Goal: Task Accomplishment & Management: Manage account settings

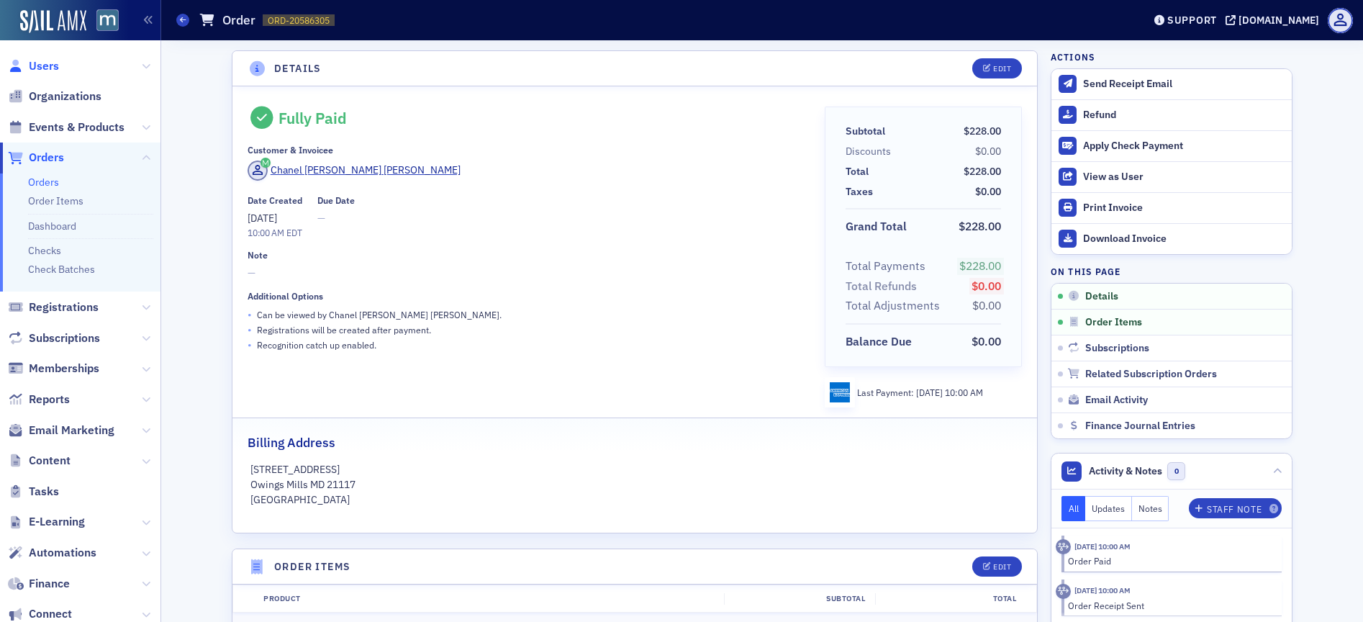
click at [50, 71] on span "Users" at bounding box center [44, 66] width 30 height 16
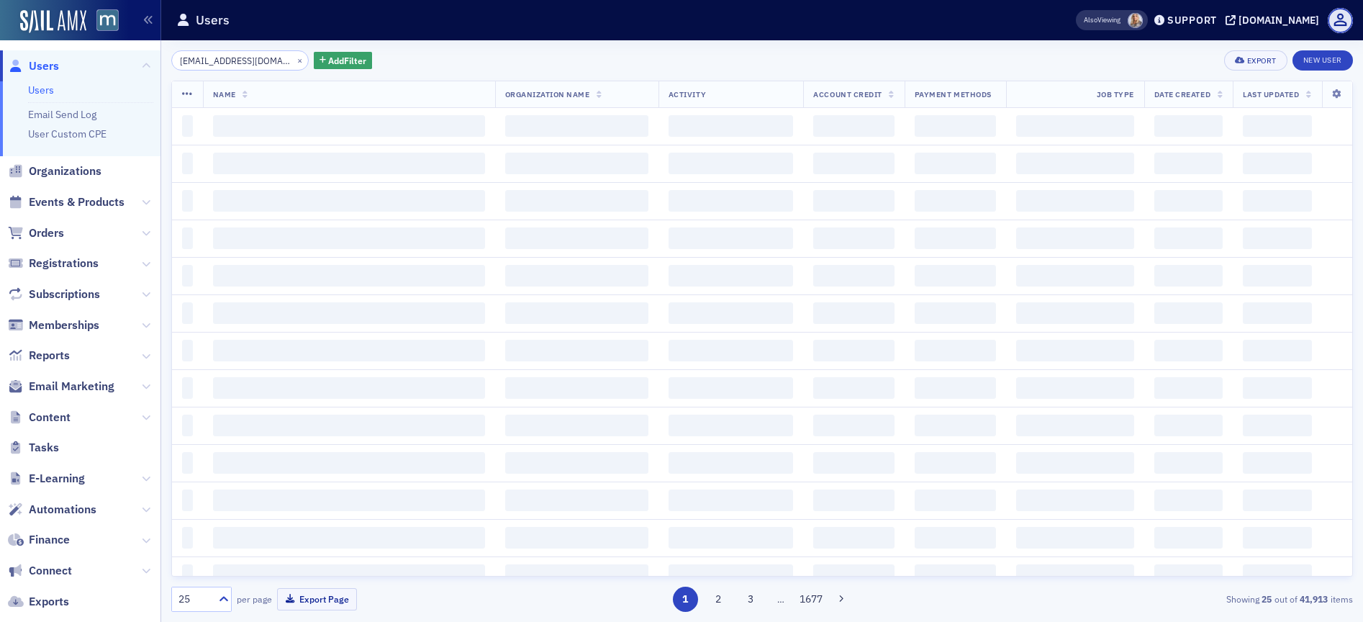
scroll to position [0, 5]
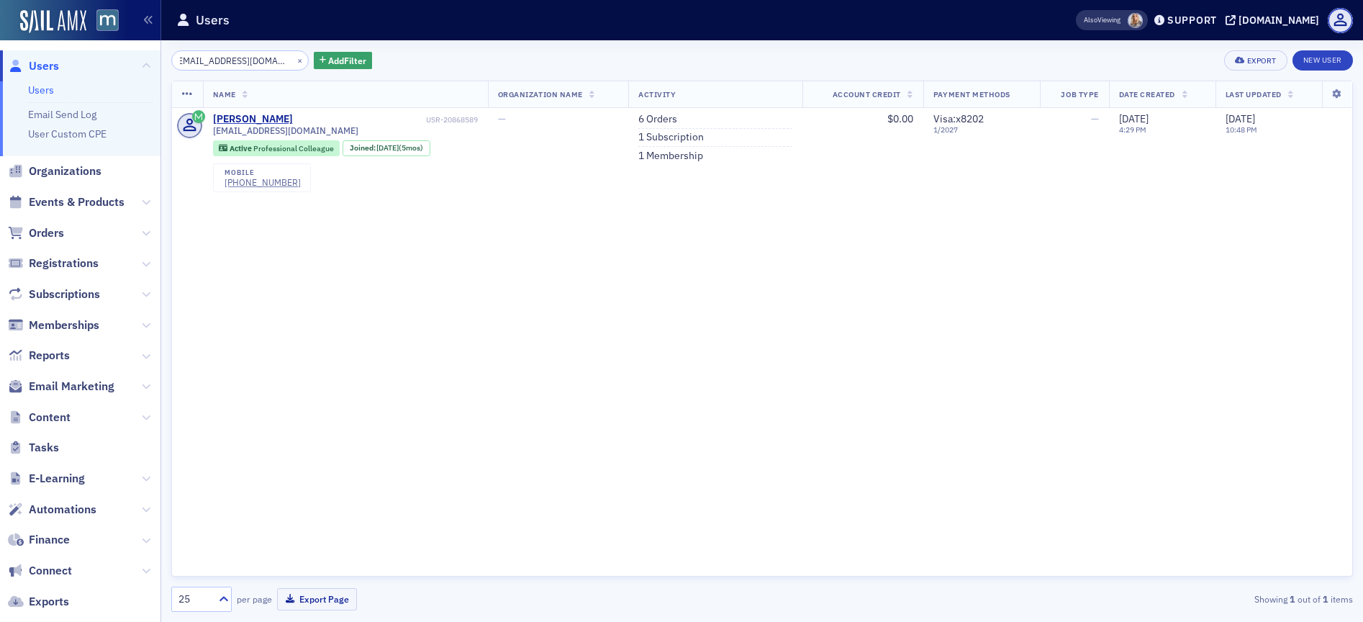
type input "[EMAIL_ADDRESS][DOMAIN_NAME]"
click at [294, 60] on button "×" at bounding box center [300, 59] width 13 height 13
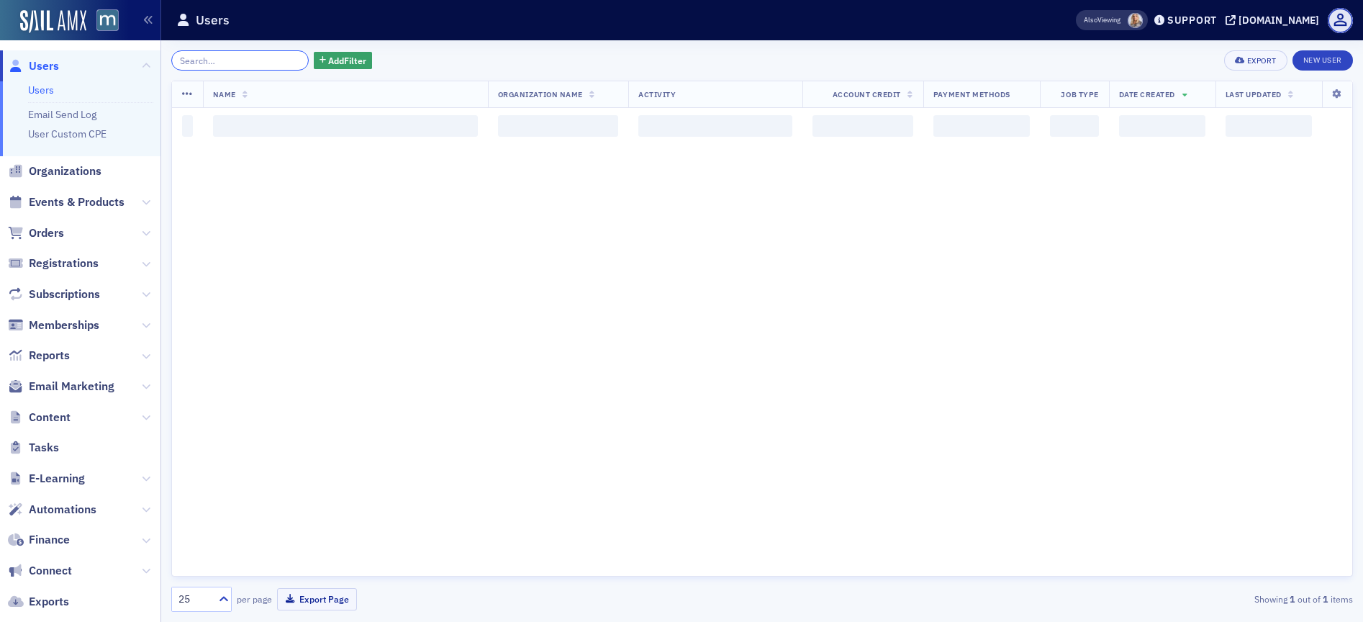
click at [251, 58] on input "search" at bounding box center [239, 60] width 137 height 20
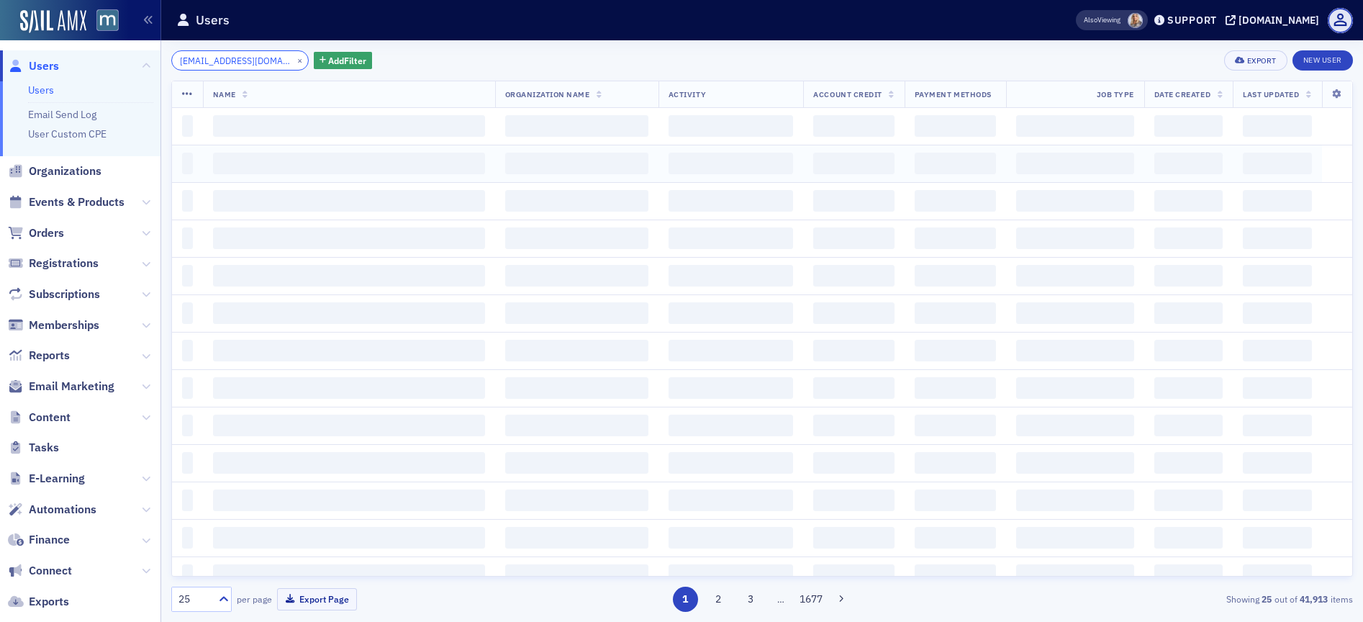
scroll to position [0, 4]
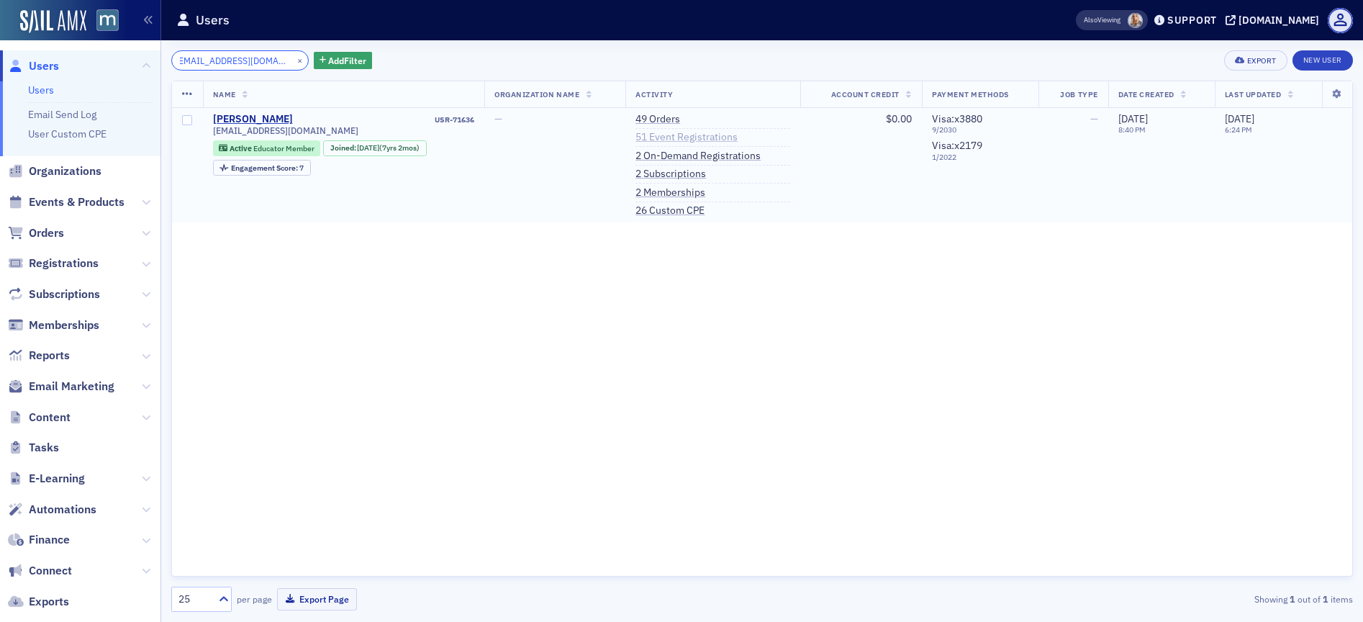
type input "[EMAIL_ADDRESS][DOMAIN_NAME]"
click at [690, 135] on link "51 Event Registrations" at bounding box center [687, 137] width 102 height 13
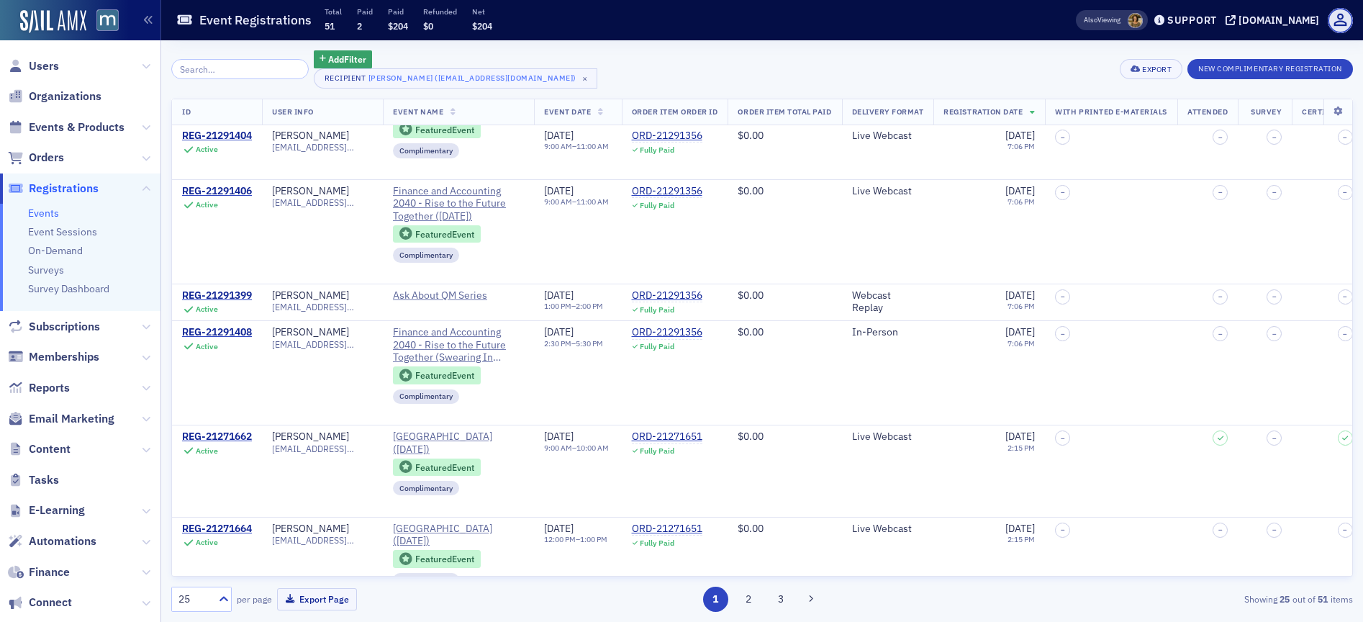
scroll to position [397, 0]
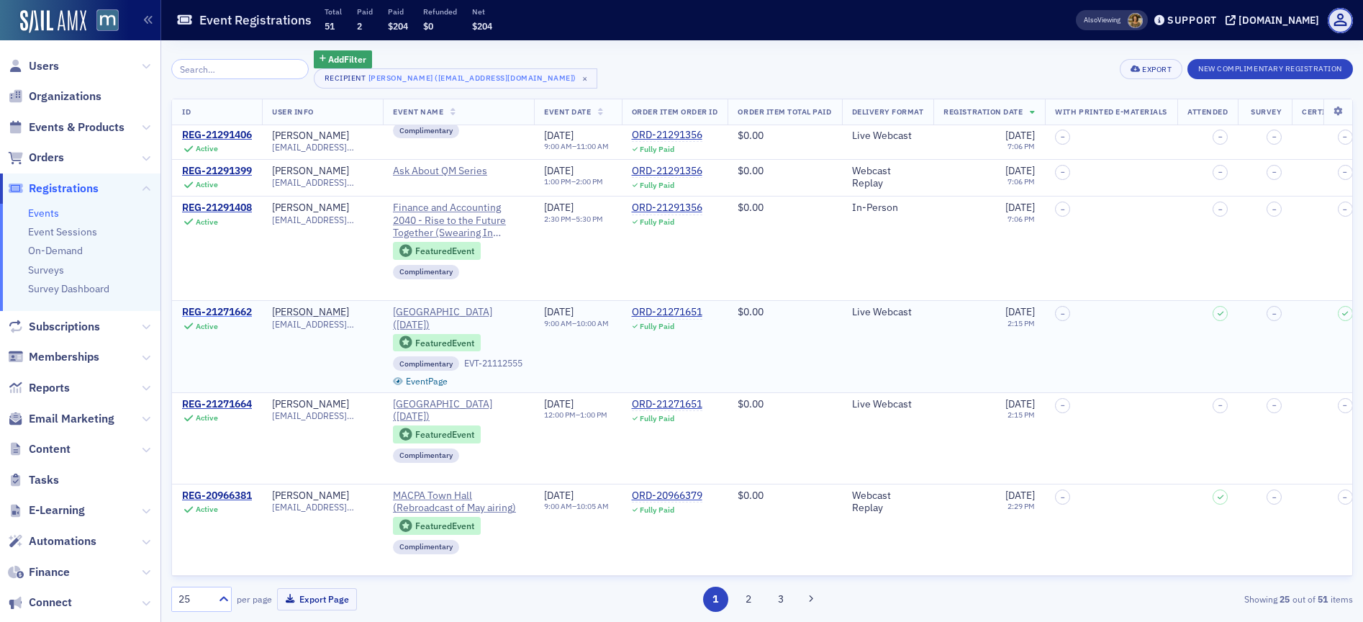
click at [233, 316] on div "REG-21271662" at bounding box center [217, 312] width 70 height 13
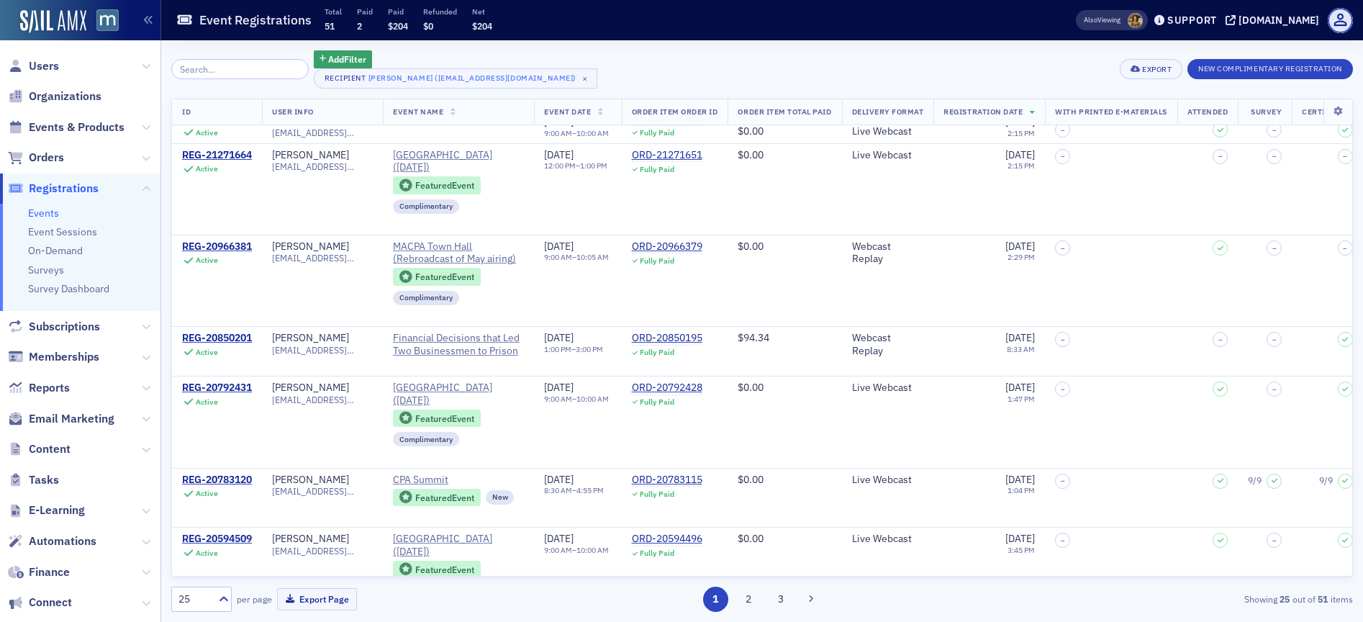
scroll to position [648, 0]
click at [233, 240] on div "REG-20966381" at bounding box center [217, 245] width 70 height 13
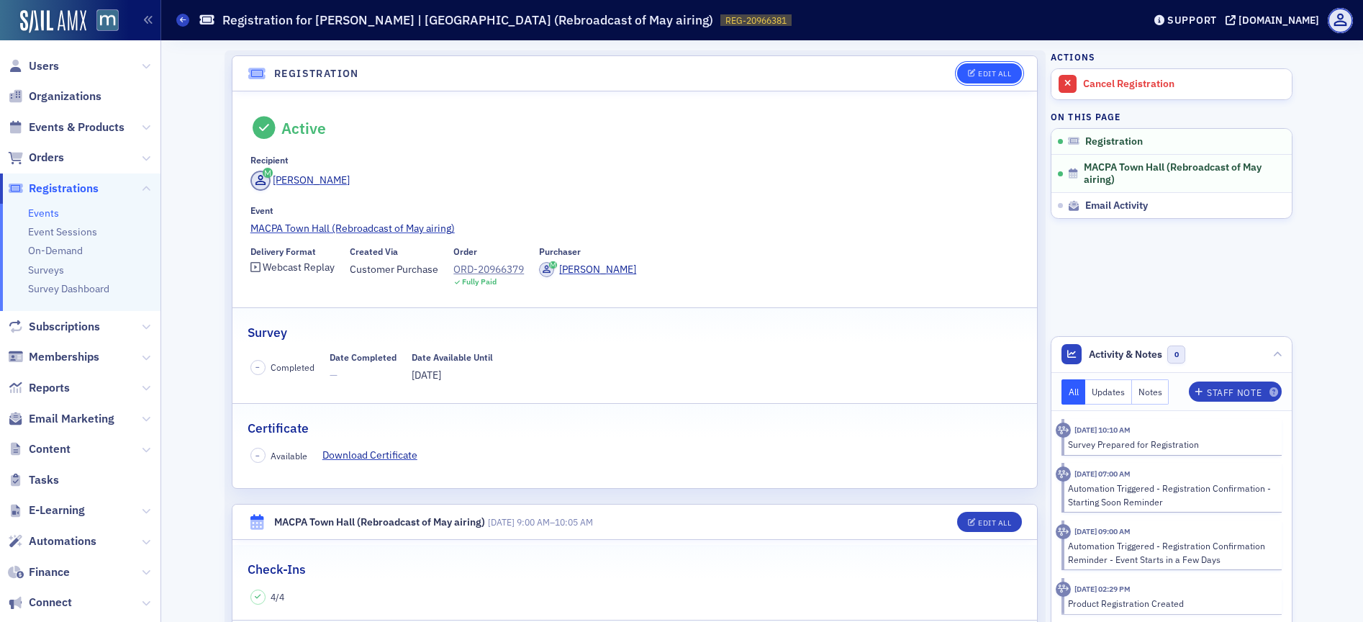
click at [982, 73] on div "Edit All" at bounding box center [994, 74] width 33 height 8
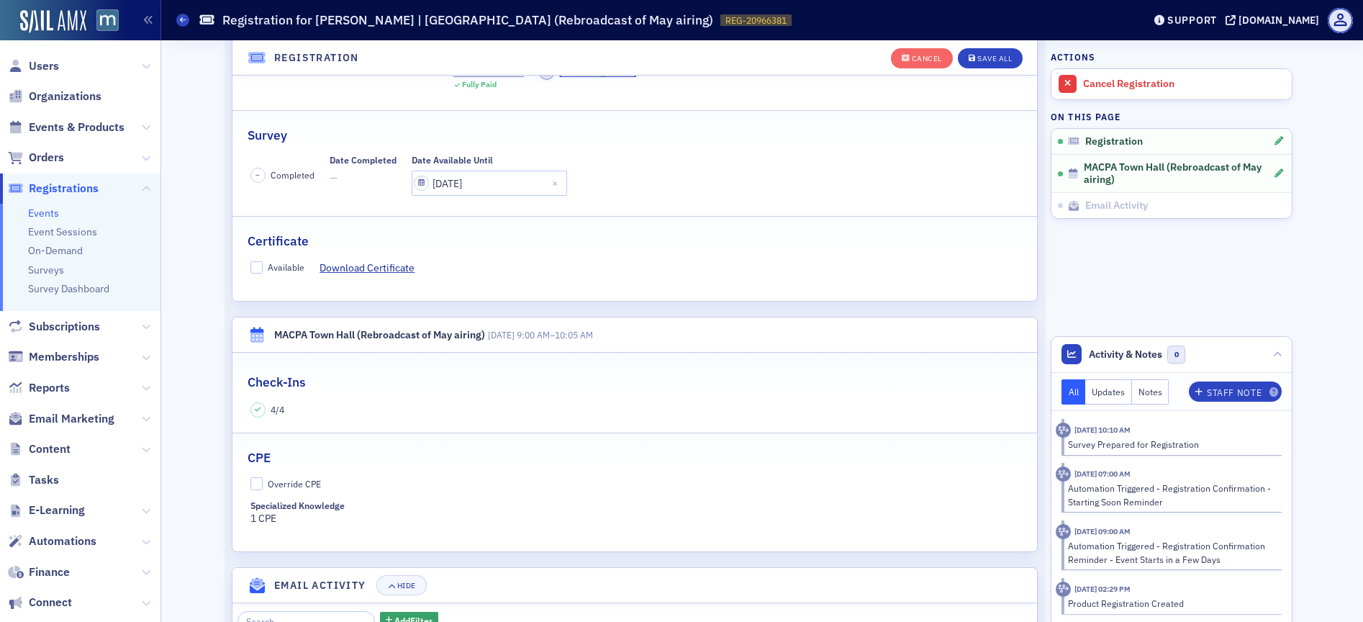
scroll to position [237, 0]
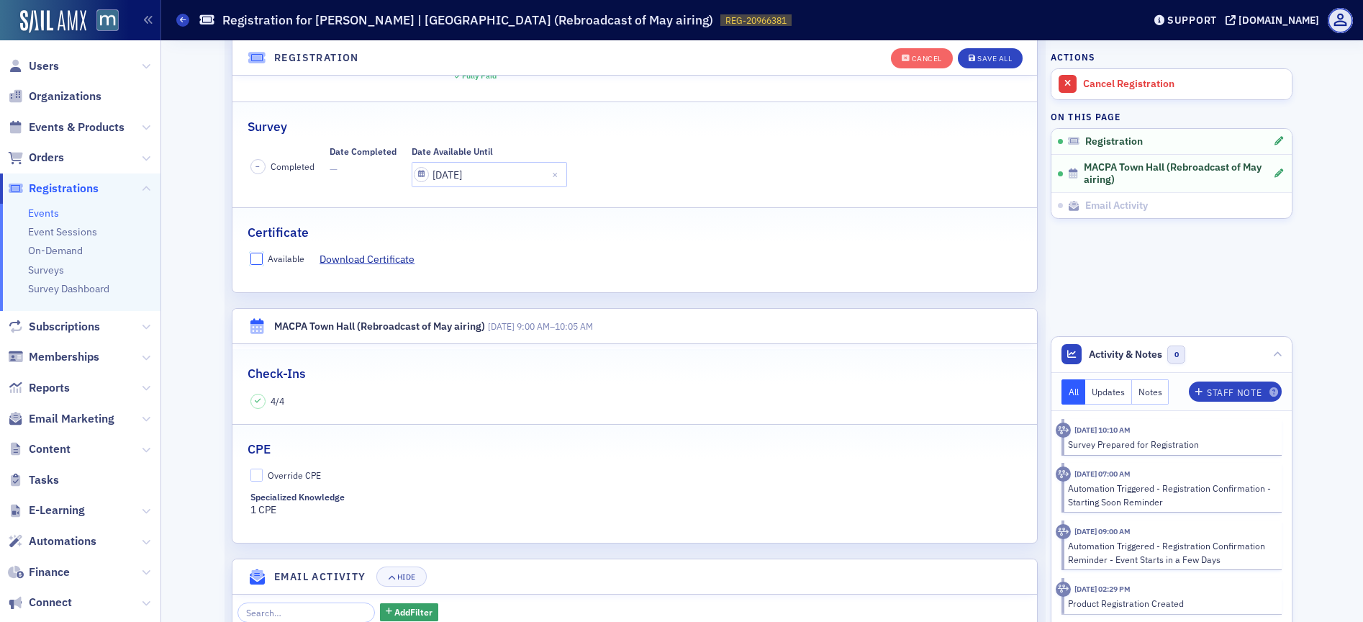
click at [251, 259] on input "Available" at bounding box center [257, 259] width 13 height 13
checkbox input "true"
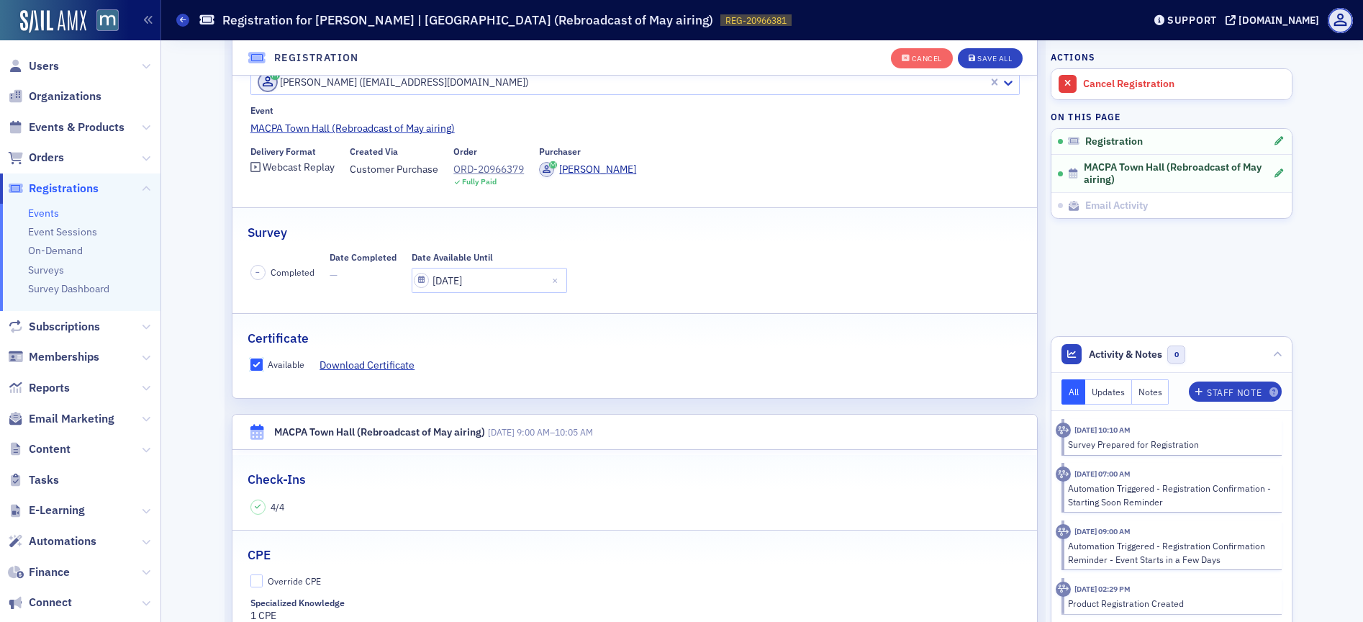
scroll to position [124, 0]
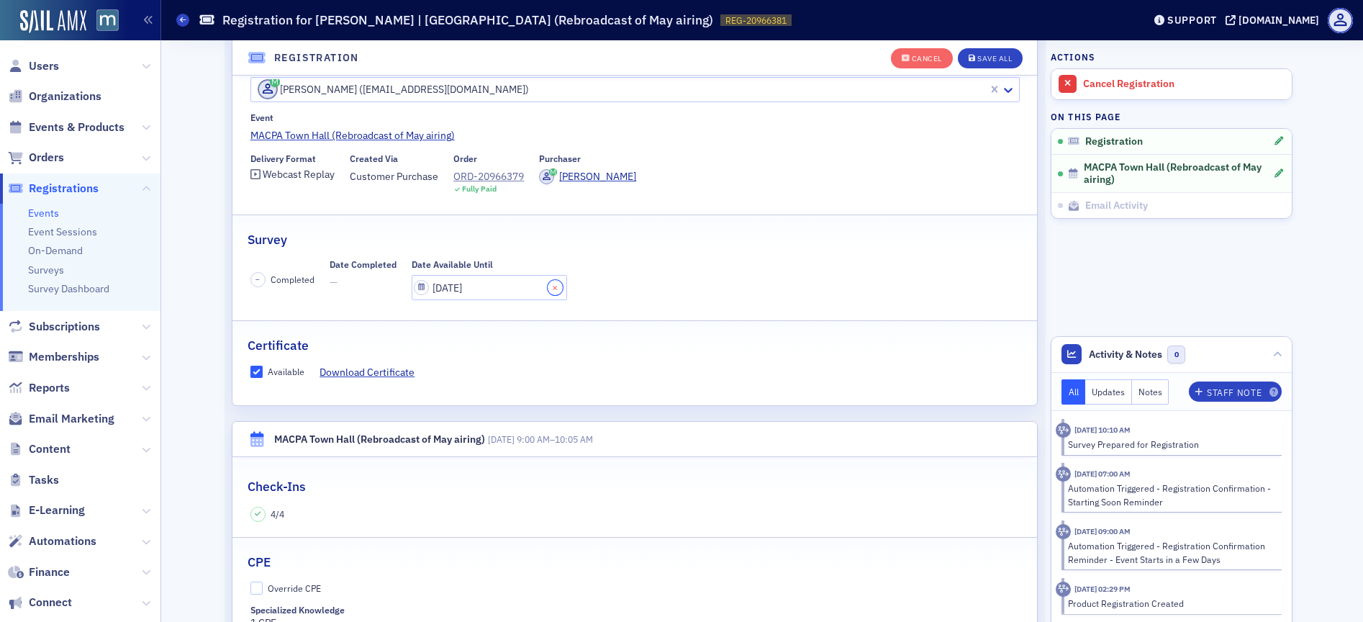
click at [548, 283] on button "Close" at bounding box center [557, 287] width 19 height 25
select select "8"
select select "2025"
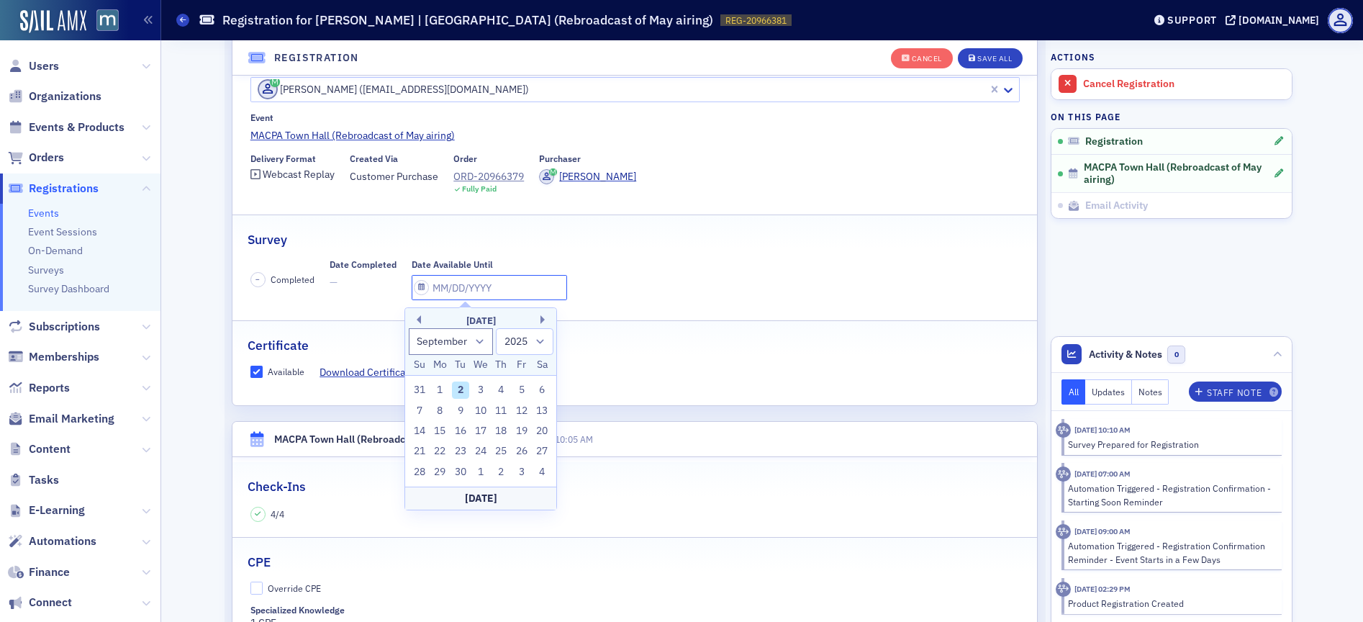
click at [415, 289] on input "text" at bounding box center [489, 287] width 155 height 25
click at [463, 470] on div "30" at bounding box center [460, 472] width 17 height 17
type input "[DATE]"
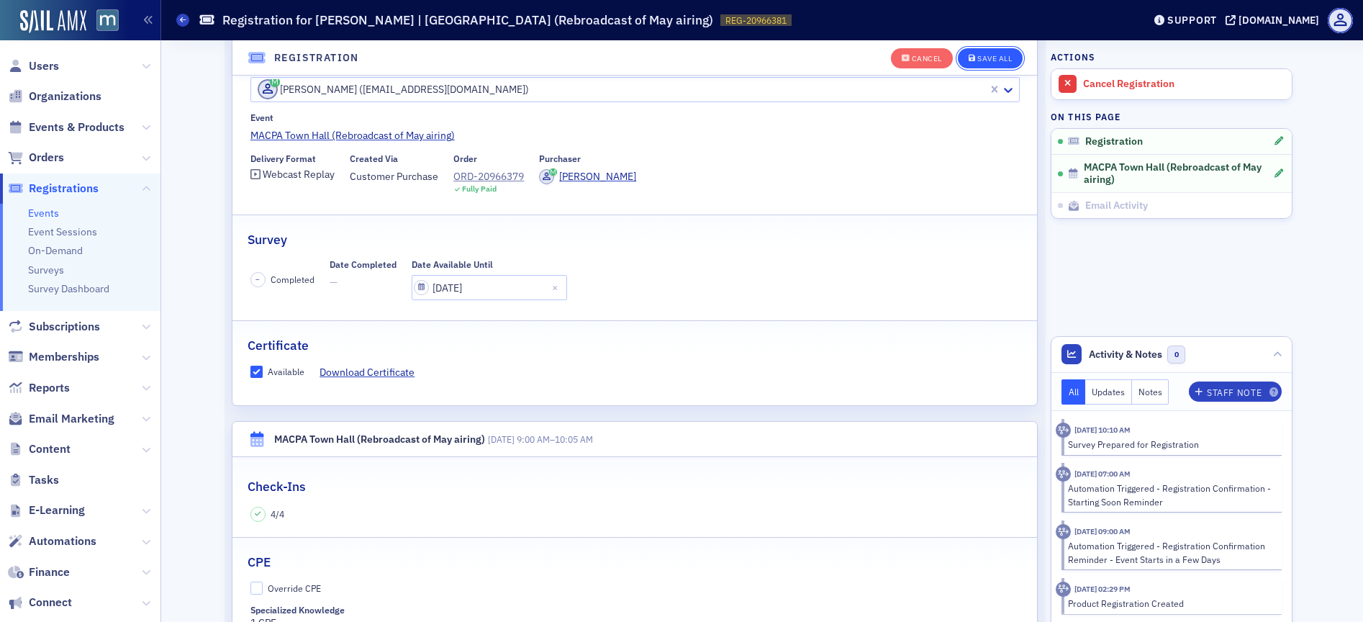
click at [982, 55] on div "Save All" at bounding box center [995, 59] width 35 height 8
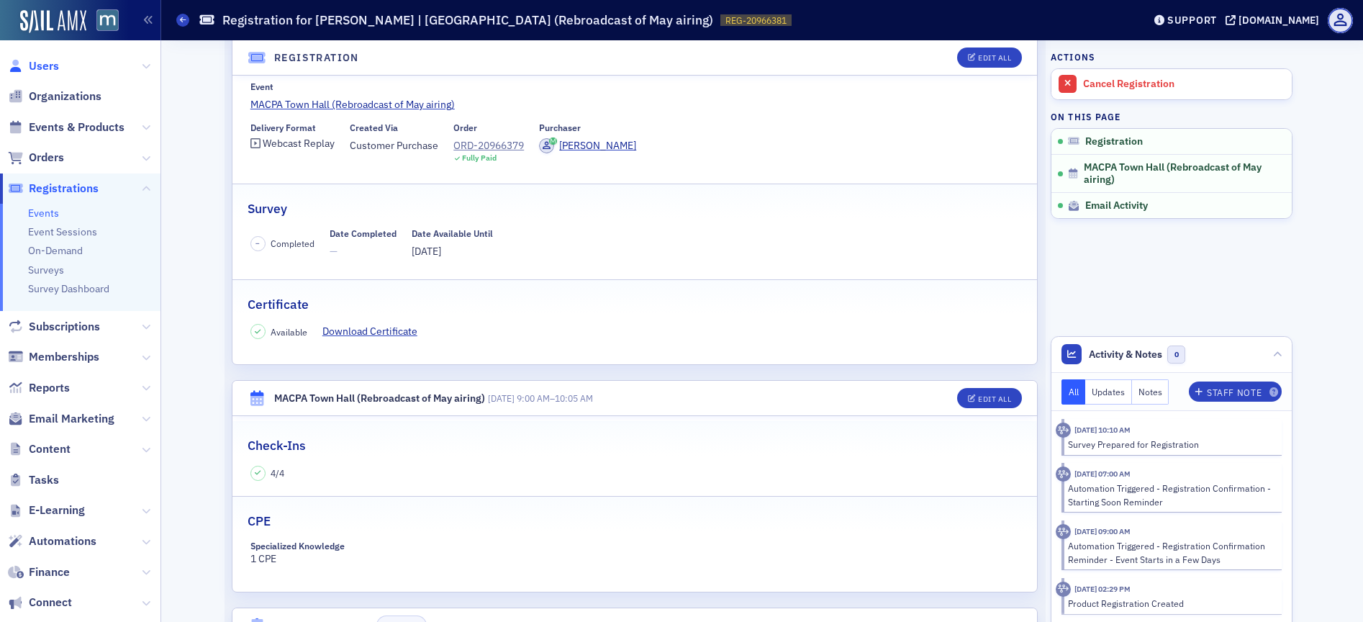
click at [46, 68] on span "Users" at bounding box center [44, 66] width 30 height 16
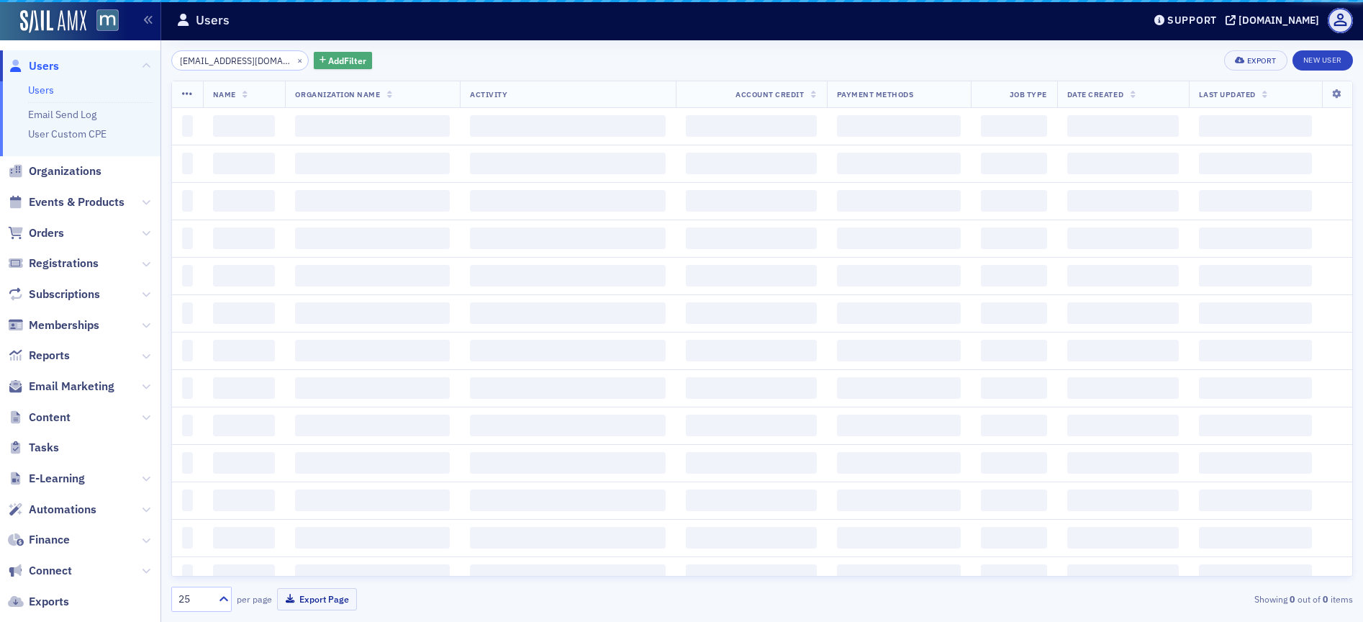
scroll to position [0, 4]
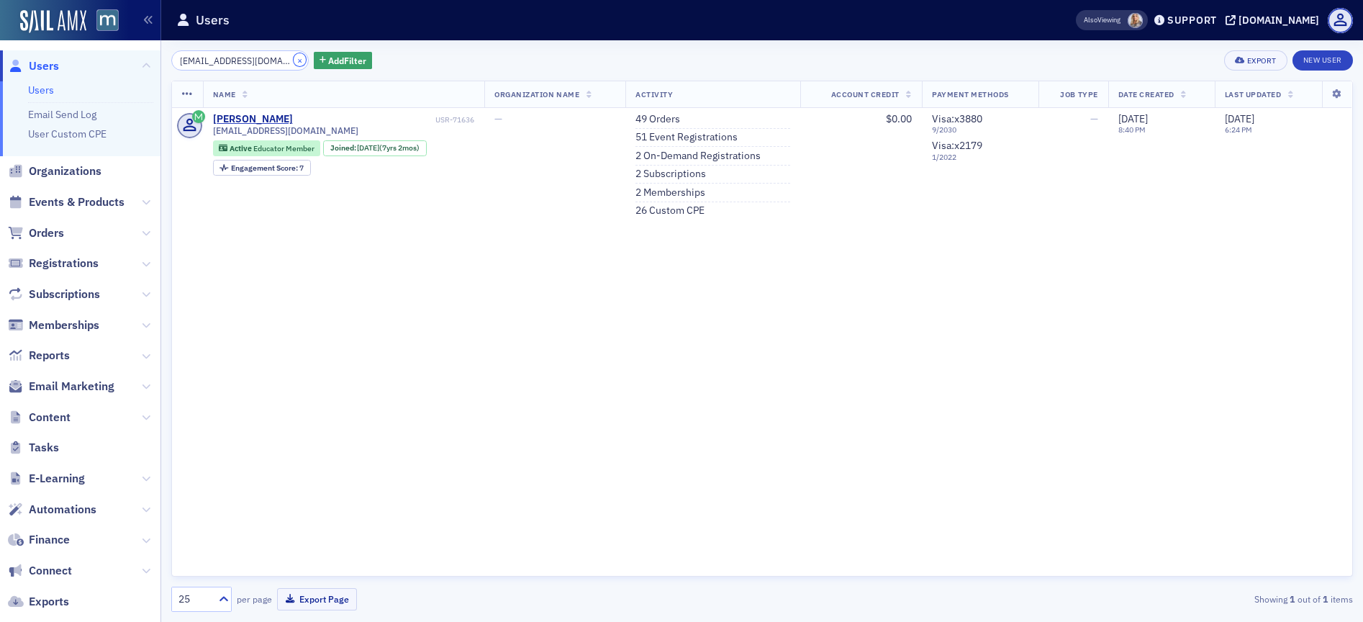
click at [294, 60] on button "×" at bounding box center [300, 59] width 13 height 13
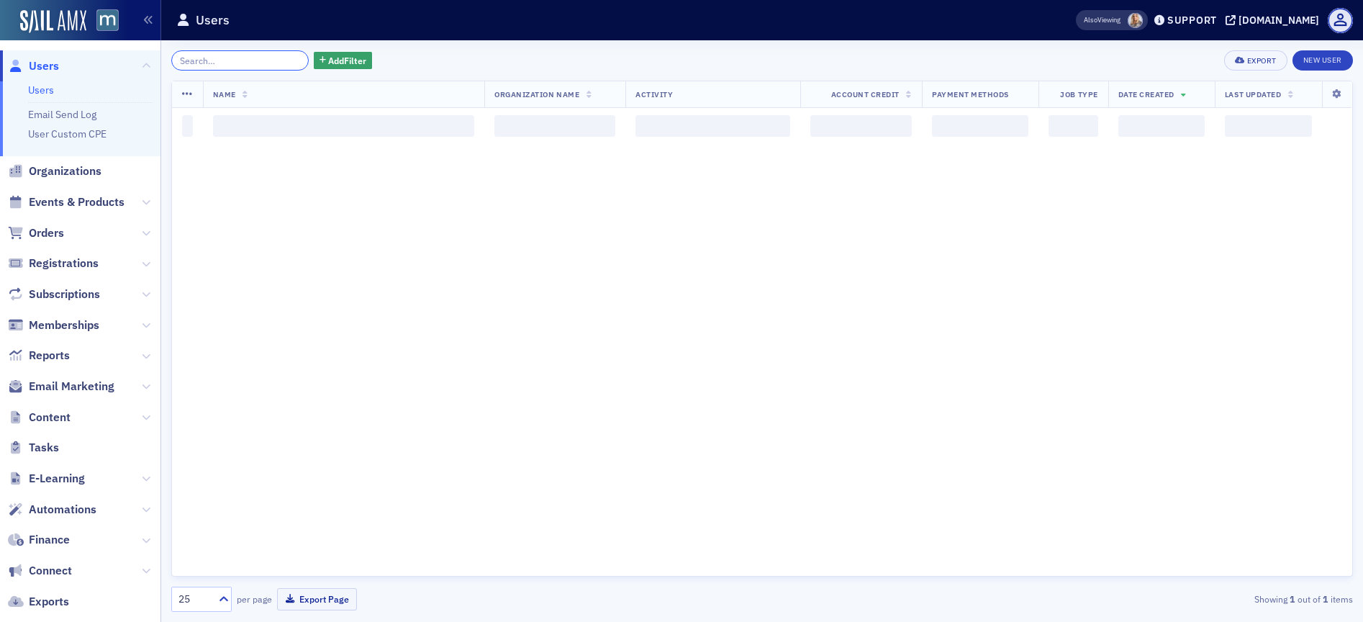
click at [256, 60] on input "search" at bounding box center [239, 60] width 137 height 20
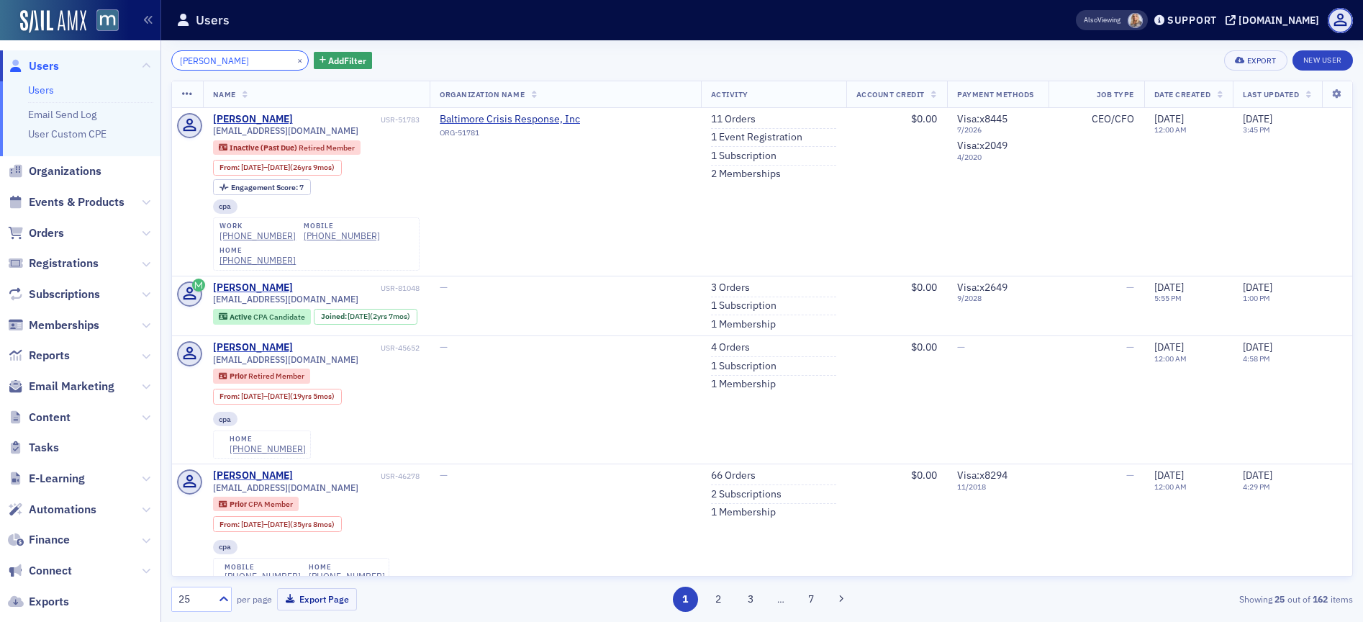
type input "[PERSON_NAME]"
click at [721, 125] on link "11 Orders" at bounding box center [733, 119] width 45 height 13
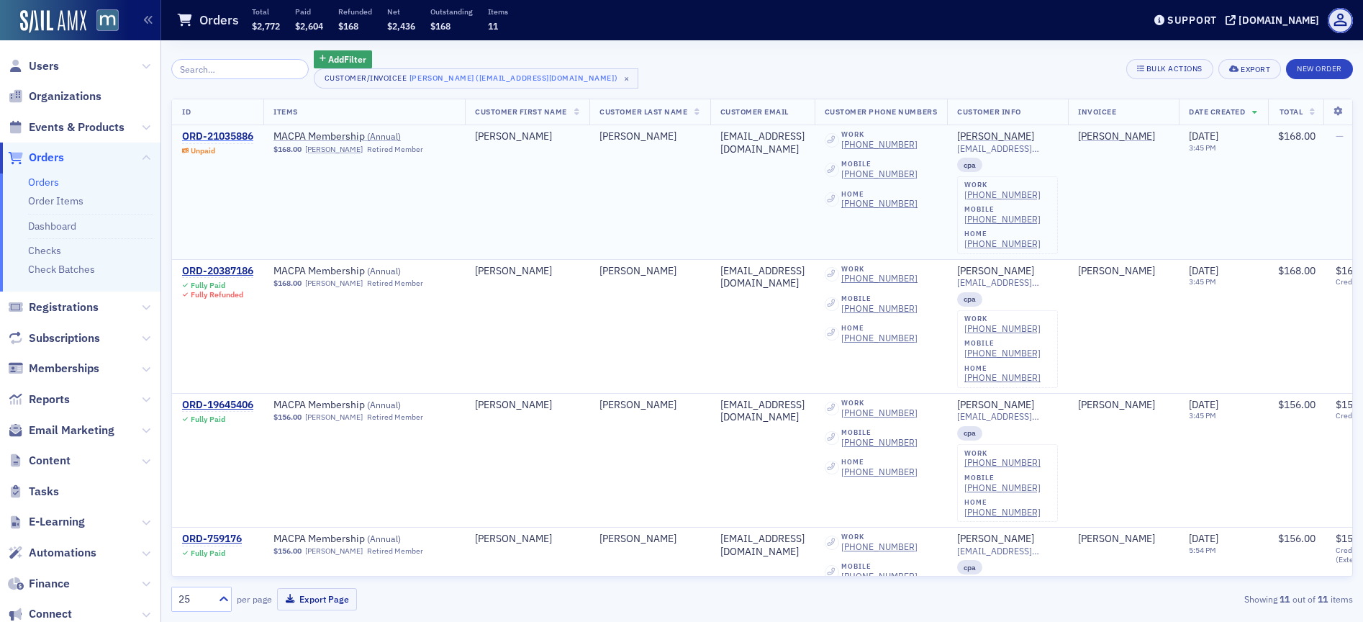
click at [207, 136] on div "ORD-21035886" at bounding box center [217, 136] width 71 height 13
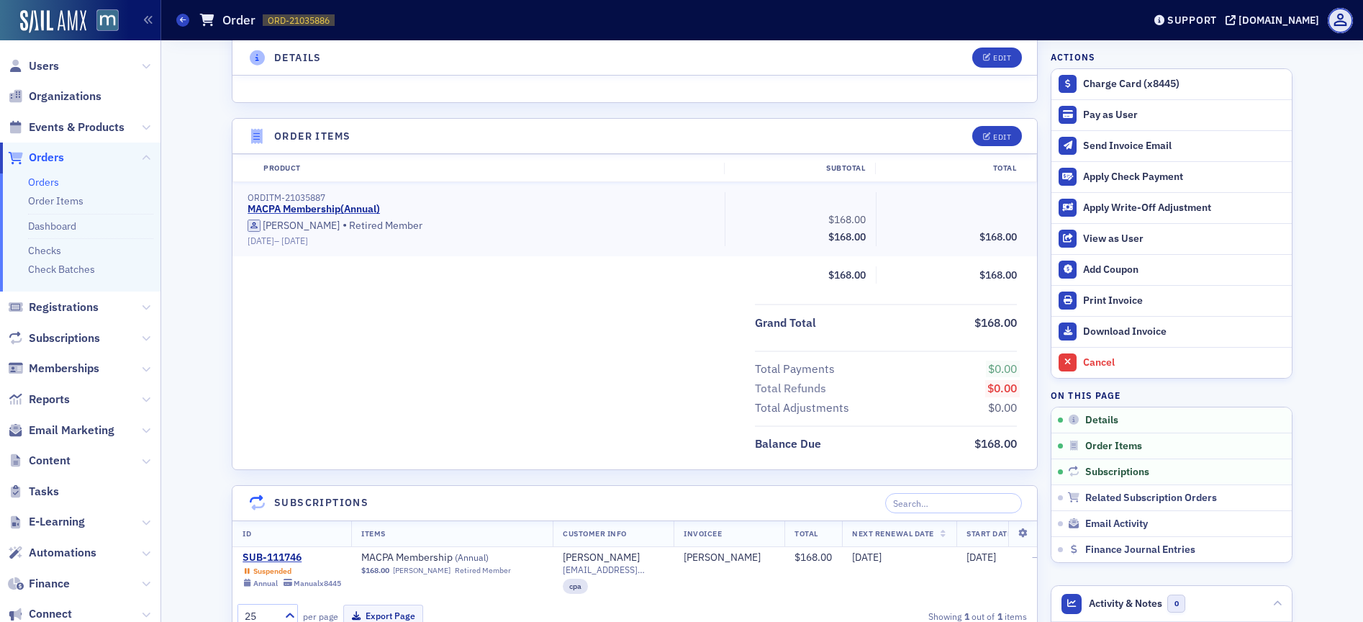
scroll to position [666, 0]
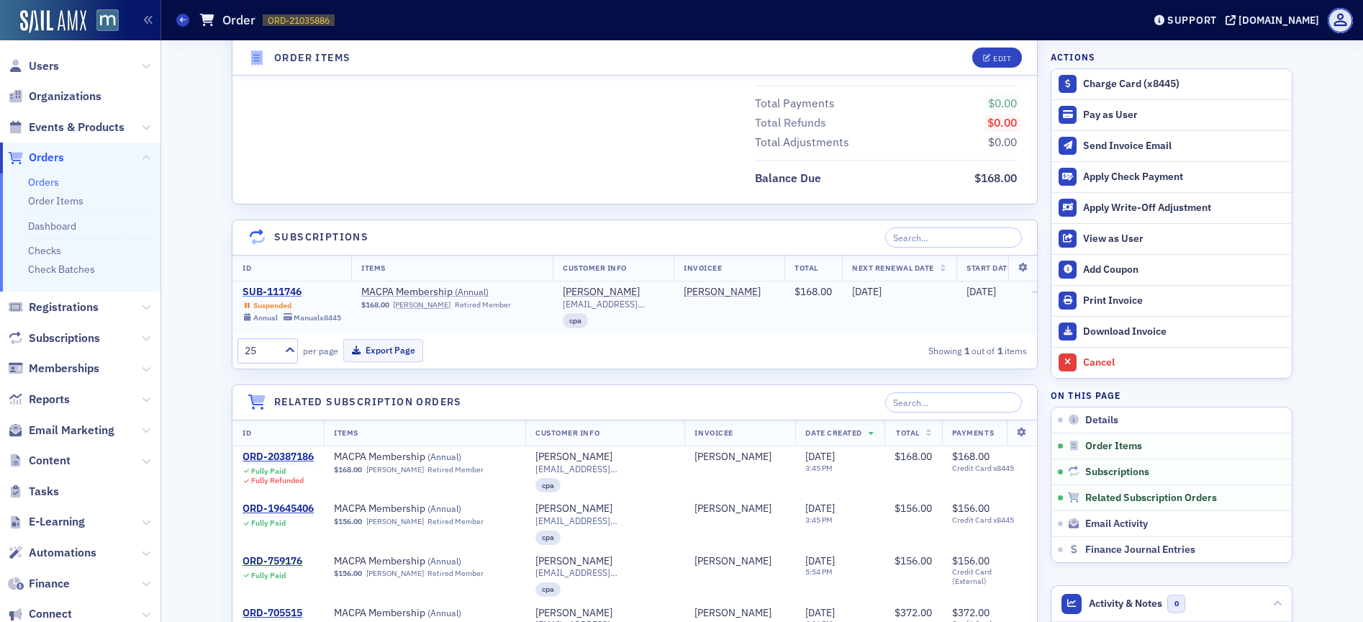
click at [290, 290] on div "SUB-111746" at bounding box center [292, 292] width 99 height 13
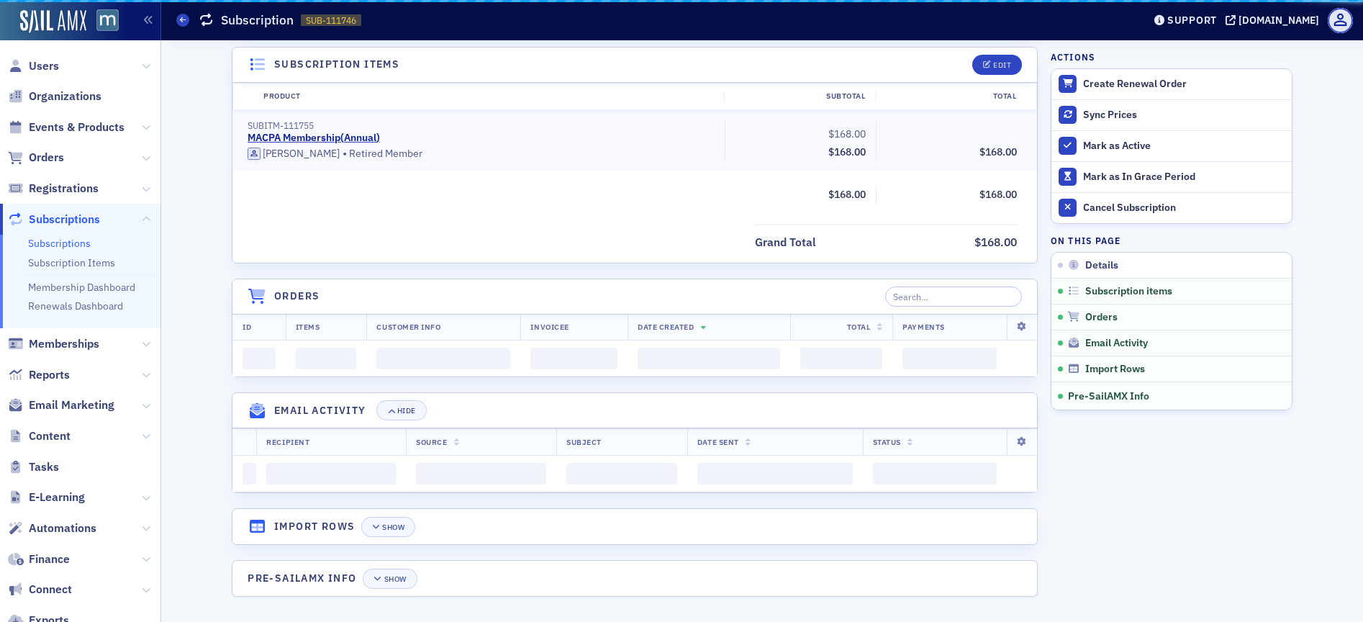
scroll to position [666, 0]
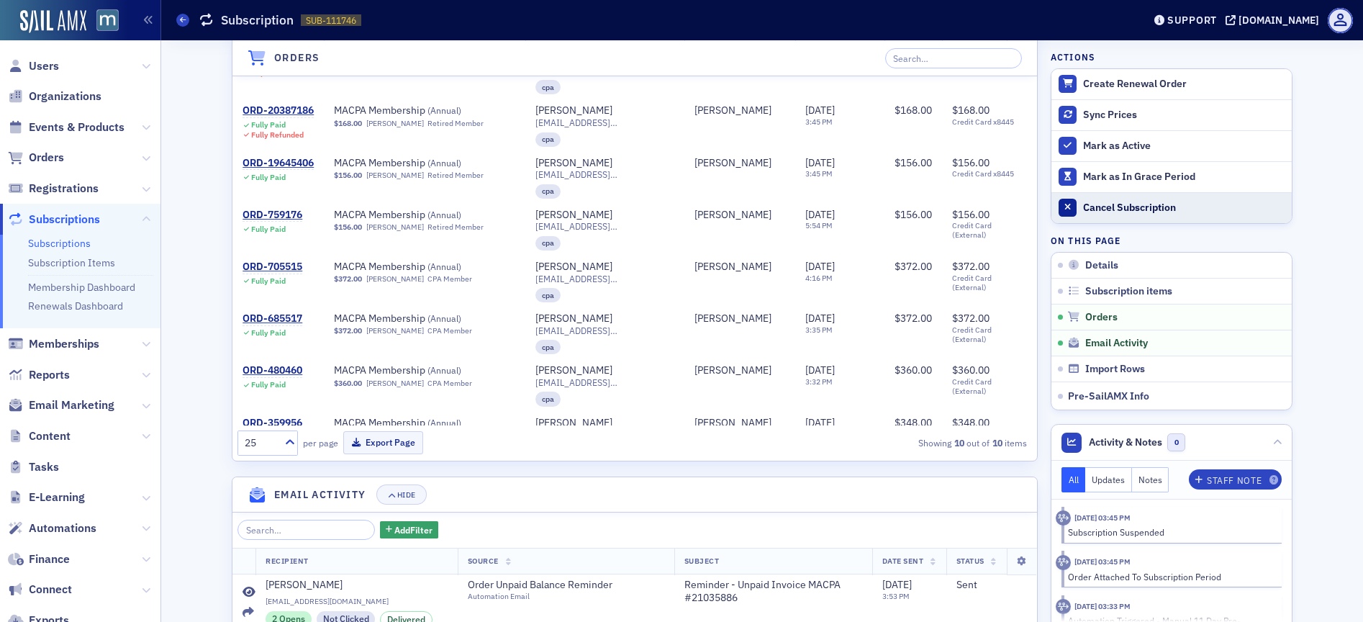
click at [1095, 212] on div "Cancel Subscription" at bounding box center [1184, 208] width 202 height 13
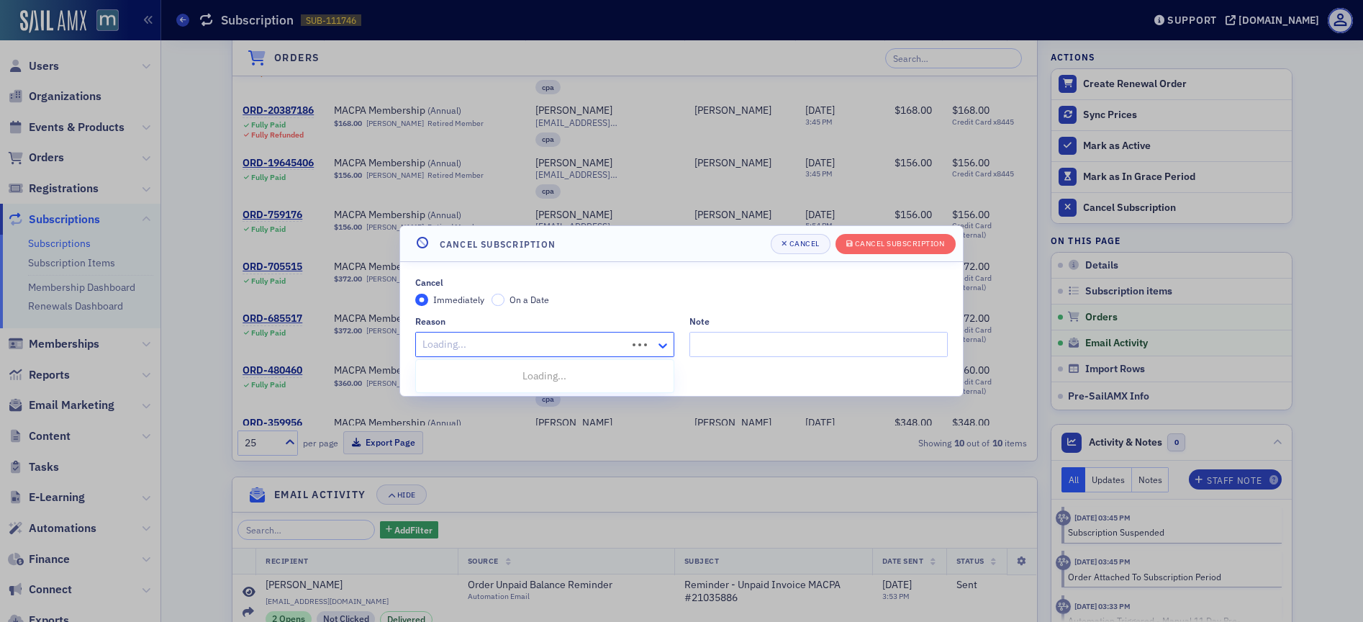
click at [659, 344] on icon at bounding box center [663, 345] width 9 height 5
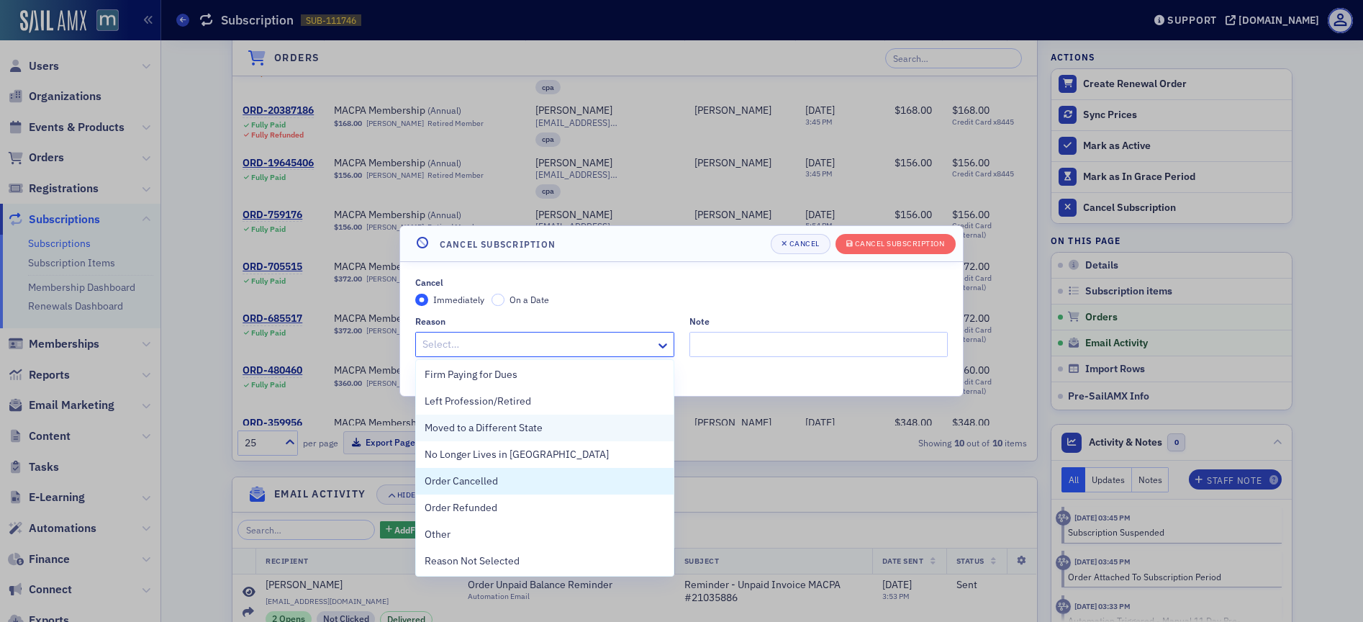
scroll to position [204, 0]
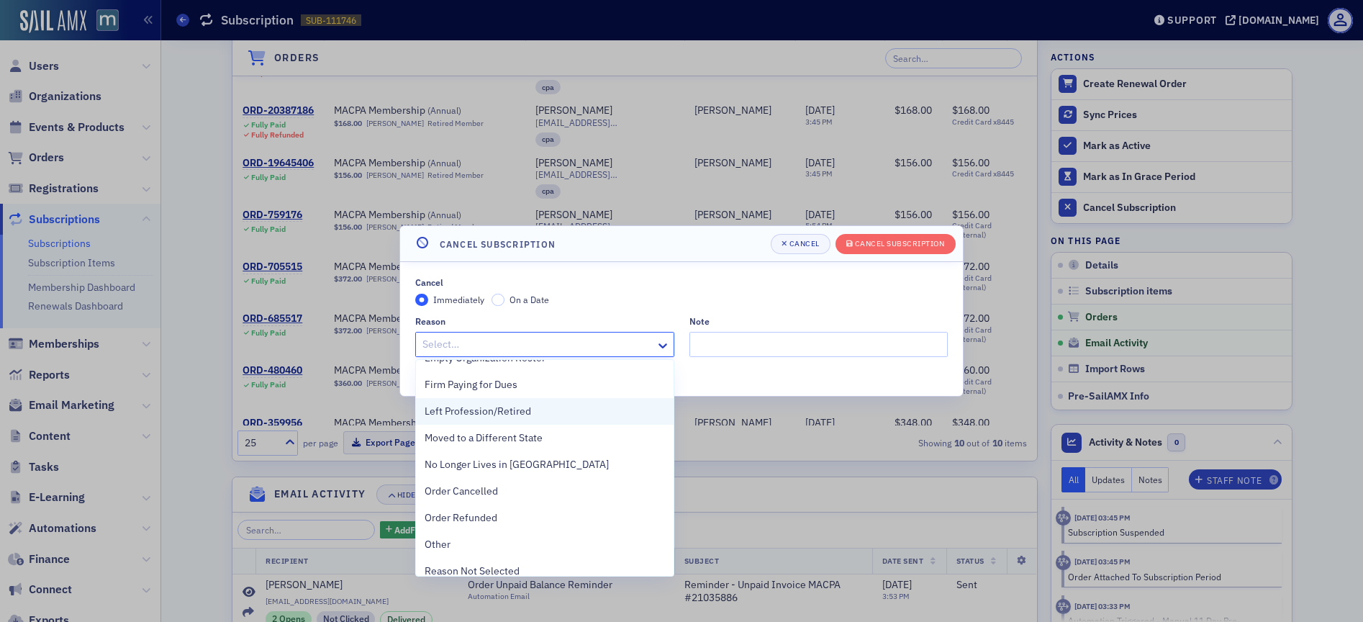
click at [508, 422] on div "Left Profession/Retired" at bounding box center [545, 411] width 258 height 27
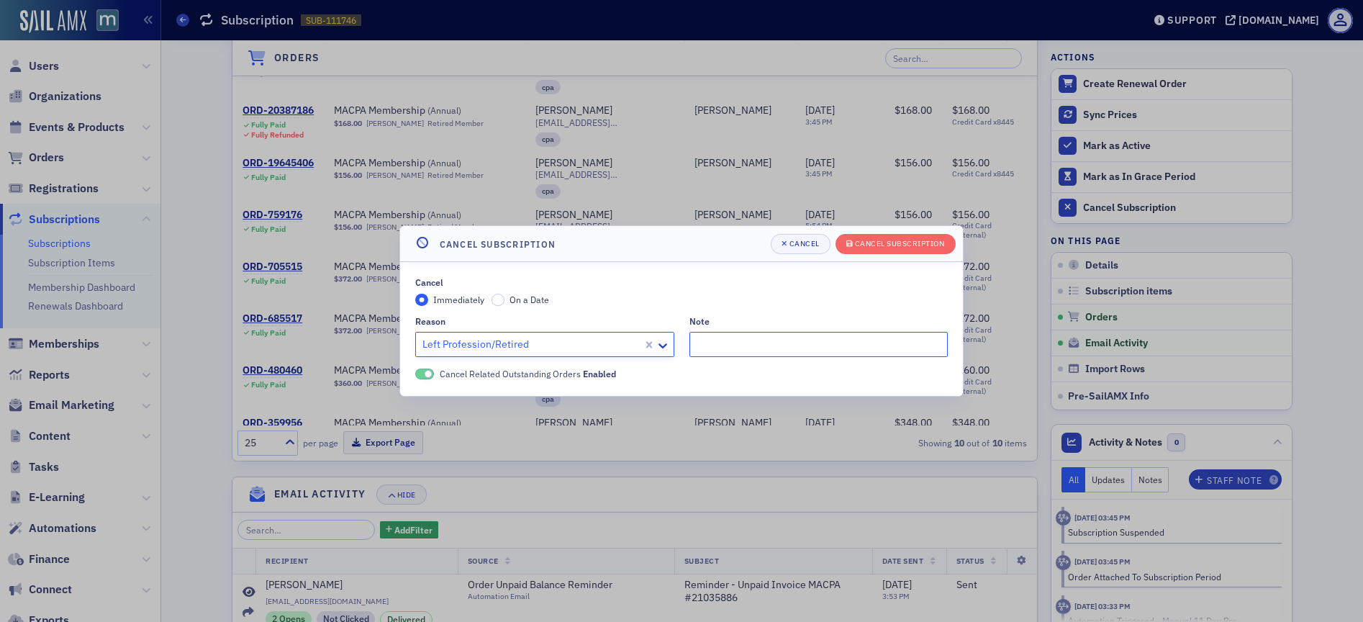
click at [764, 337] on input "Note" at bounding box center [819, 344] width 259 height 25
type input "Member retired."
click at [875, 243] on div "Cancel Subscription" at bounding box center [900, 244] width 90 height 8
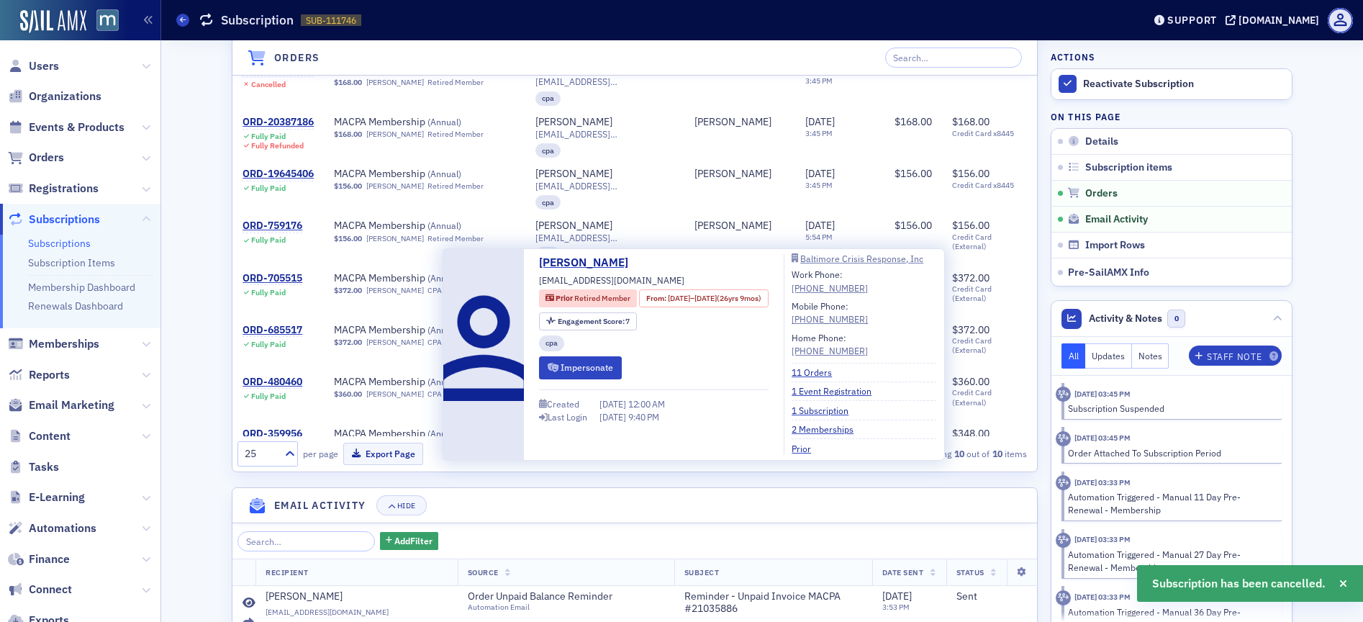
scroll to position [0, 0]
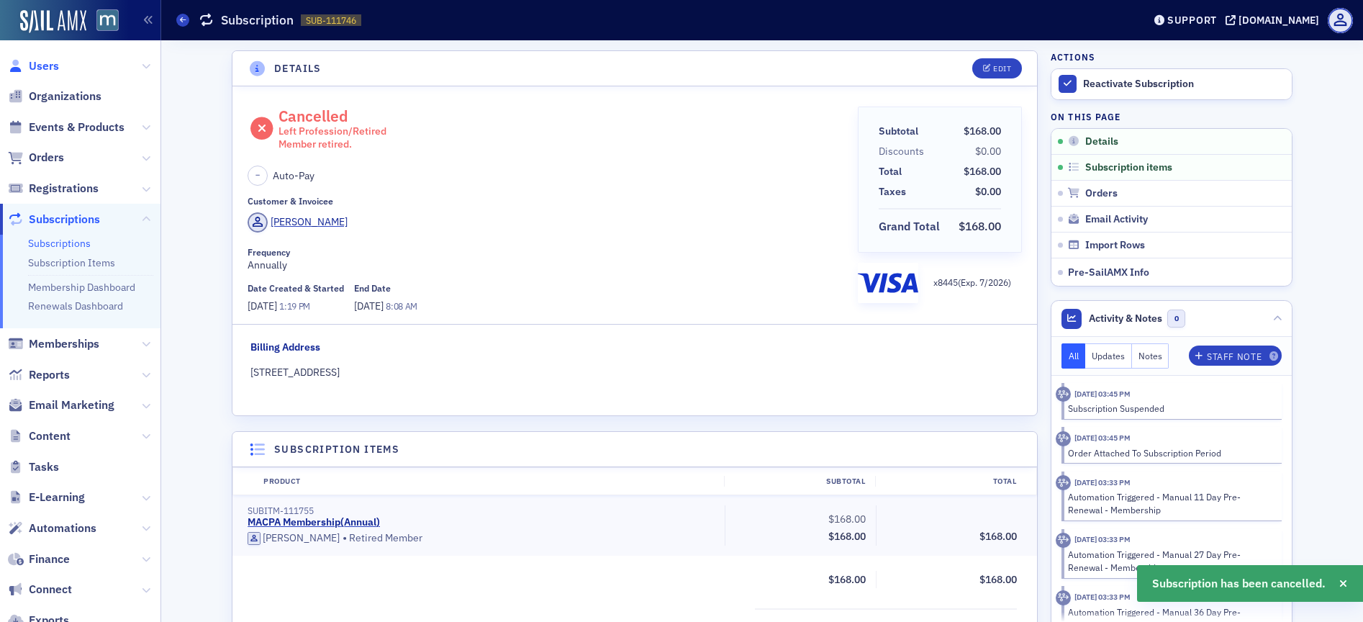
click at [45, 67] on span "Users" at bounding box center [44, 66] width 30 height 16
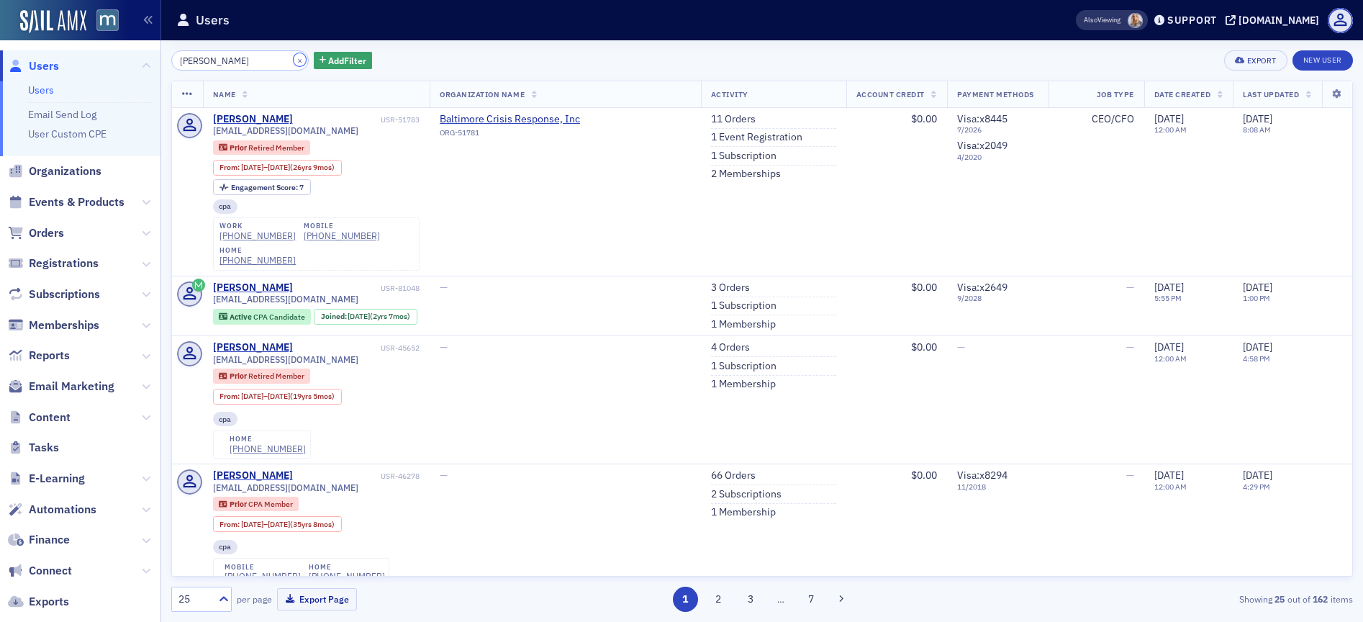
drag, startPoint x: 284, startPoint y: 60, endPoint x: 254, endPoint y: 60, distance: 29.5
click at [294, 60] on button "×" at bounding box center [300, 59] width 13 height 13
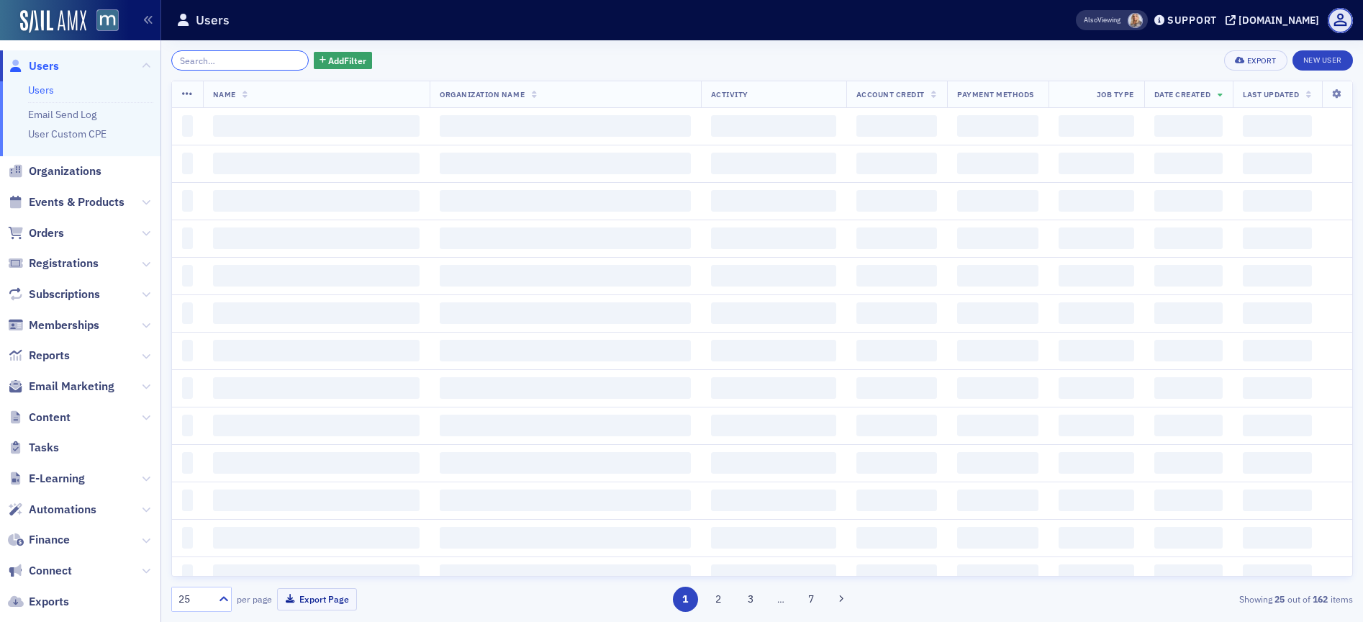
click at [242, 59] on input "search" at bounding box center [239, 60] width 137 height 20
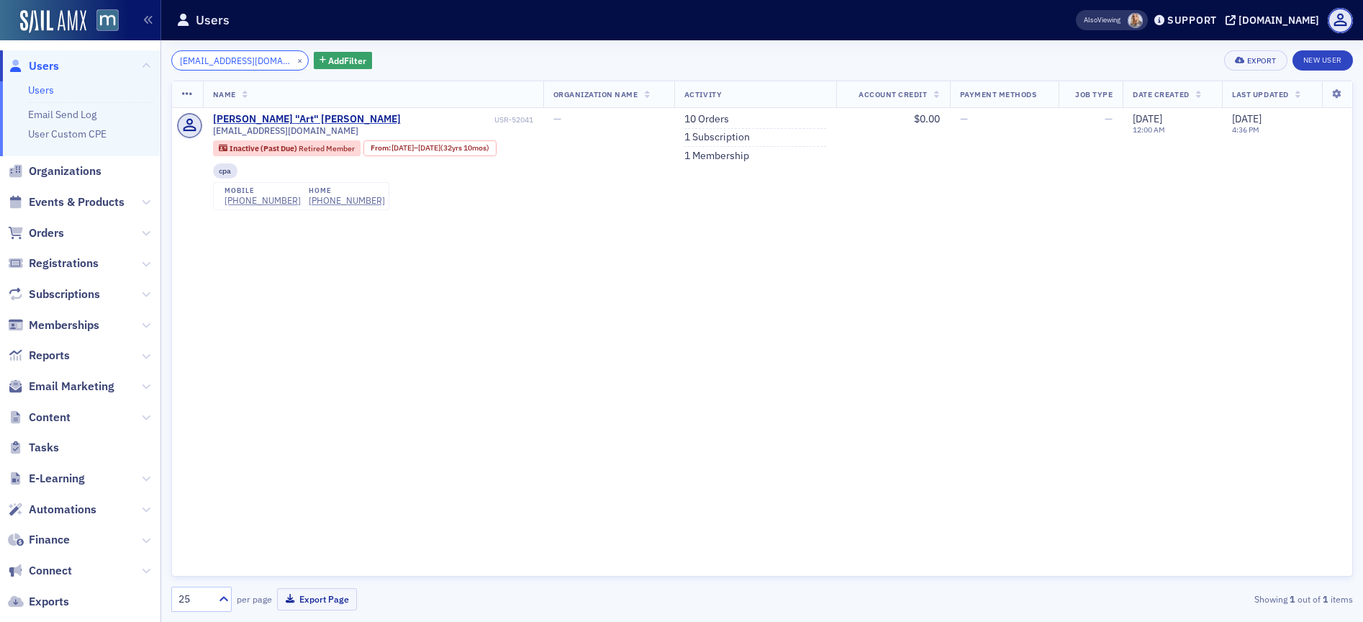
type input "[EMAIL_ADDRESS][DOMAIN_NAME]"
click at [294, 59] on button "×" at bounding box center [300, 59] width 13 height 13
type input "[EMAIL_ADDRESS][DOMAIN_NAME]"
click at [294, 60] on button "×" at bounding box center [300, 59] width 13 height 13
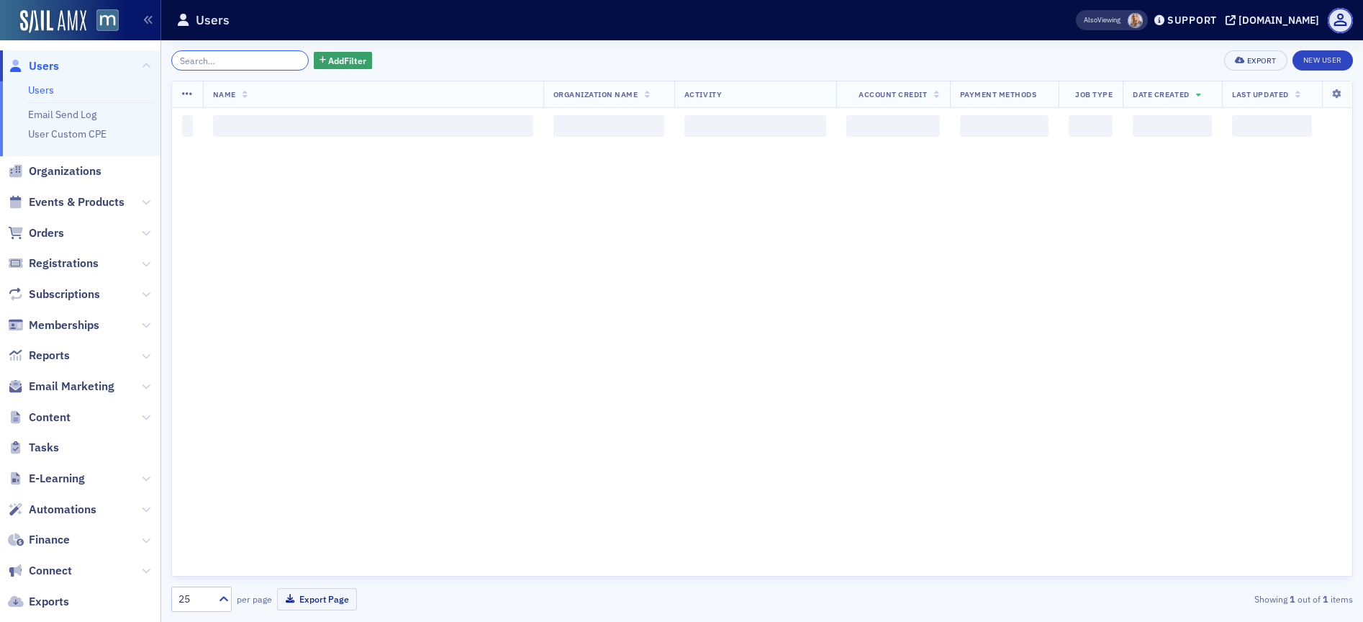
click at [278, 60] on input "search" at bounding box center [239, 60] width 137 height 20
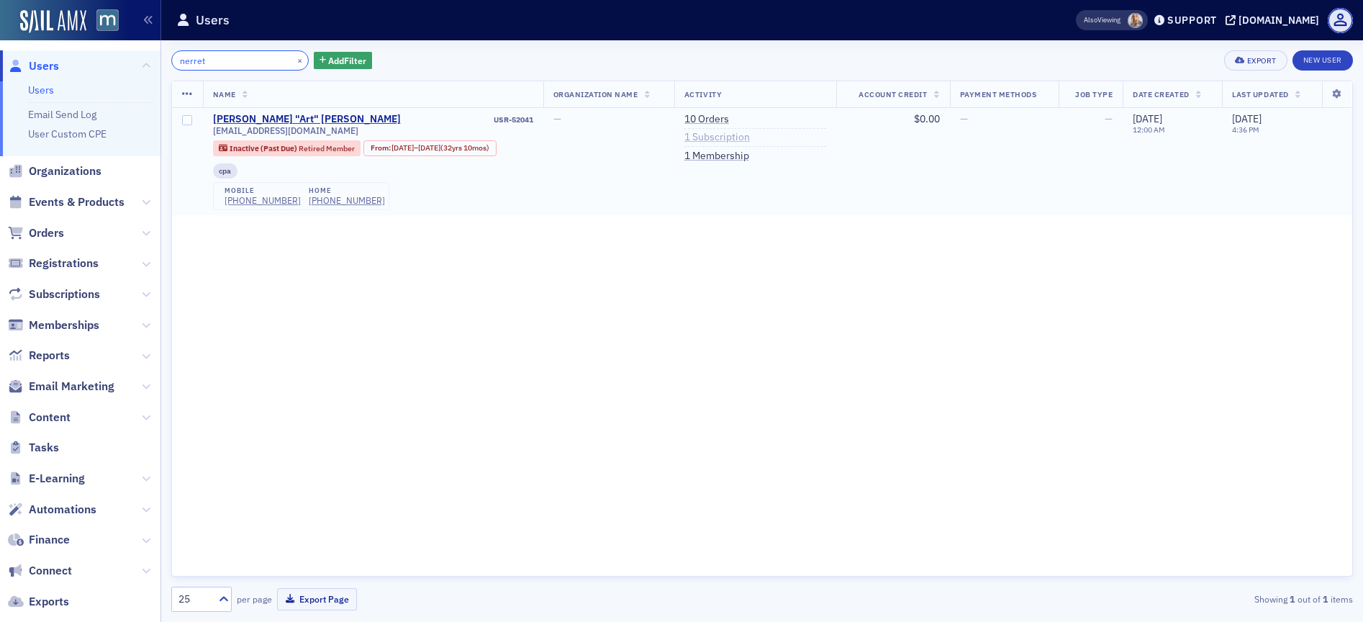
type input "nerret"
click at [724, 132] on link "1 Subscription" at bounding box center [718, 137] width 66 height 13
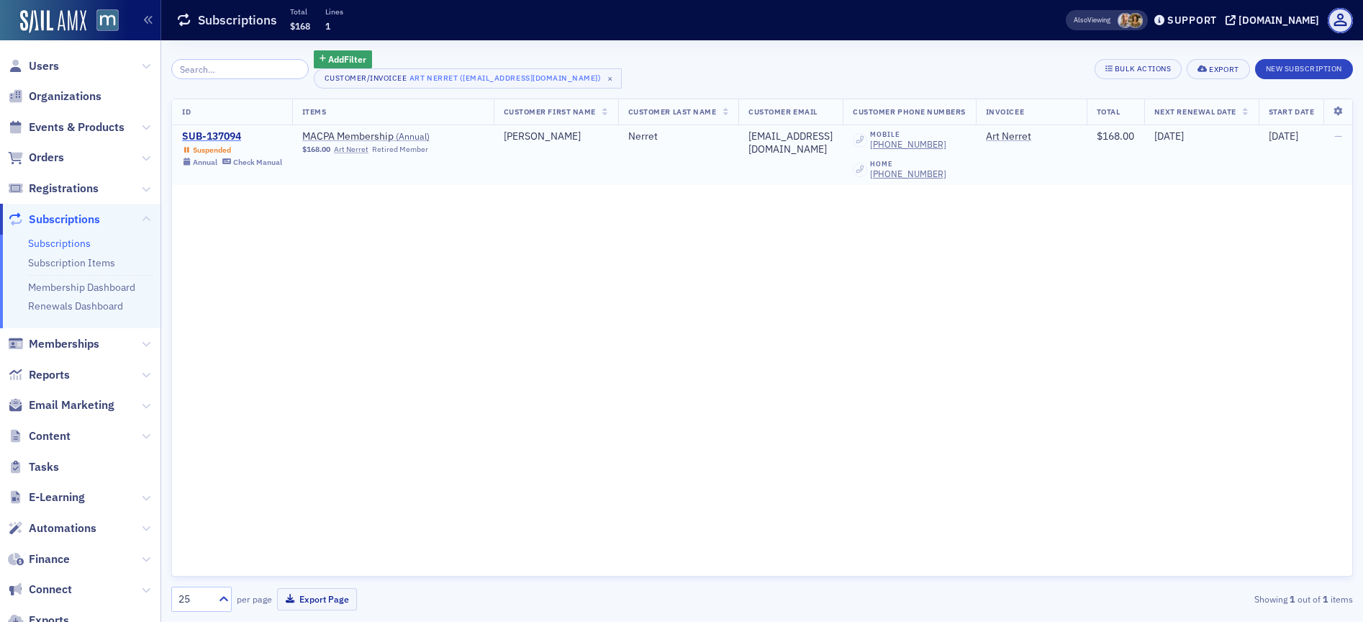
click at [196, 131] on div "SUB-137094" at bounding box center [232, 136] width 100 height 13
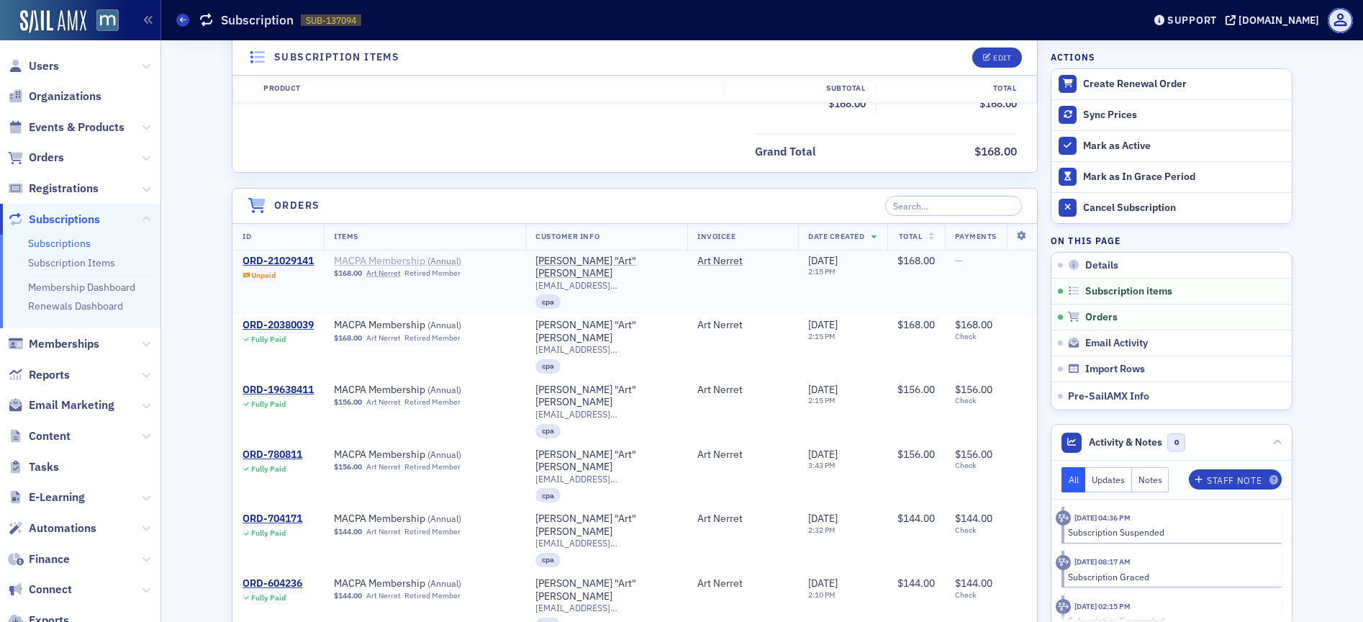
scroll to position [494, 0]
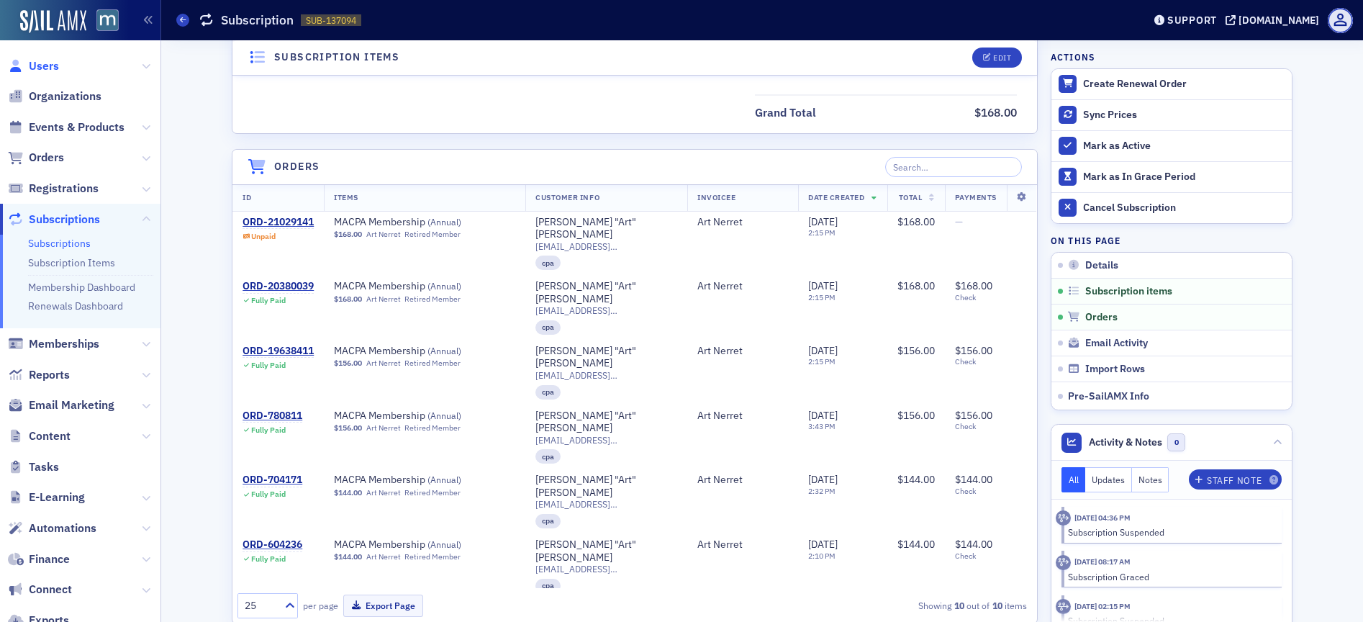
click at [47, 63] on span "Users" at bounding box center [44, 66] width 30 height 16
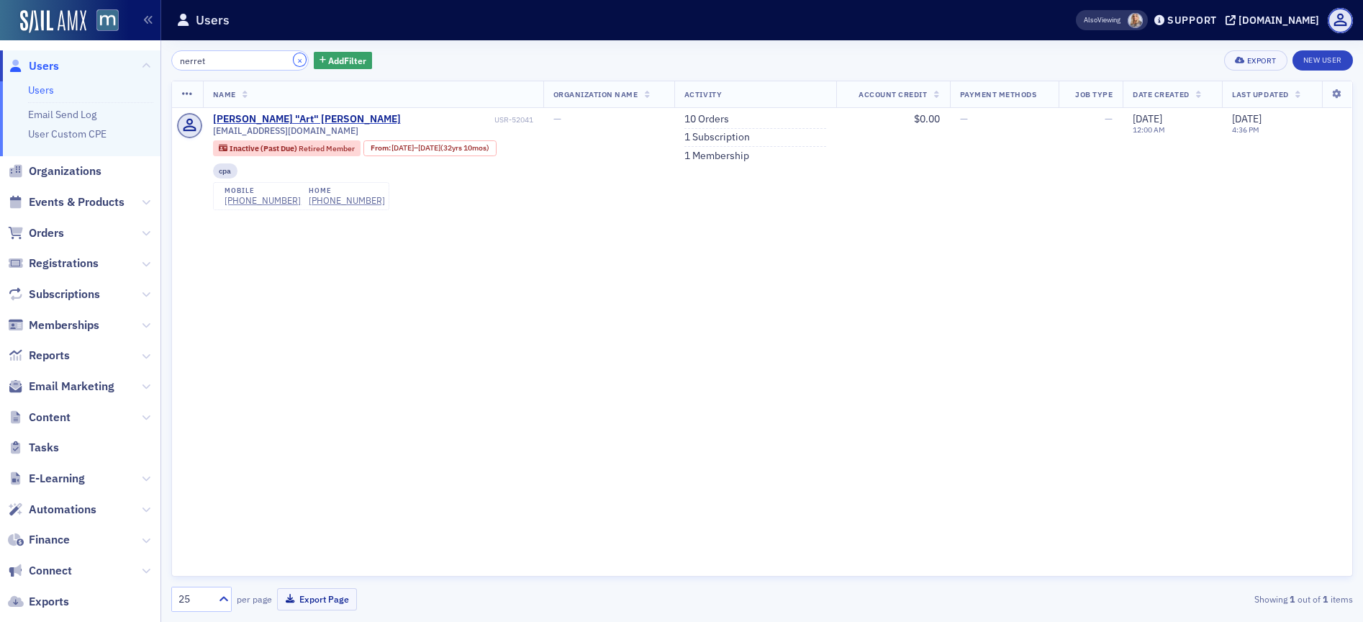
click at [294, 58] on button "×" at bounding box center [300, 59] width 13 height 13
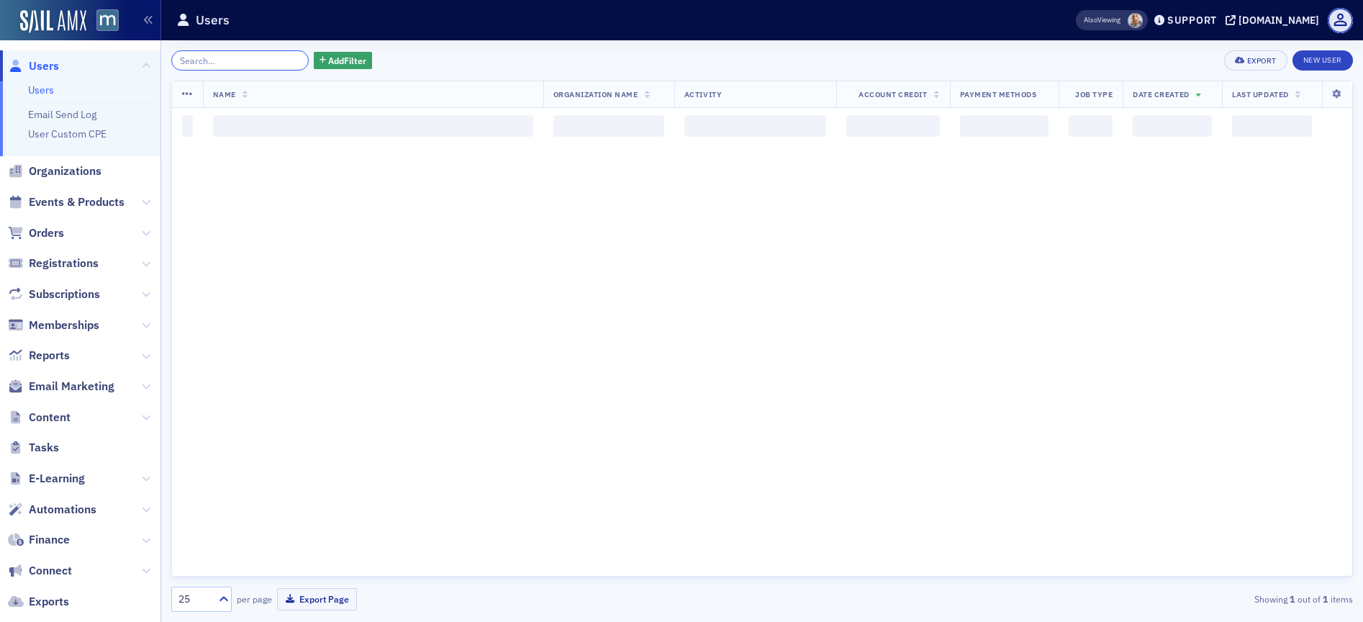
click at [262, 60] on input "search" at bounding box center [239, 60] width 137 height 20
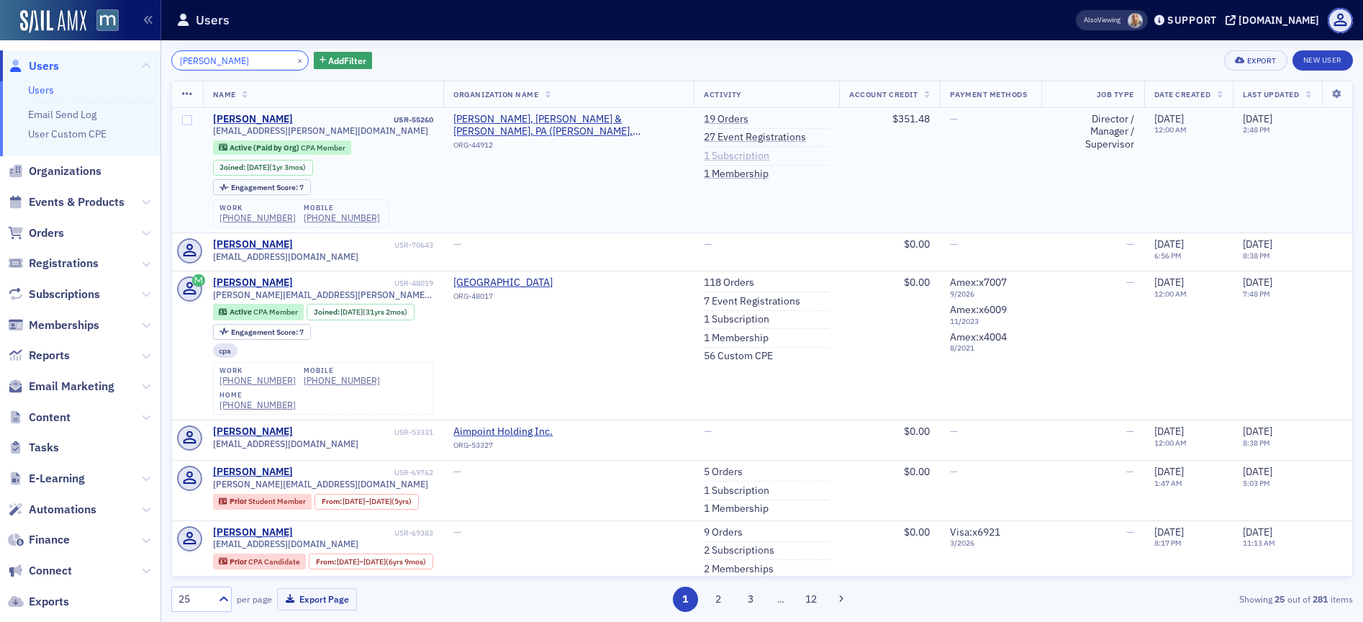
type input "[PERSON_NAME]"
click at [704, 153] on link "1 Subscription" at bounding box center [737, 156] width 66 height 13
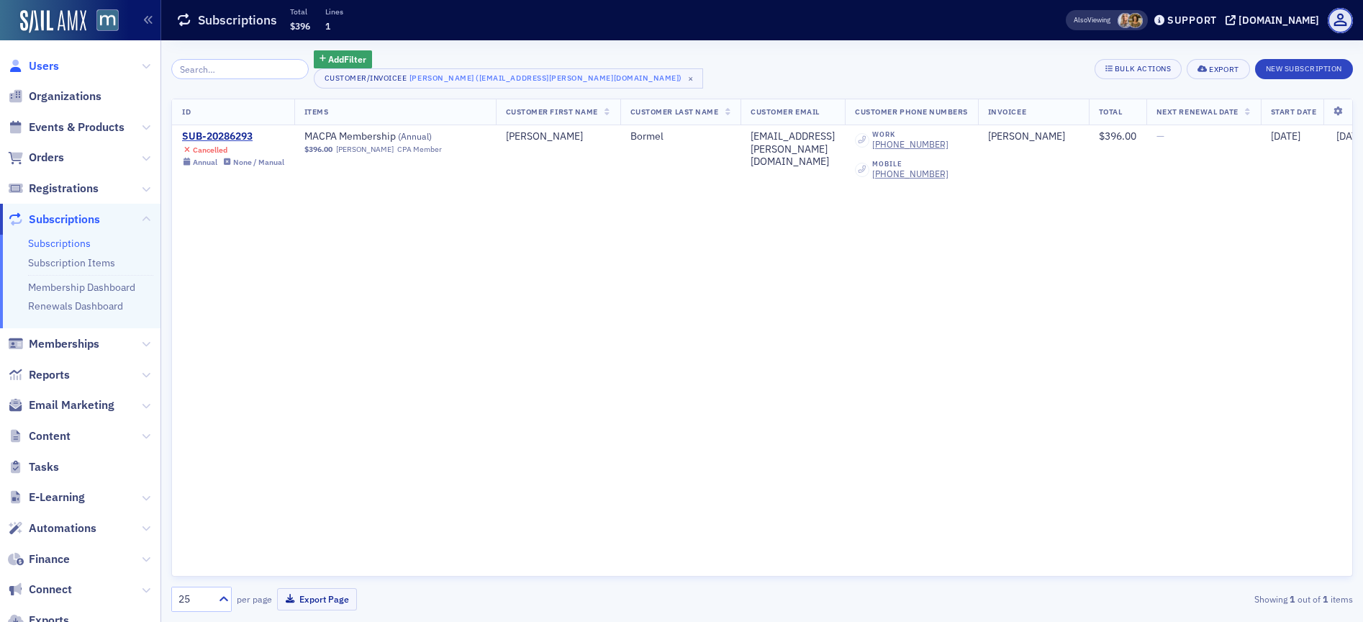
click at [44, 60] on span "Users" at bounding box center [44, 66] width 30 height 16
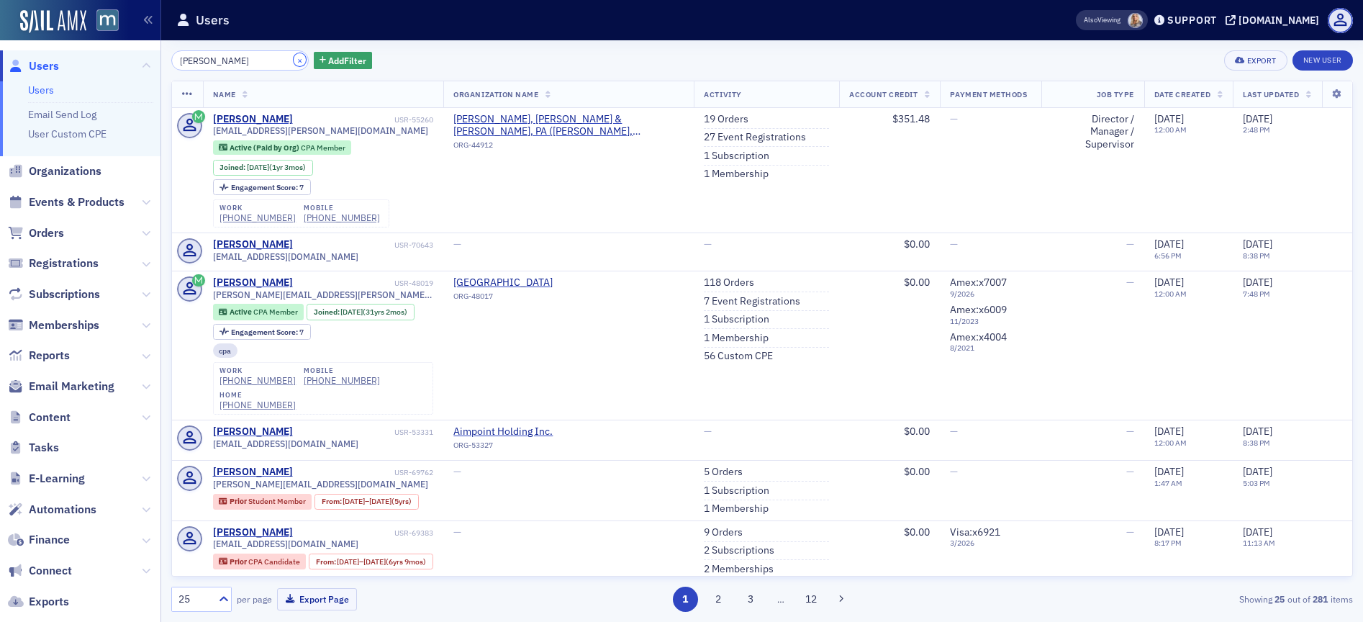
click at [294, 57] on button "×" at bounding box center [300, 59] width 13 height 13
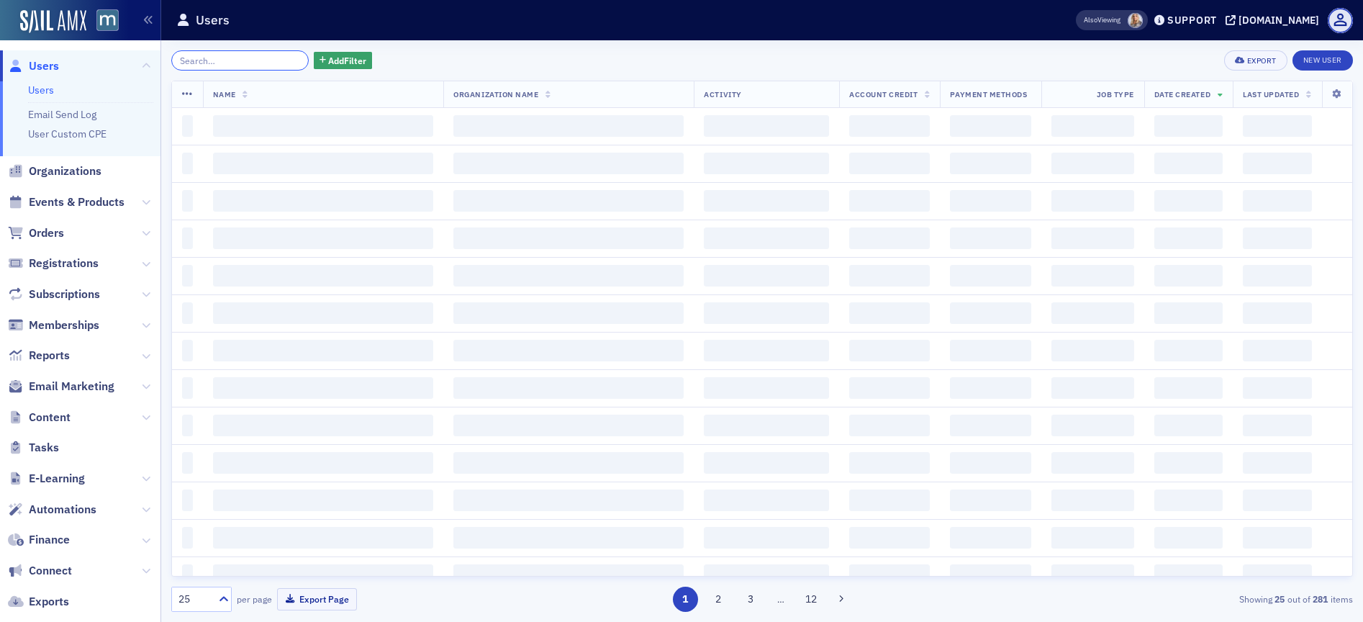
click at [274, 58] on input "search" at bounding box center [239, 60] width 137 height 20
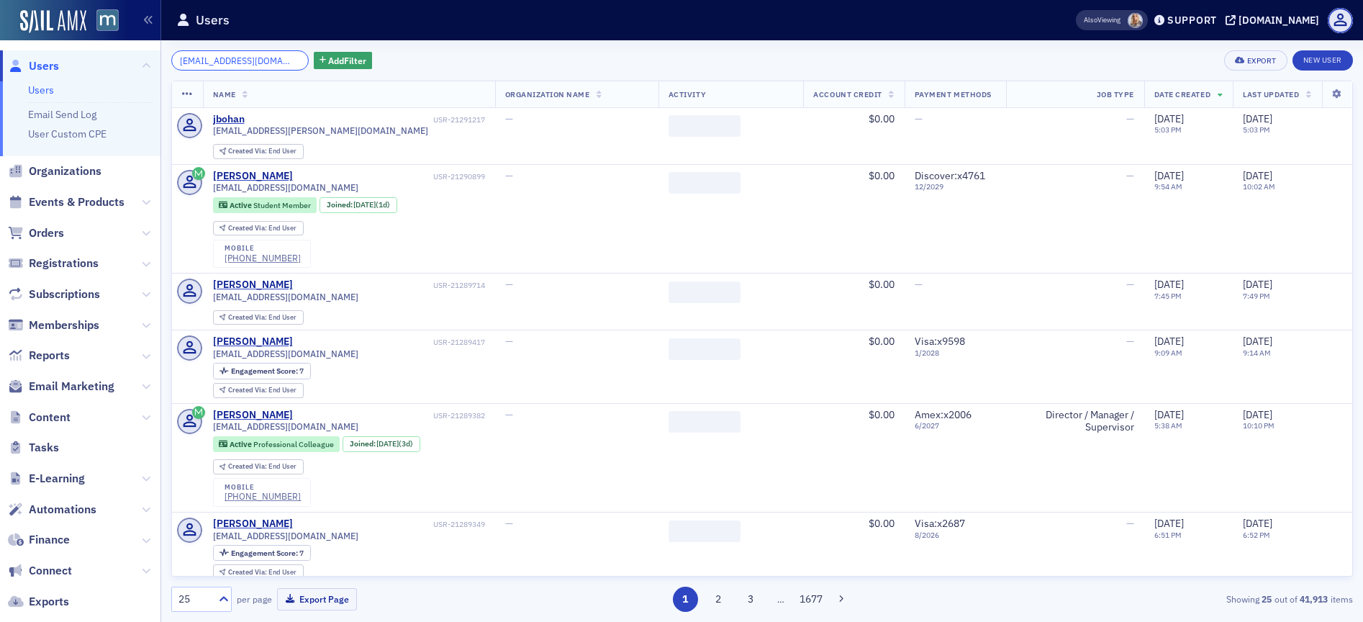
scroll to position [0, 24]
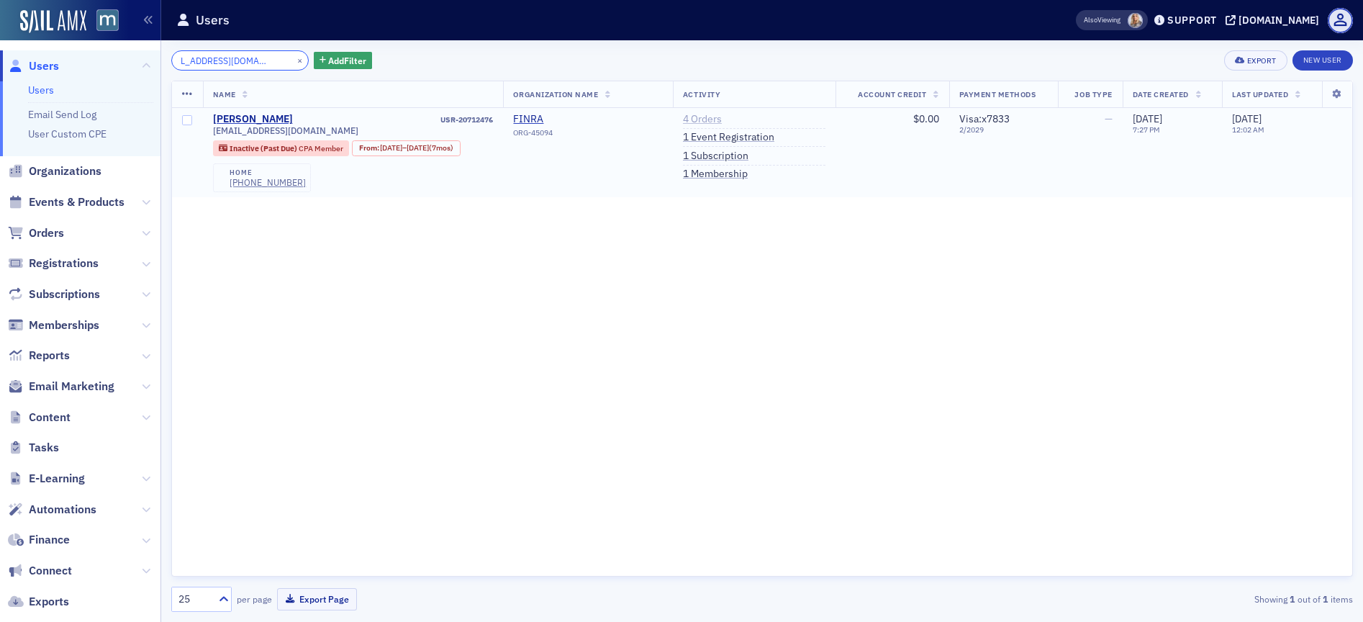
type input "[EMAIL_ADDRESS][DOMAIN_NAME]"
click at [722, 119] on link "4 Orders" at bounding box center [702, 119] width 39 height 13
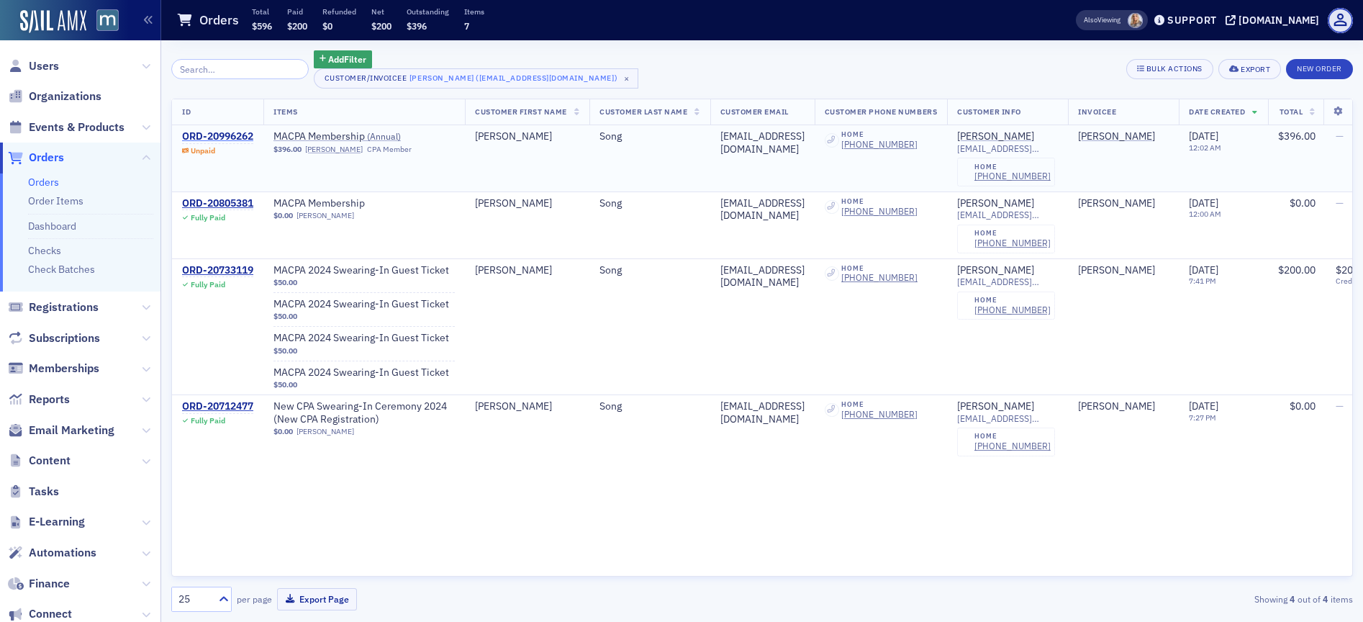
click at [217, 130] on div "ORD-20996262" at bounding box center [217, 136] width 71 height 13
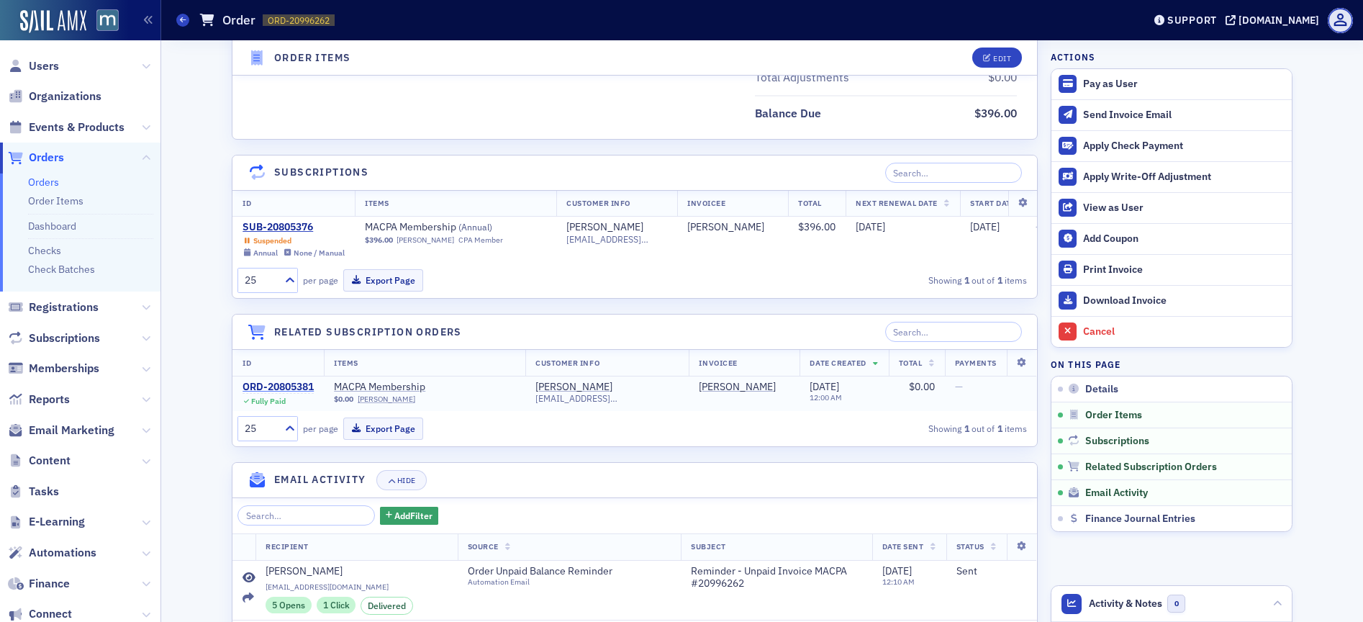
scroll to position [699, 0]
click at [293, 230] on div "SUB-20805376" at bounding box center [294, 228] width 102 height 13
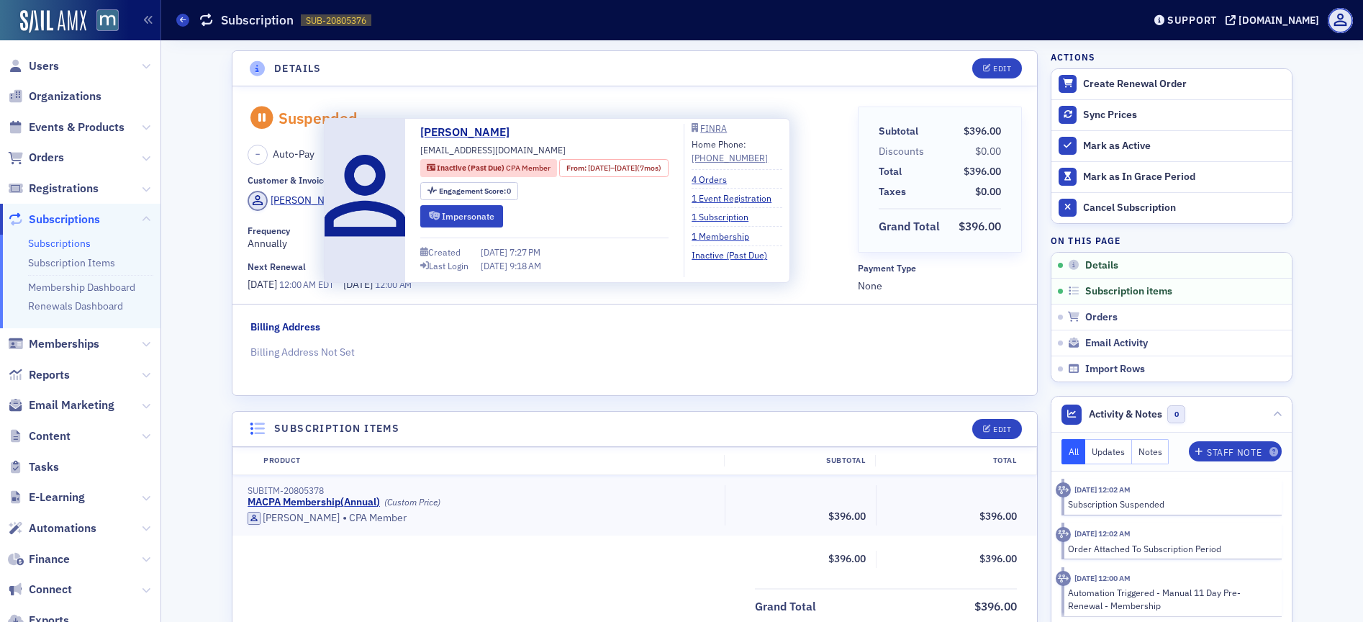
click at [477, 143] on span "[EMAIL_ADDRESS][DOMAIN_NAME]" at bounding box center [492, 149] width 145 height 13
click at [479, 150] on span "[EMAIL_ADDRESS][DOMAIN_NAME]" at bounding box center [492, 149] width 145 height 13
copy div "[EMAIL_ADDRESS][DOMAIN_NAME]"
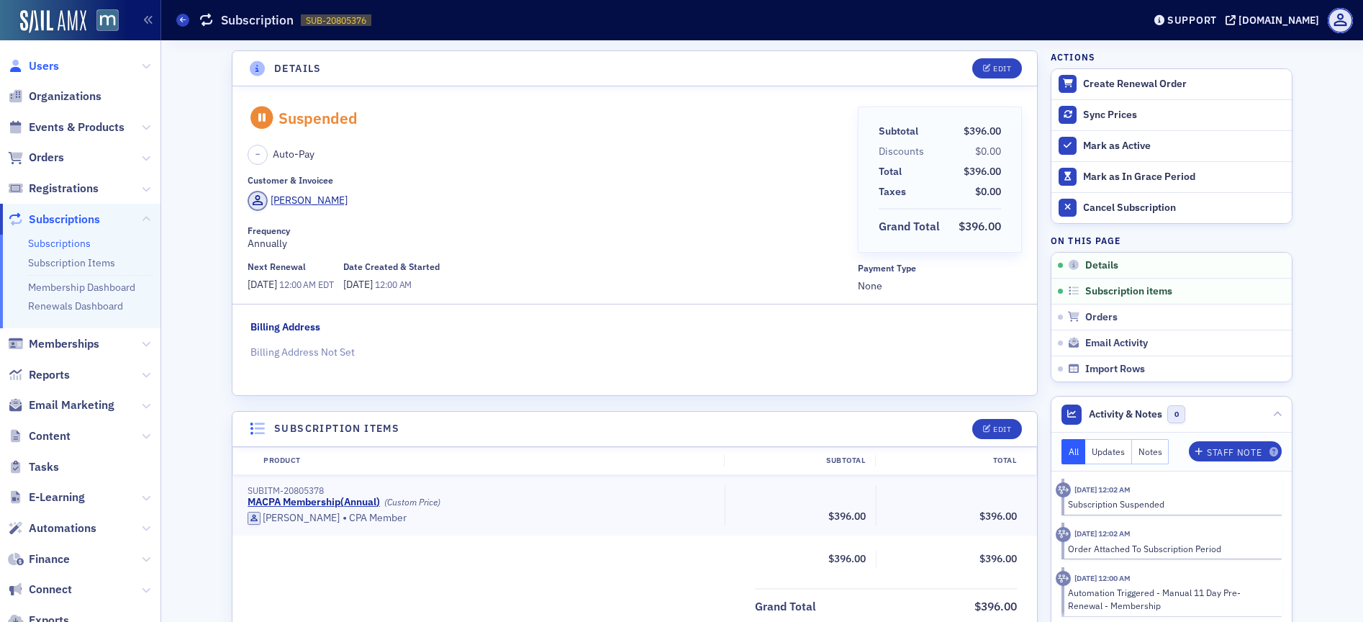
click at [54, 68] on span "Users" at bounding box center [44, 66] width 30 height 16
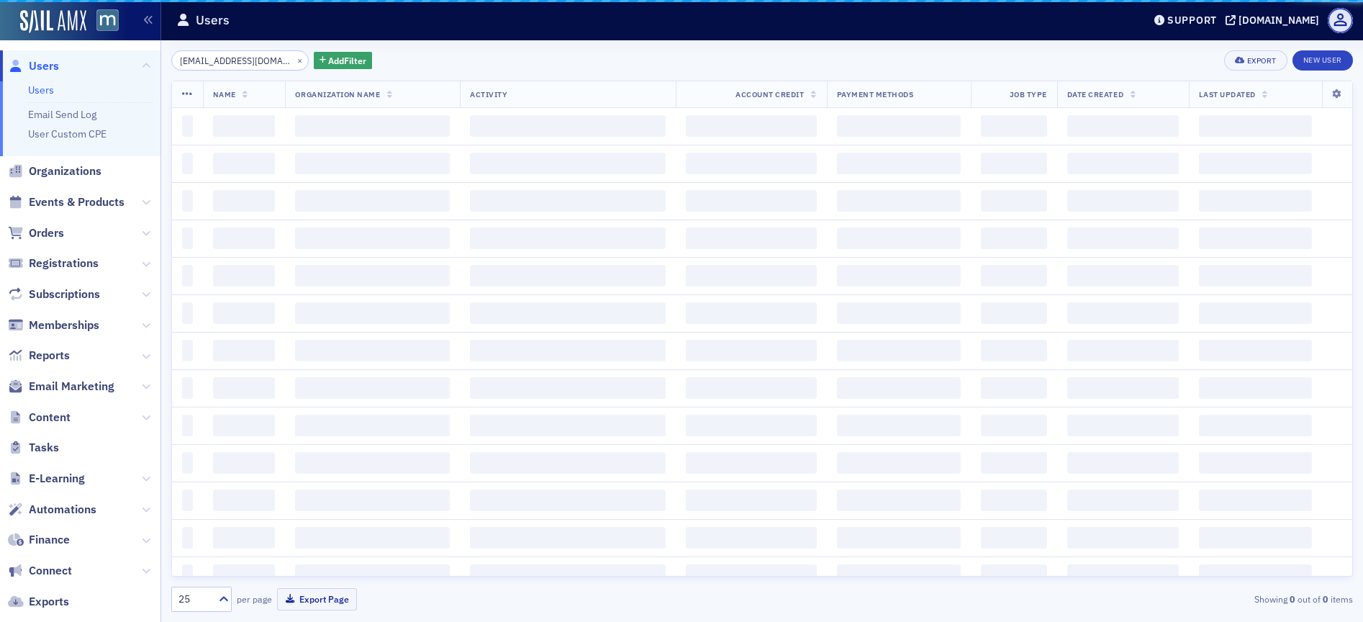
scroll to position [0, 24]
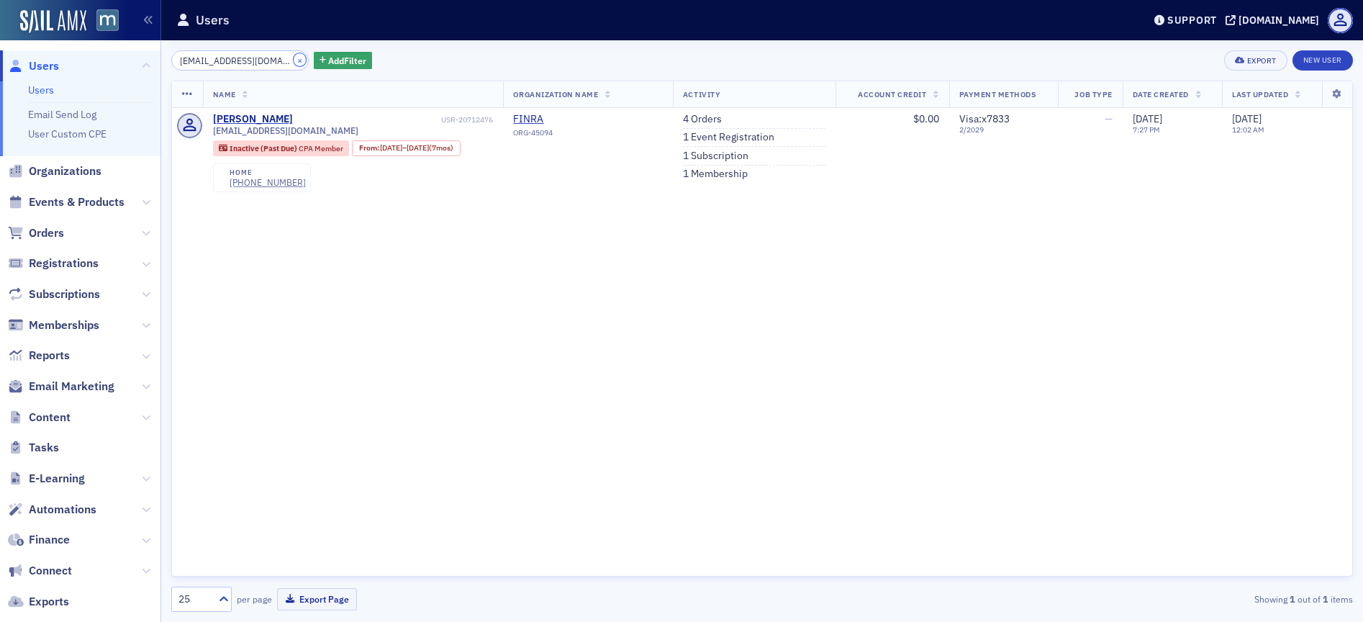
click at [294, 58] on button "×" at bounding box center [300, 59] width 13 height 13
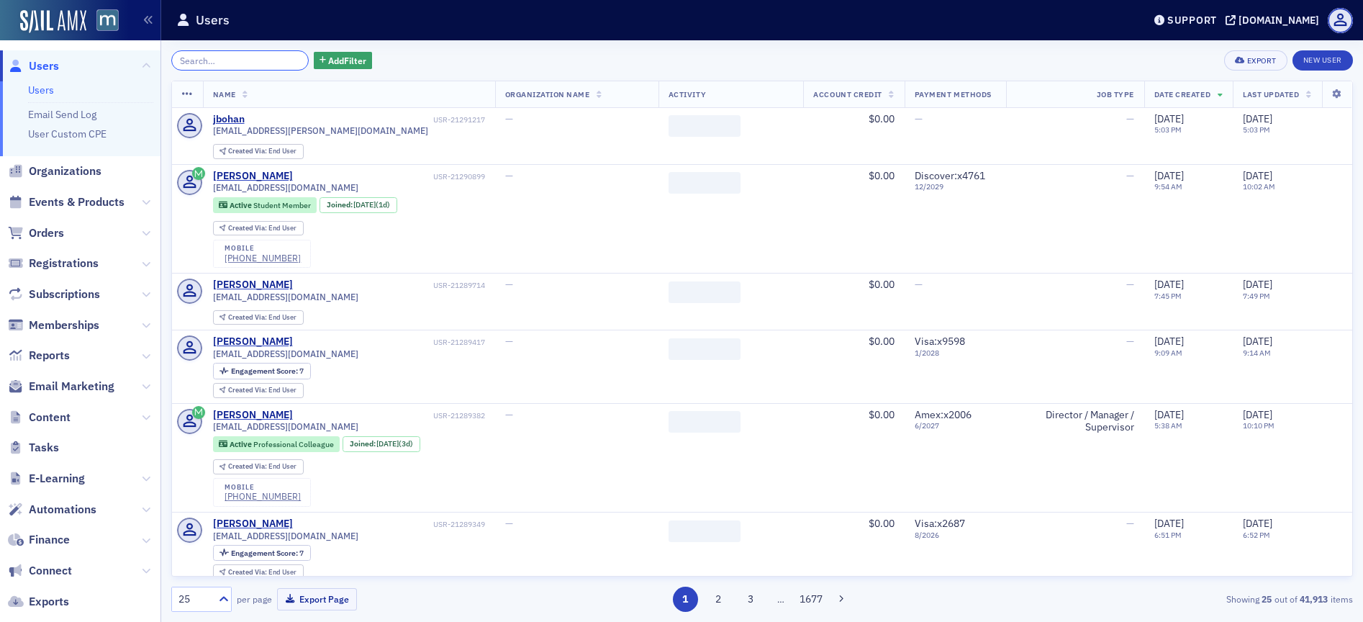
paste input "[EMAIL_ADDRESS][DOMAIN_NAME]"
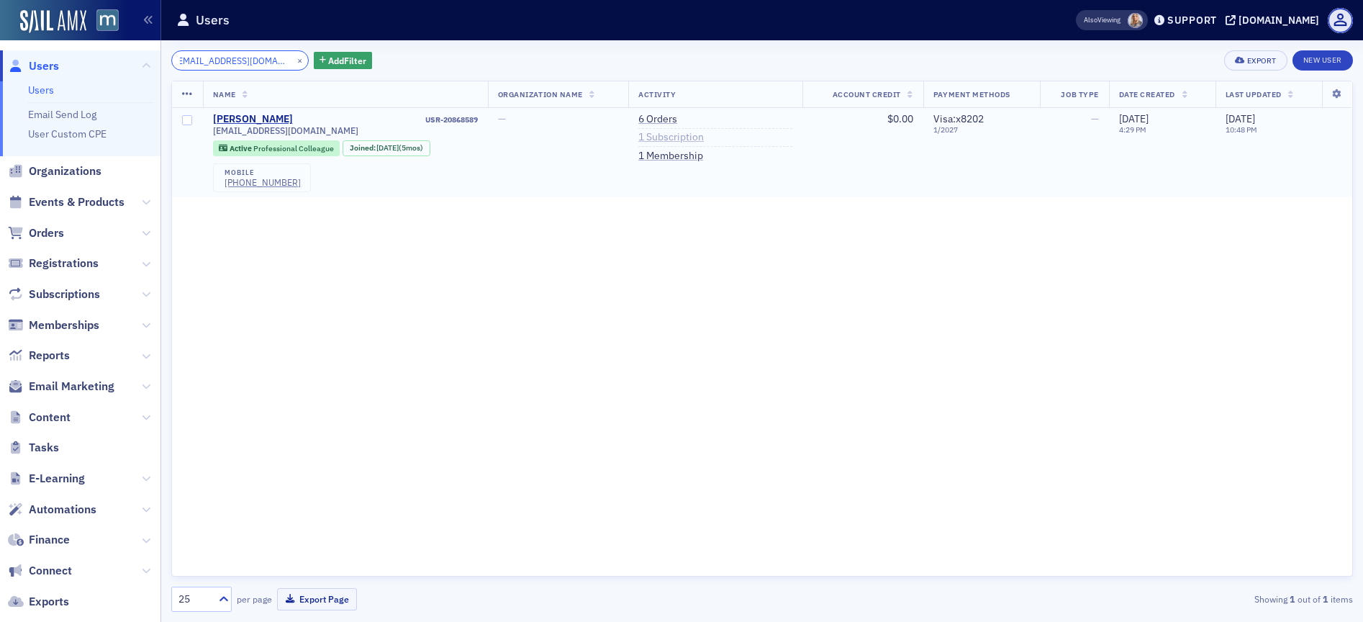
type input "[EMAIL_ADDRESS][DOMAIN_NAME]"
click at [693, 138] on link "1 Subscription" at bounding box center [672, 137] width 66 height 13
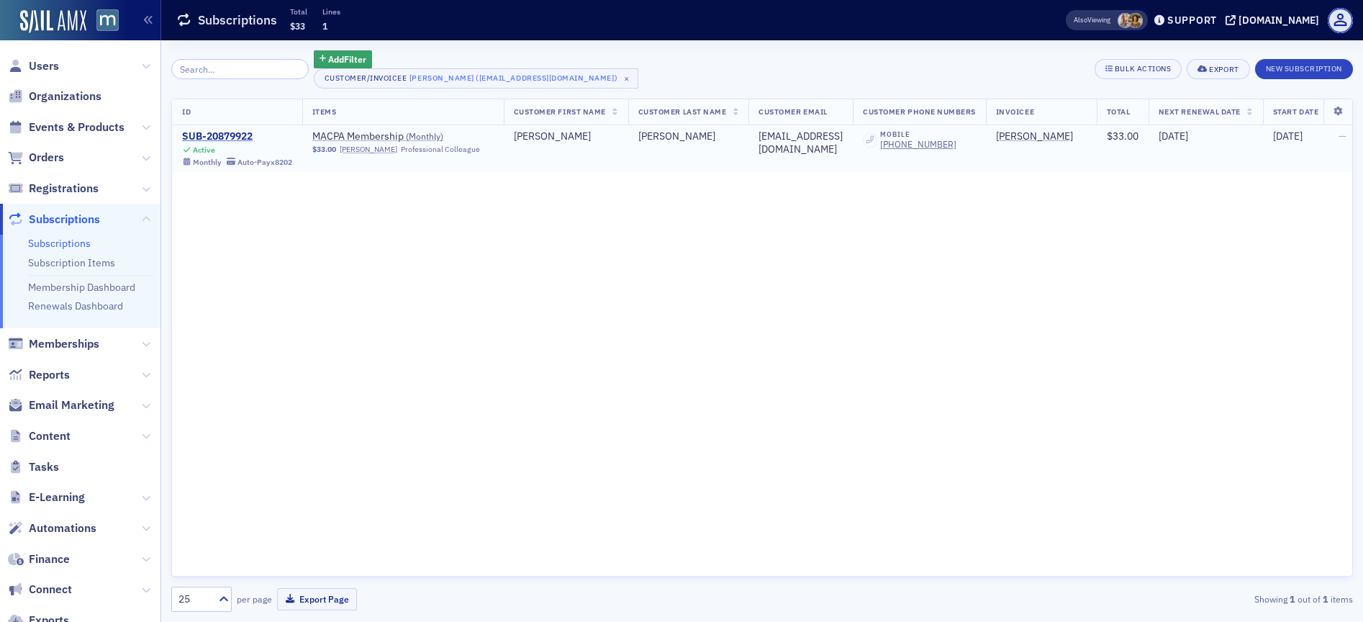
click at [242, 137] on div "SUB-20879922" at bounding box center [237, 136] width 110 height 13
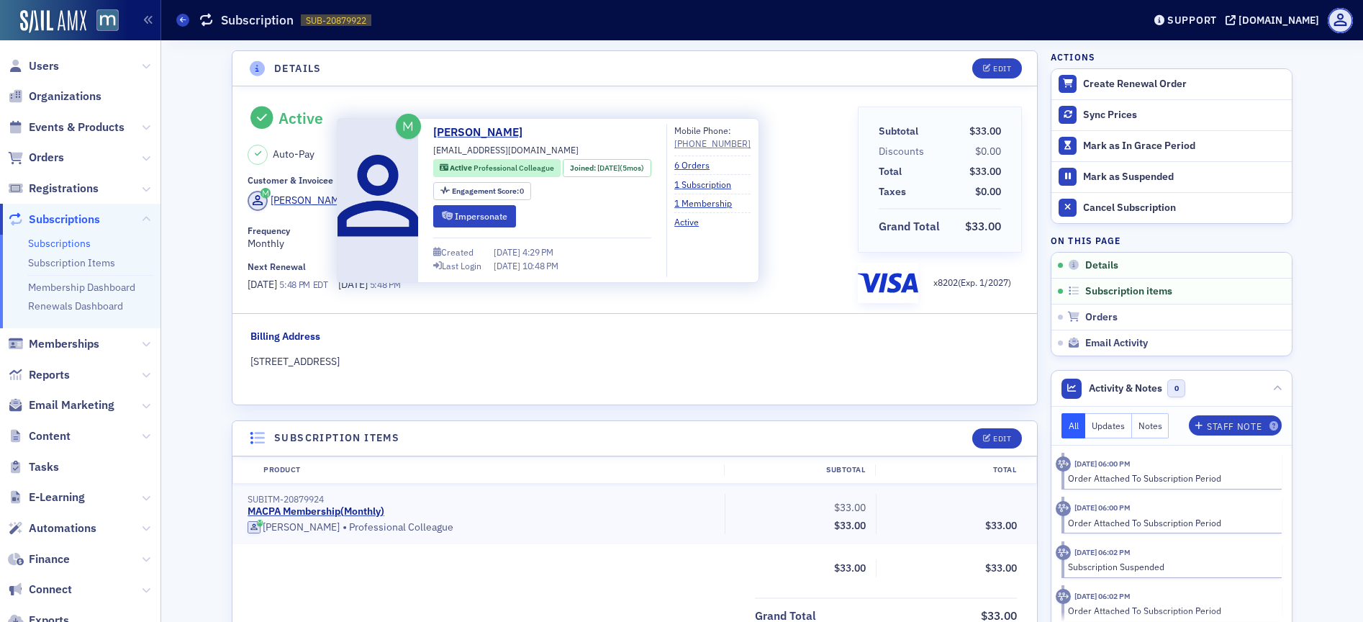
click at [474, 153] on span "[EMAIL_ADDRESS][DOMAIN_NAME]" at bounding box center [505, 149] width 145 height 13
copy div "[EMAIL_ADDRESS][DOMAIN_NAME]"
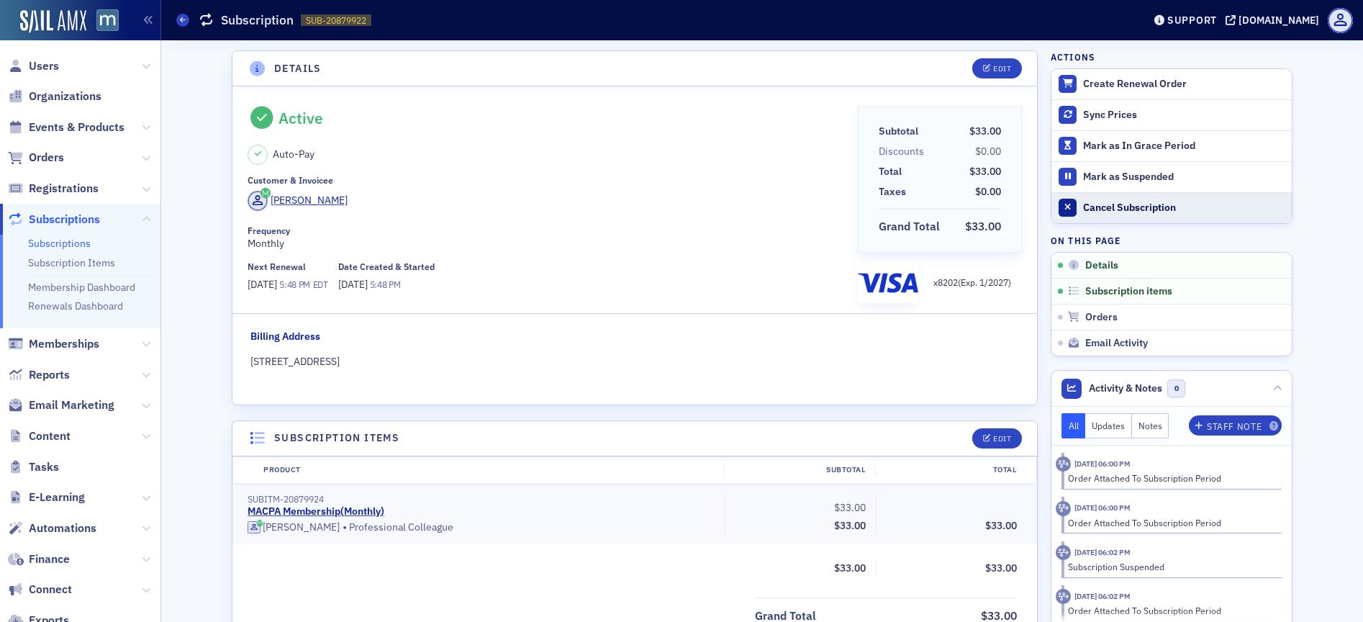
click at [1149, 202] on div "Cancel Subscription" at bounding box center [1184, 208] width 202 height 13
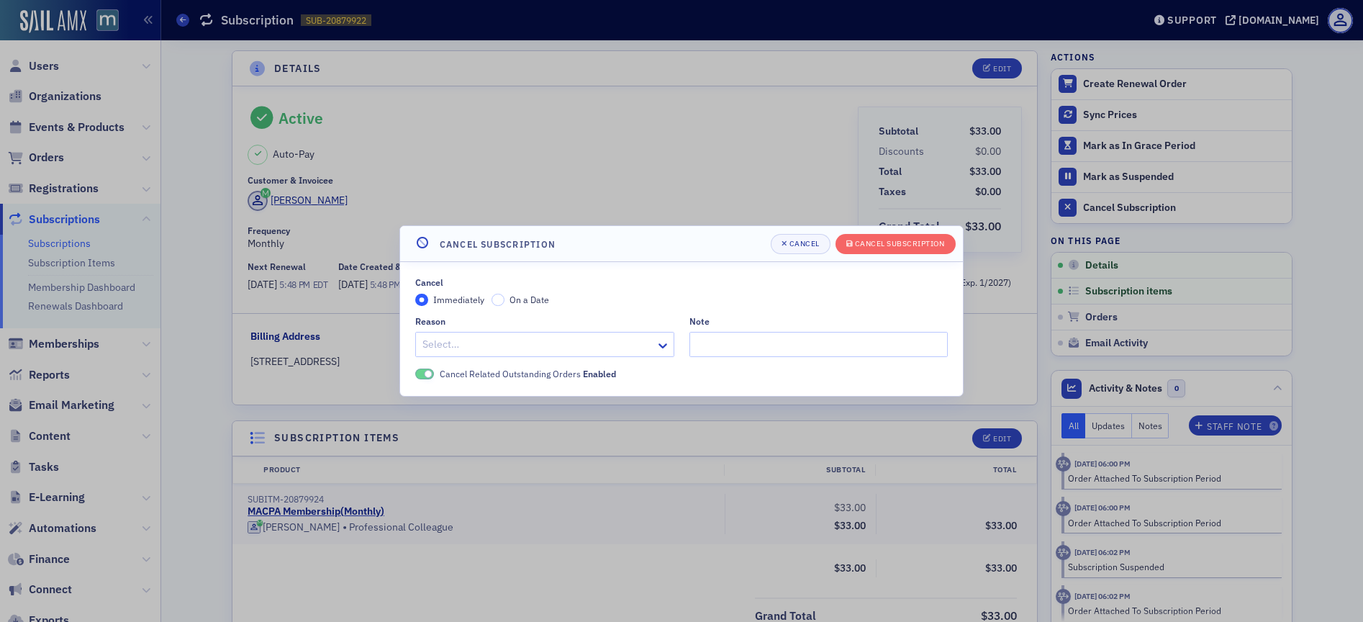
click at [585, 361] on div "Cancel Immediately On a Date Reason Select… Note Cancel Related Outstanding Ord…" at bounding box center [681, 329] width 533 height 104
click at [592, 353] on div at bounding box center [523, 344] width 204 height 18
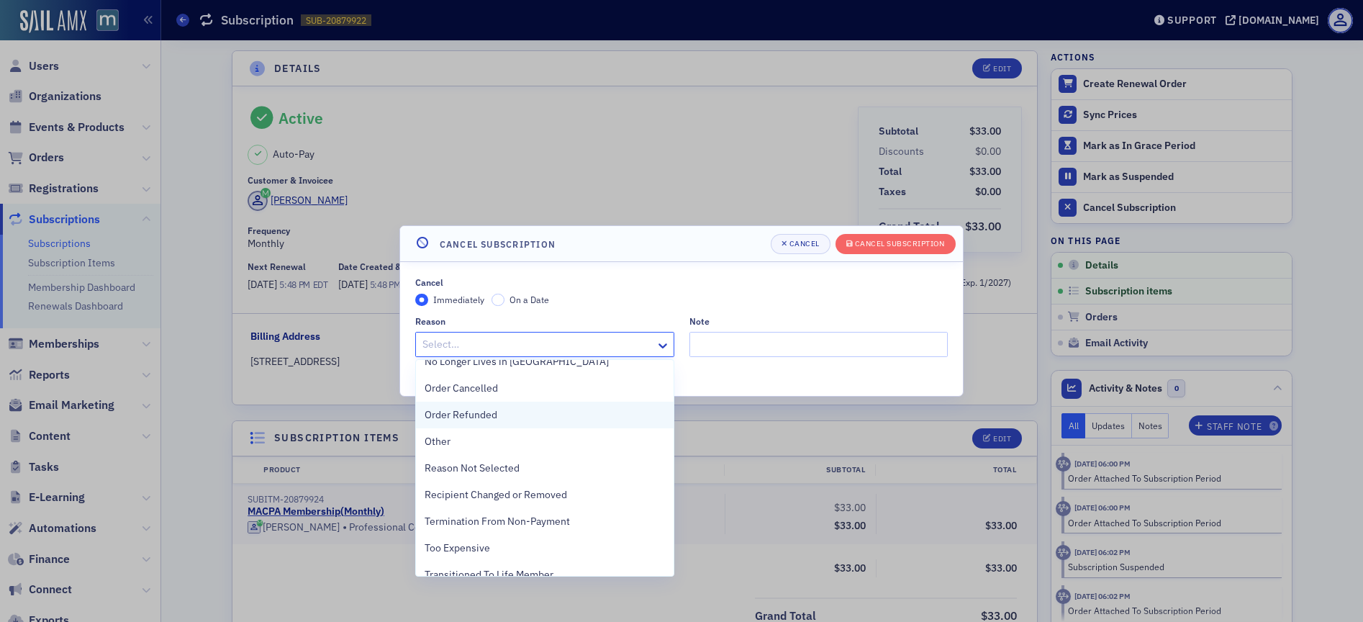
scroll to position [323, 0]
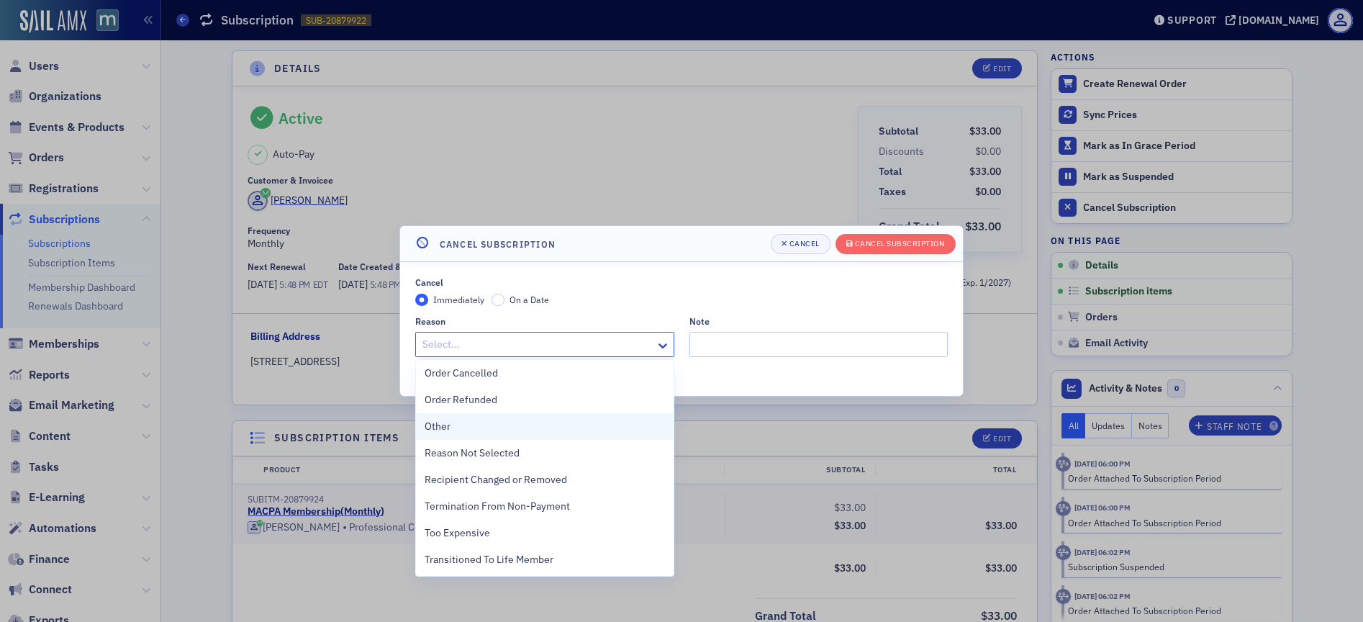
click at [510, 424] on div "Other" at bounding box center [545, 426] width 240 height 15
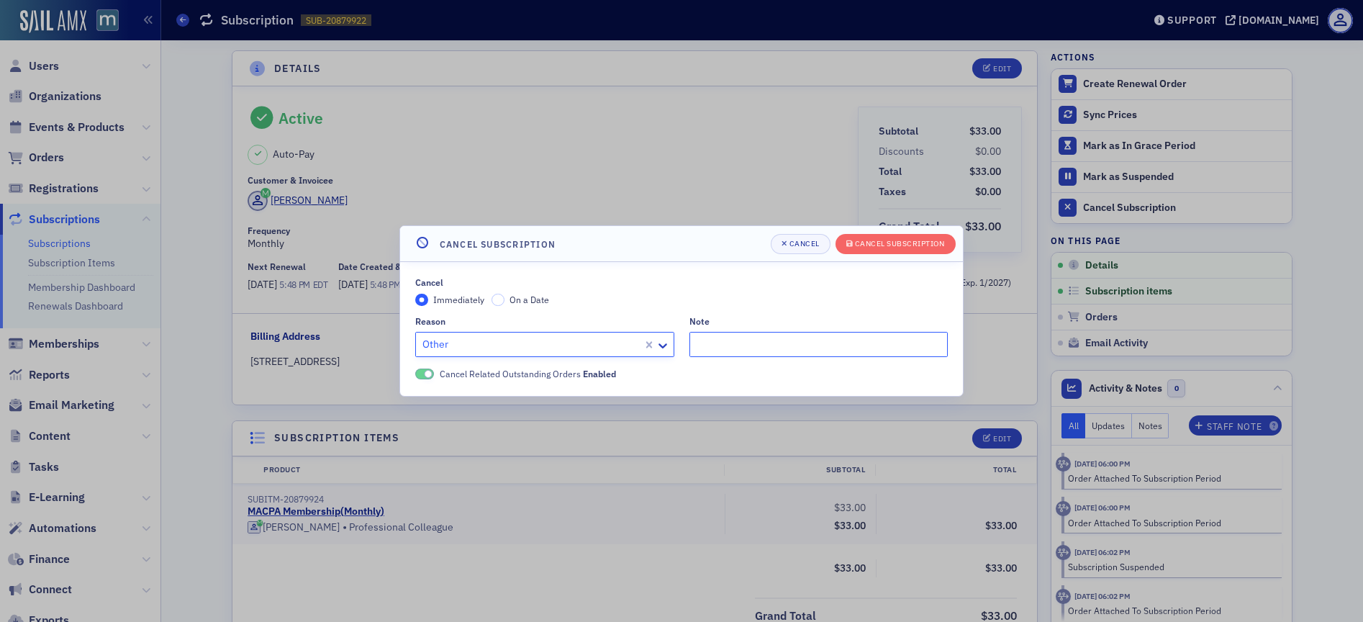
click at [728, 347] on input "Note" at bounding box center [819, 344] width 259 height 25
paste input "I have not used the subscription since being enrolled."
type input ""I have not used the subscription since being enrolled.""
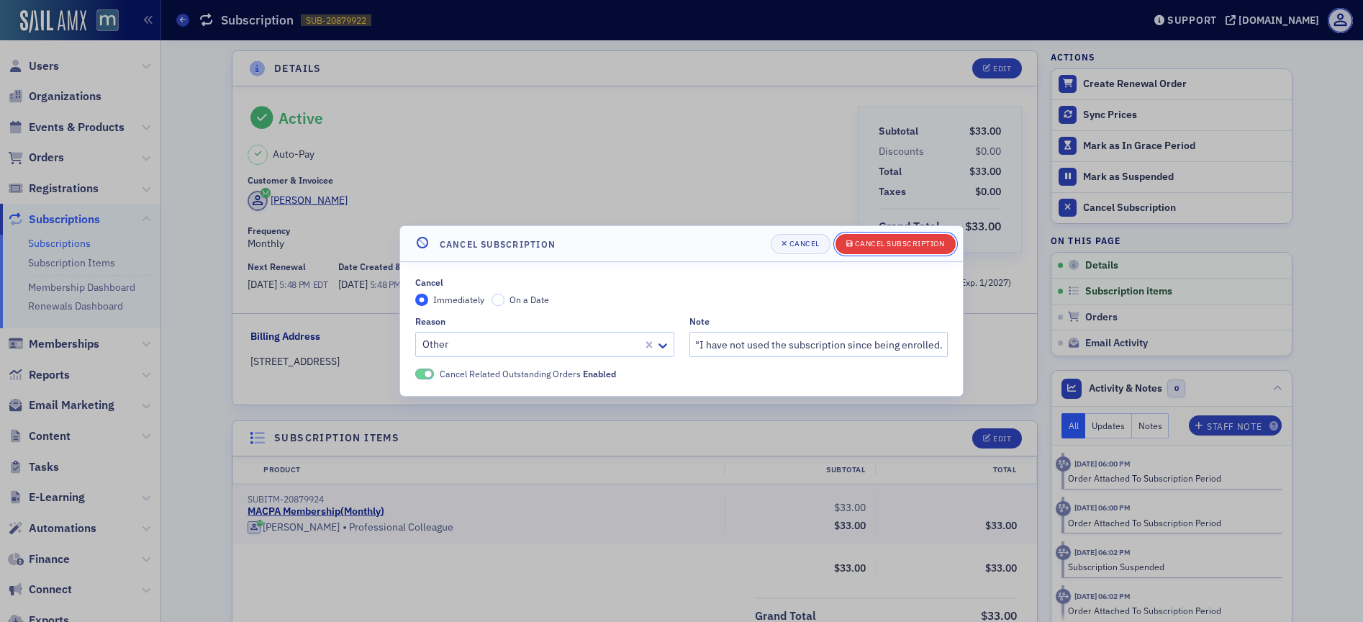
click at [882, 251] on button "Cancel Subscription" at bounding box center [896, 244] width 120 height 20
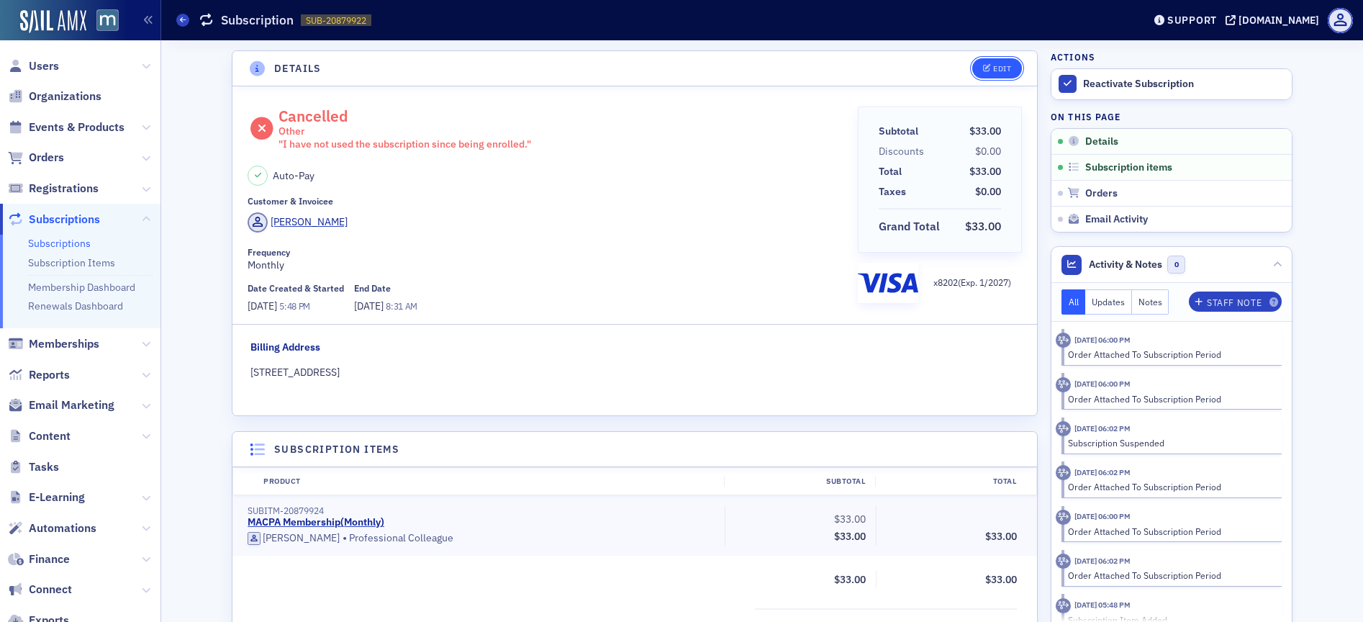
click at [989, 77] on button "Edit" at bounding box center [998, 68] width 50 height 20
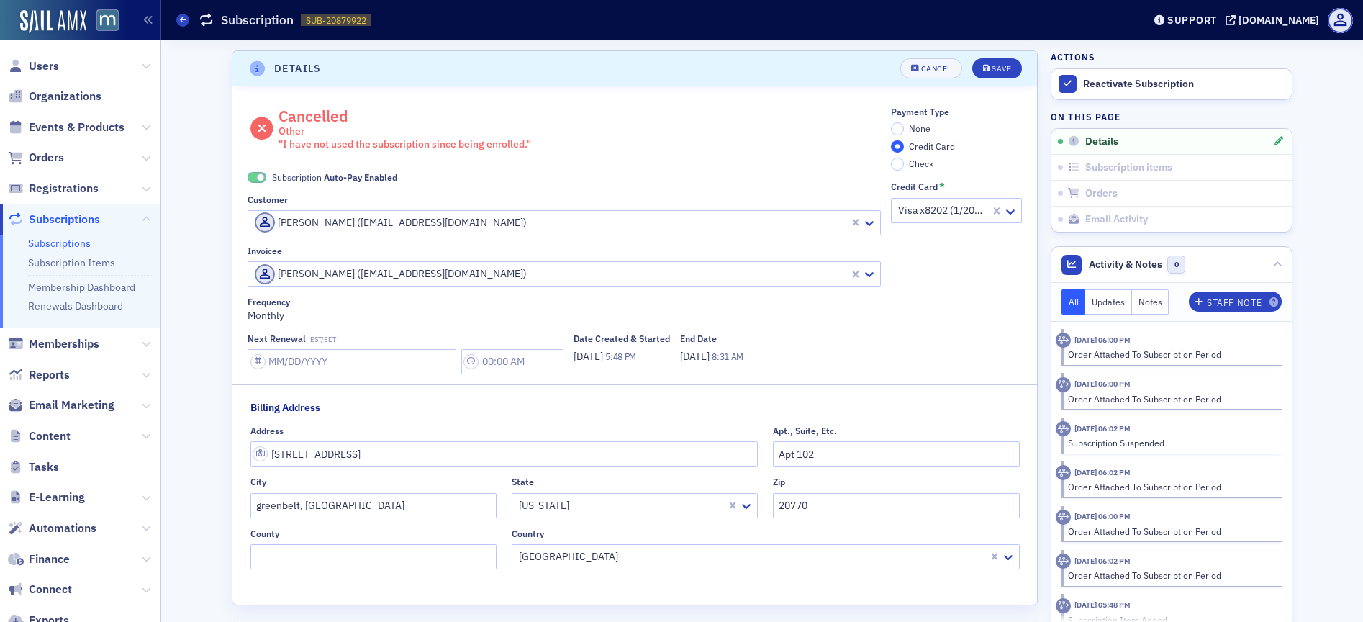
scroll to position [3, 0]
click at [250, 176] on span at bounding box center [257, 174] width 19 height 11
click at [896, 125] on input "None" at bounding box center [897, 125] width 13 height 13
click at [999, 71] on button "Save" at bounding box center [998, 65] width 50 height 20
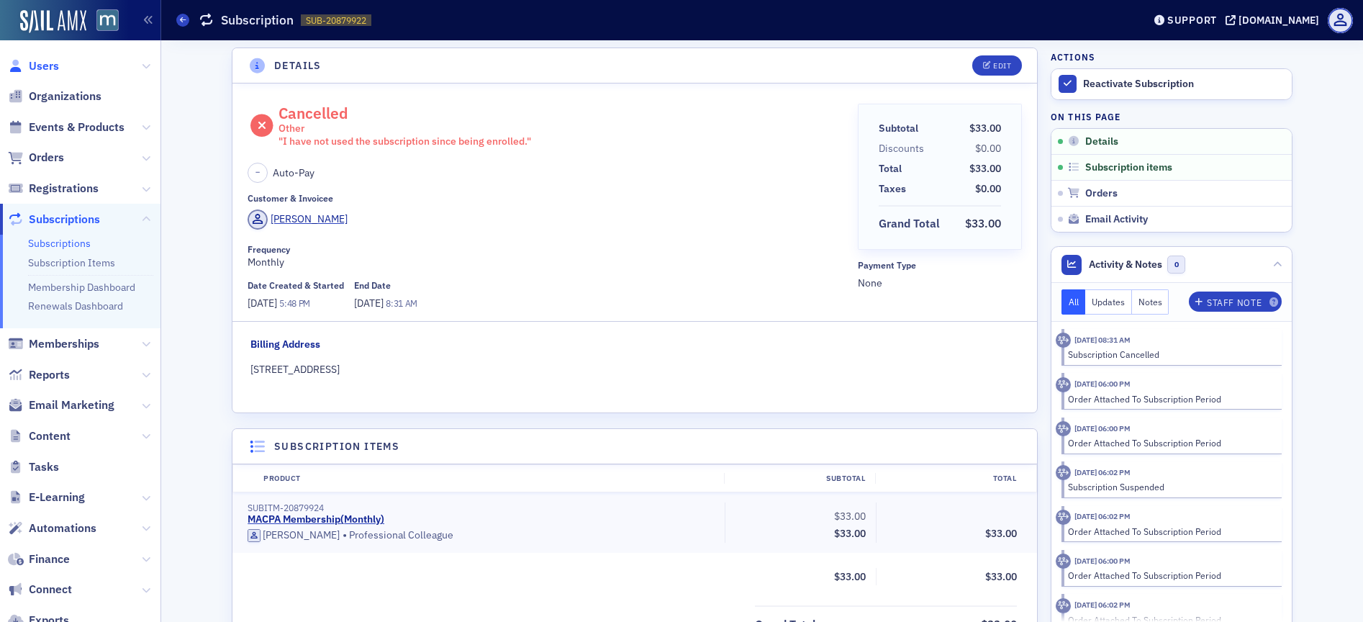
click at [53, 63] on span "Users" at bounding box center [44, 66] width 30 height 16
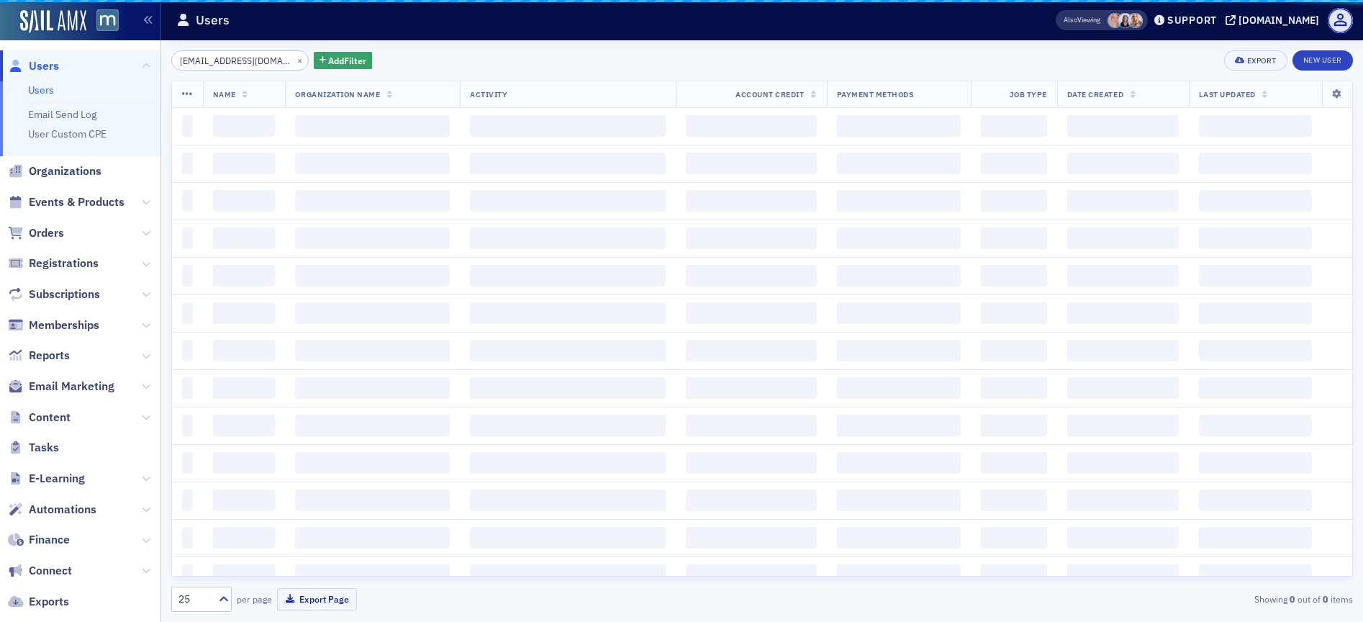
scroll to position [0, 5]
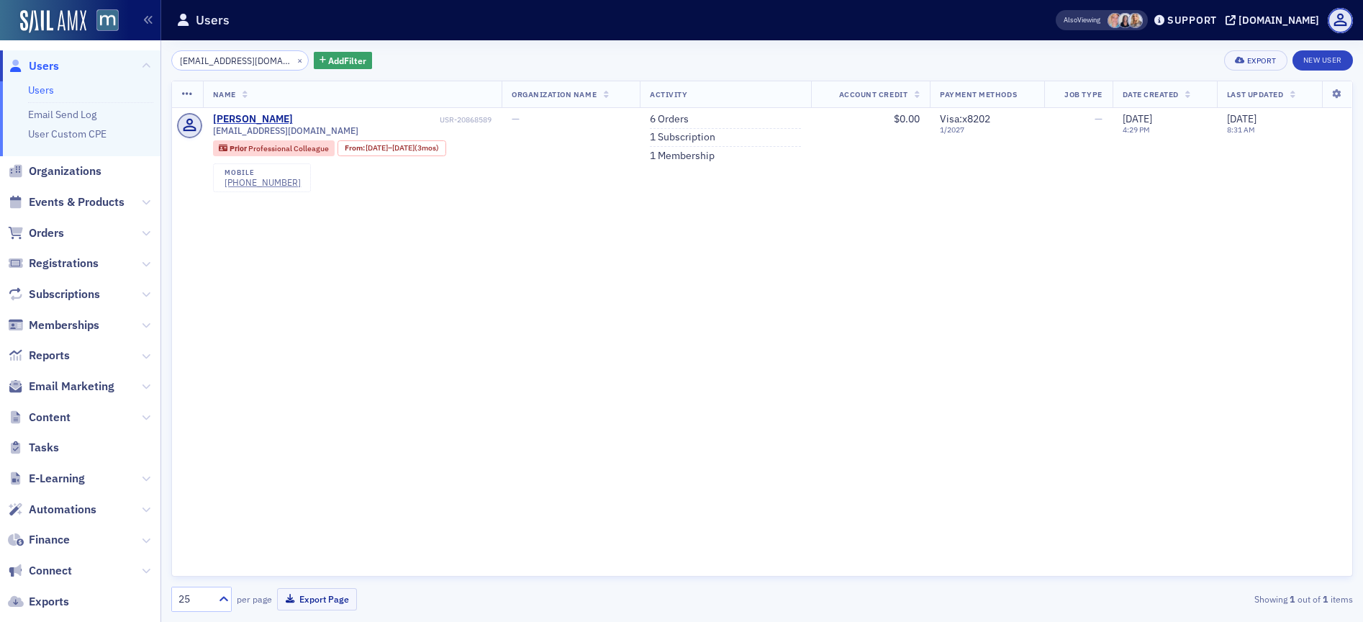
click at [45, 64] on span "Users" at bounding box center [44, 66] width 30 height 16
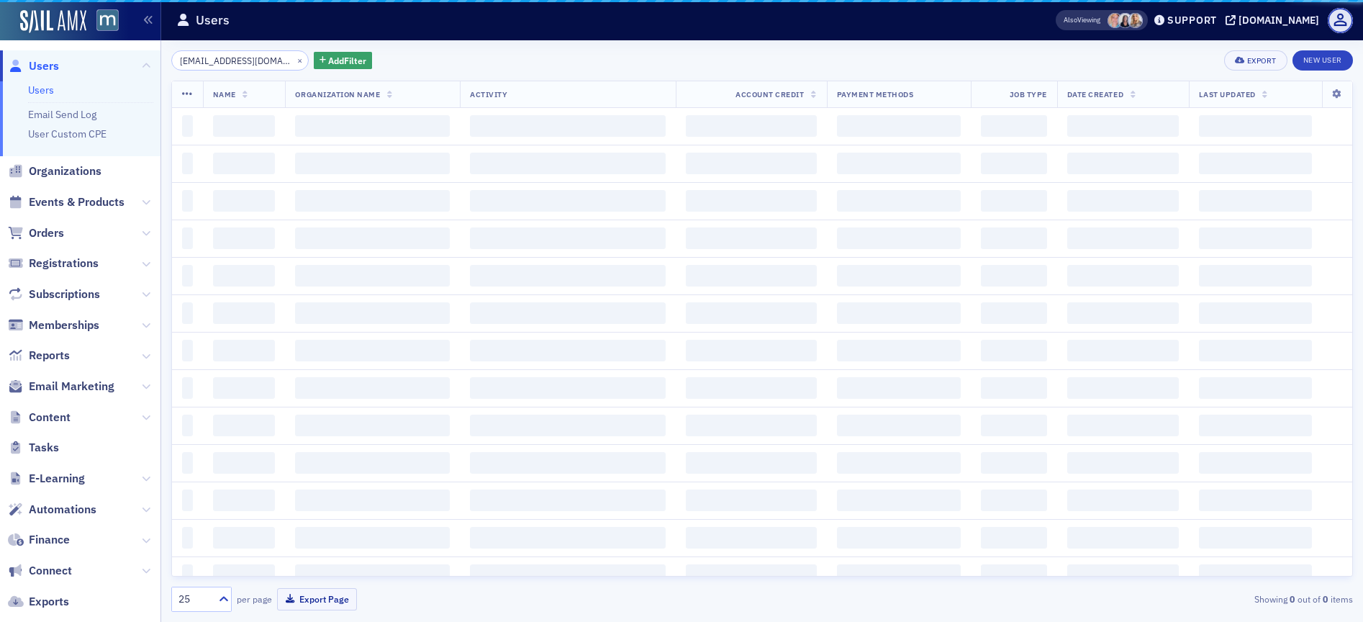
scroll to position [0, 5]
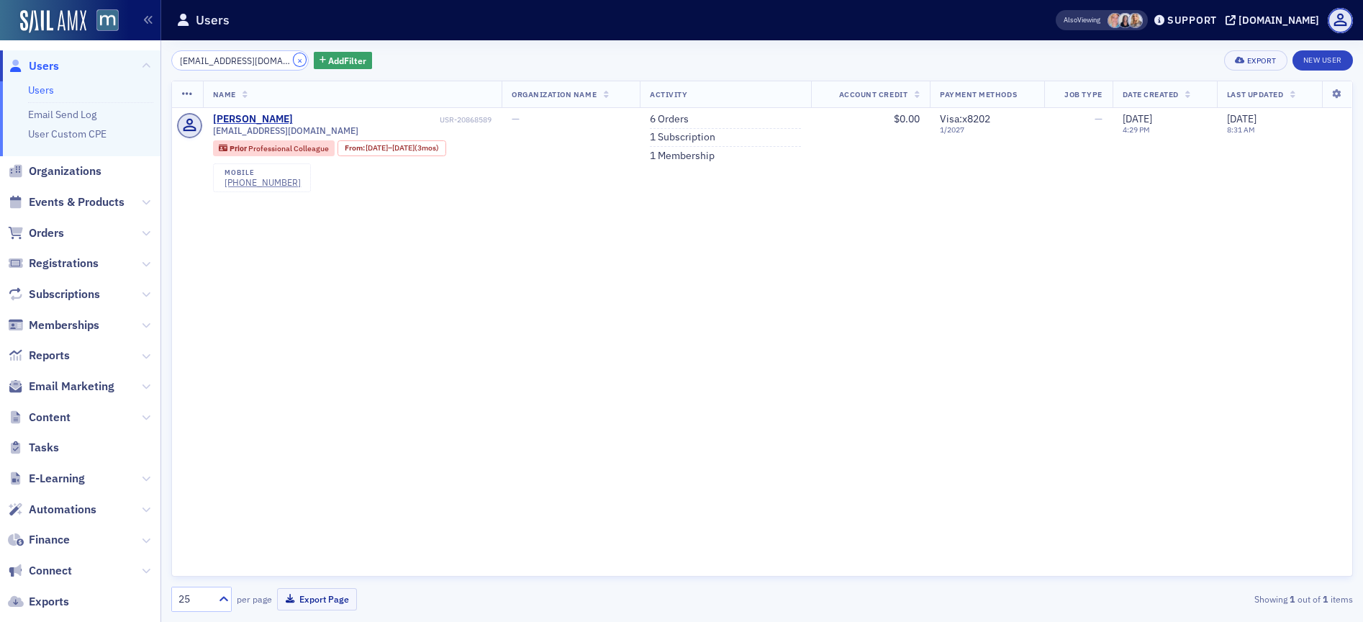
click at [294, 59] on button "×" at bounding box center [300, 59] width 13 height 13
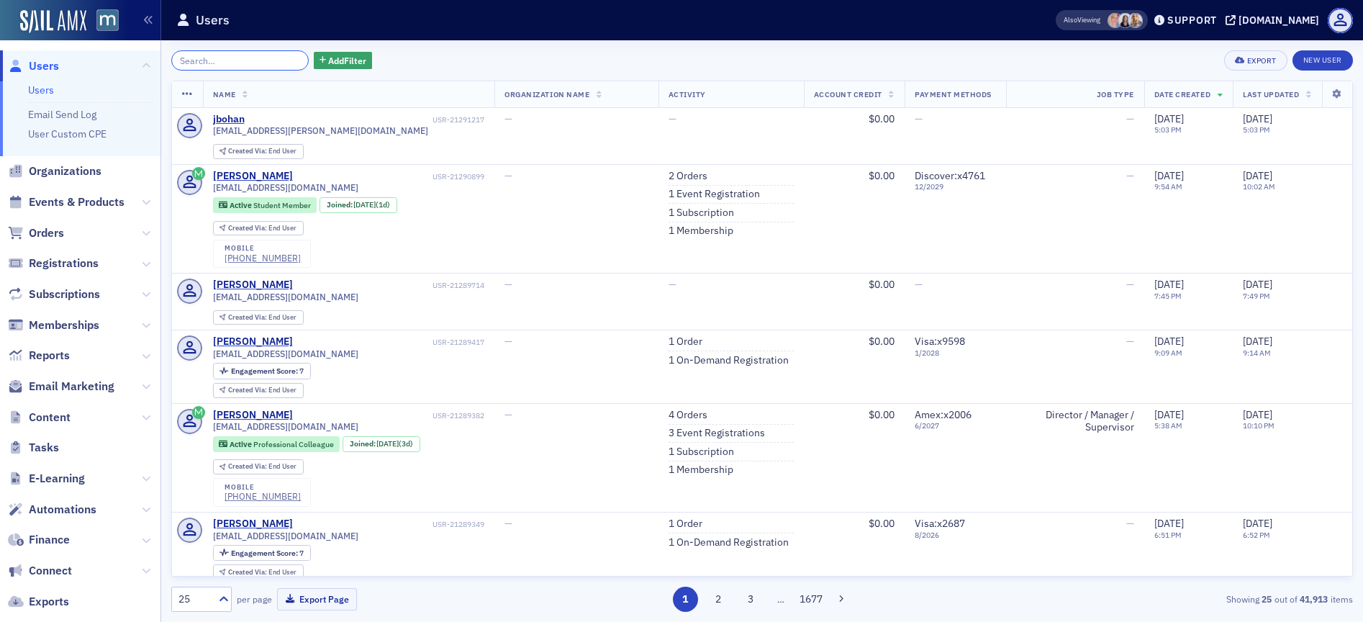
click at [257, 68] on input "search" at bounding box center [239, 60] width 137 height 20
paste input "[EMAIL_ADDRESS][DOMAIN_NAME]"
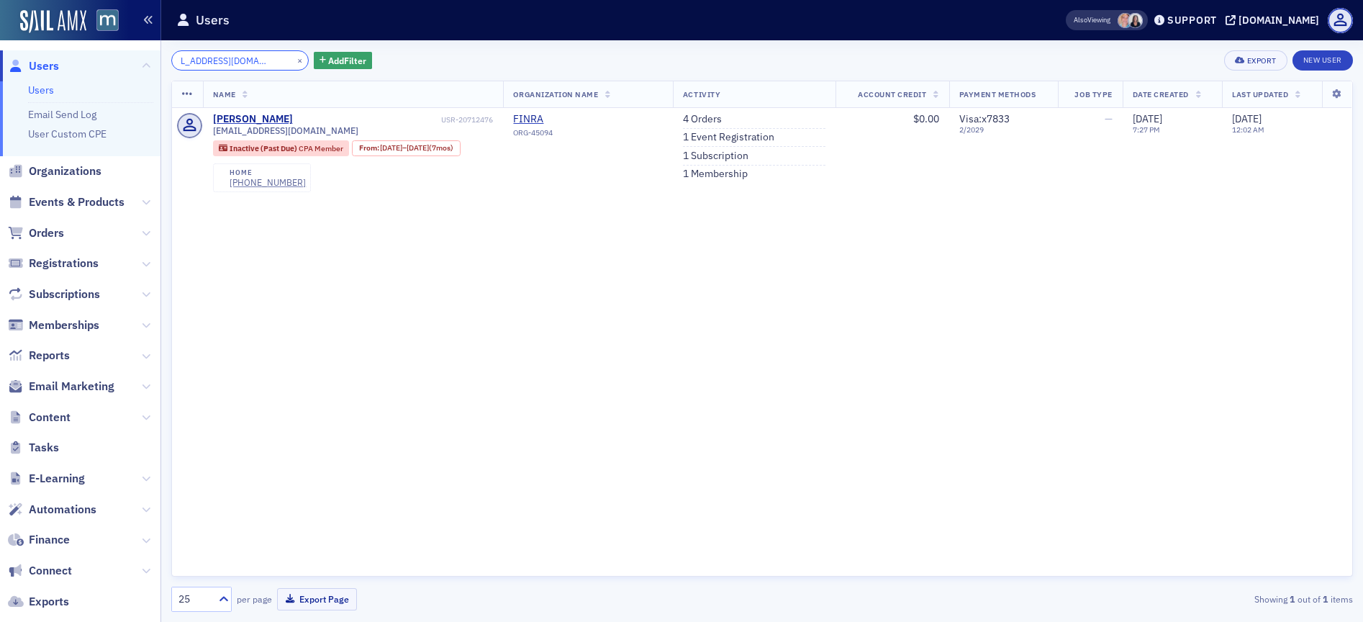
type input "[EMAIL_ADDRESS][DOMAIN_NAME]"
click at [294, 59] on button "×" at bounding box center [300, 59] width 13 height 13
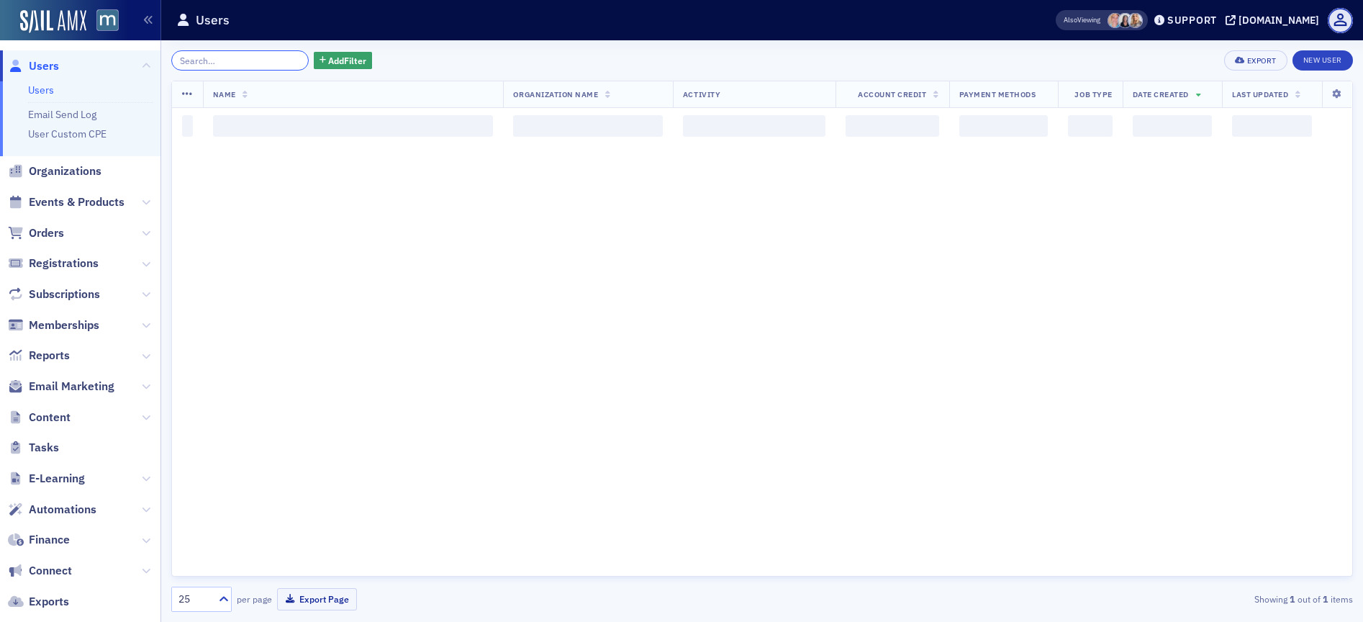
click at [230, 65] on input "search" at bounding box center [239, 60] width 137 height 20
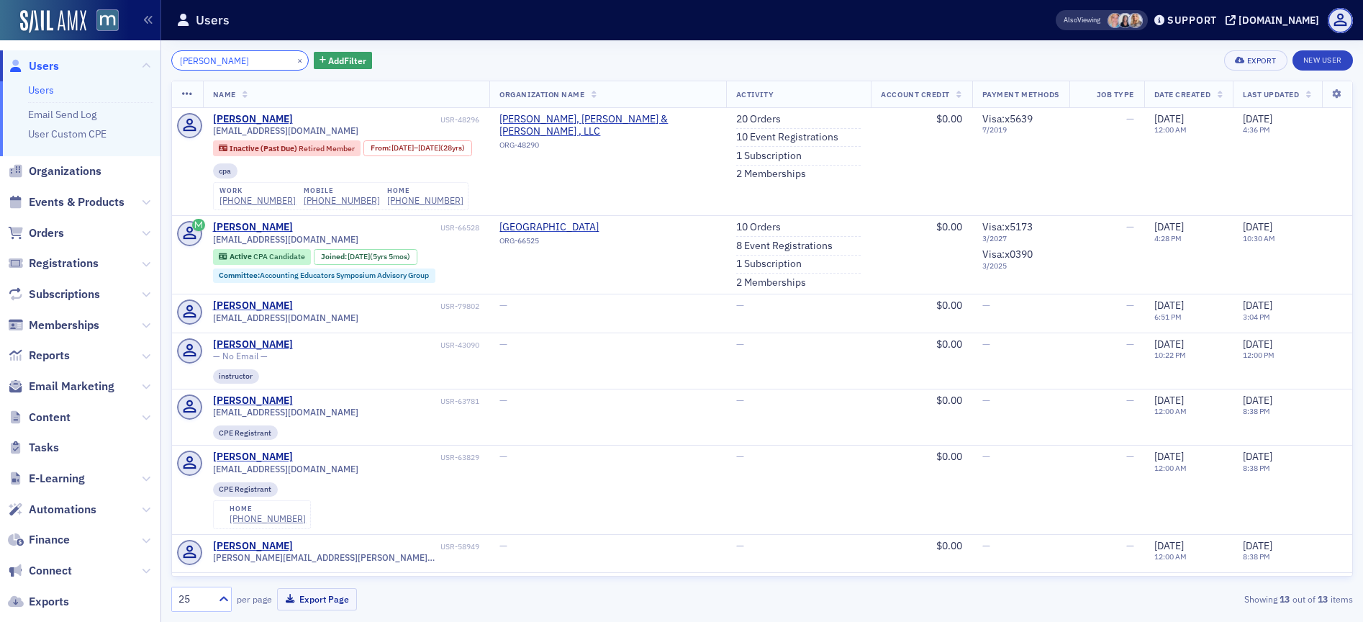
type input "[PERSON_NAME]"
click at [739, 119] on link "20 Orders" at bounding box center [758, 119] width 45 height 13
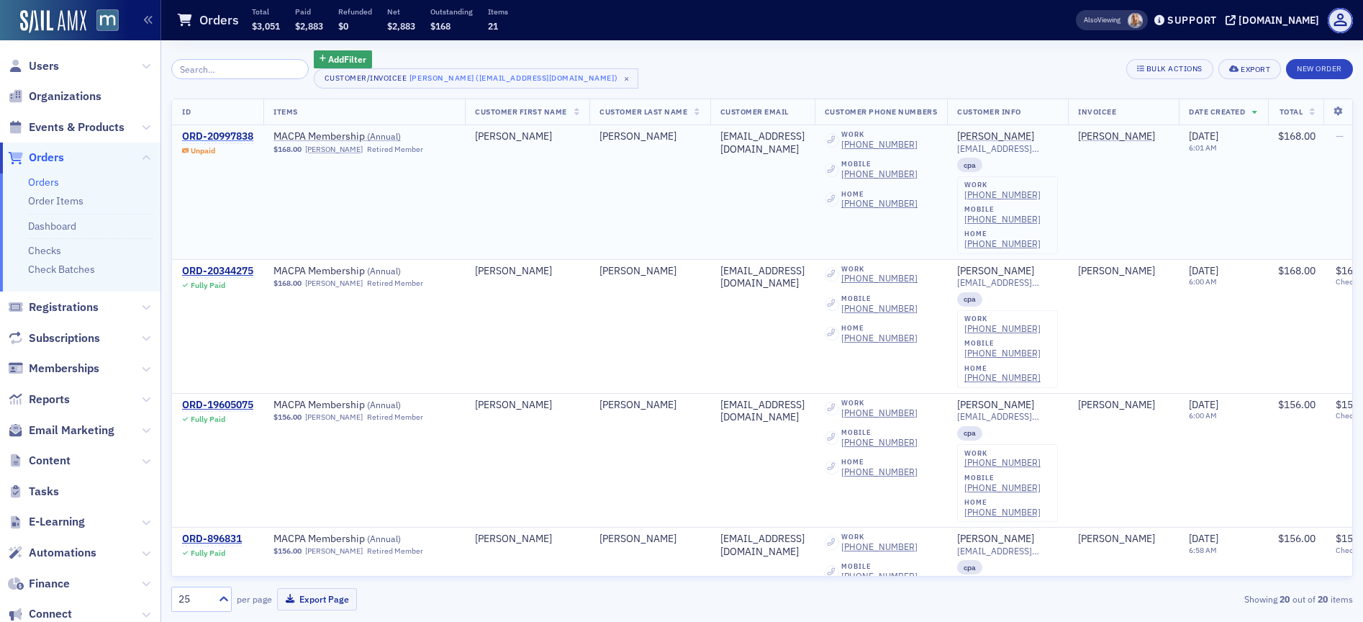
click at [236, 139] on div "ORD-20997838" at bounding box center [217, 136] width 71 height 13
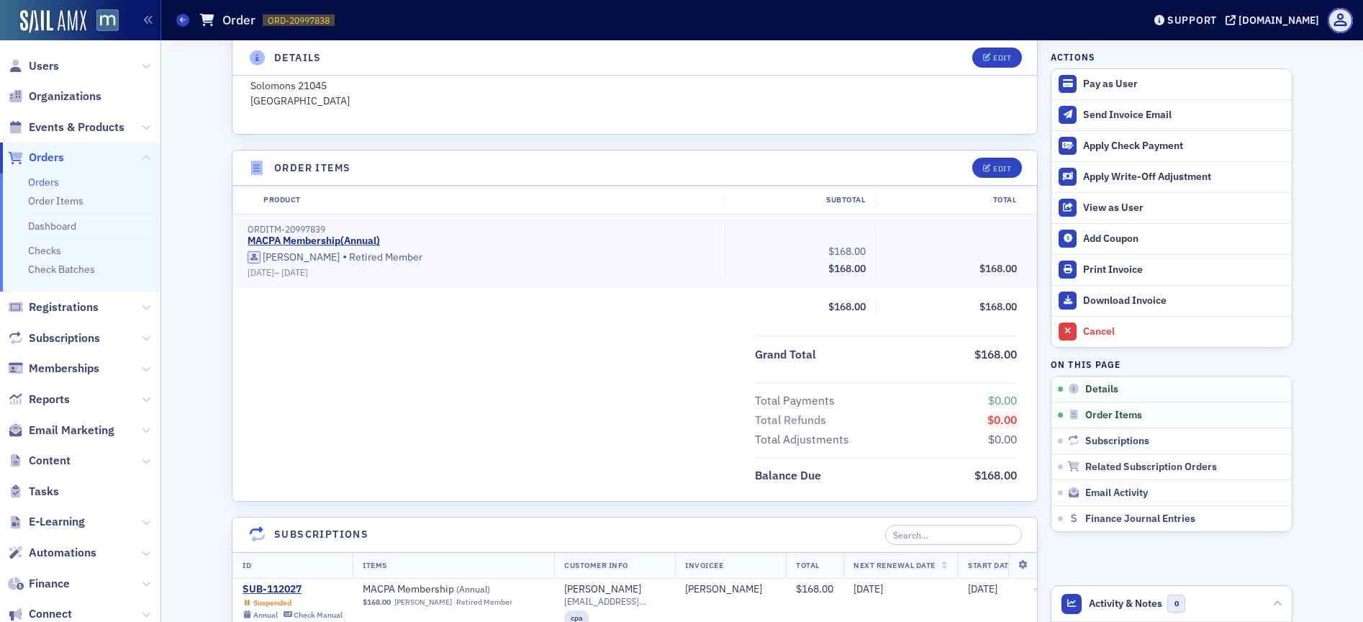
scroll to position [431, 0]
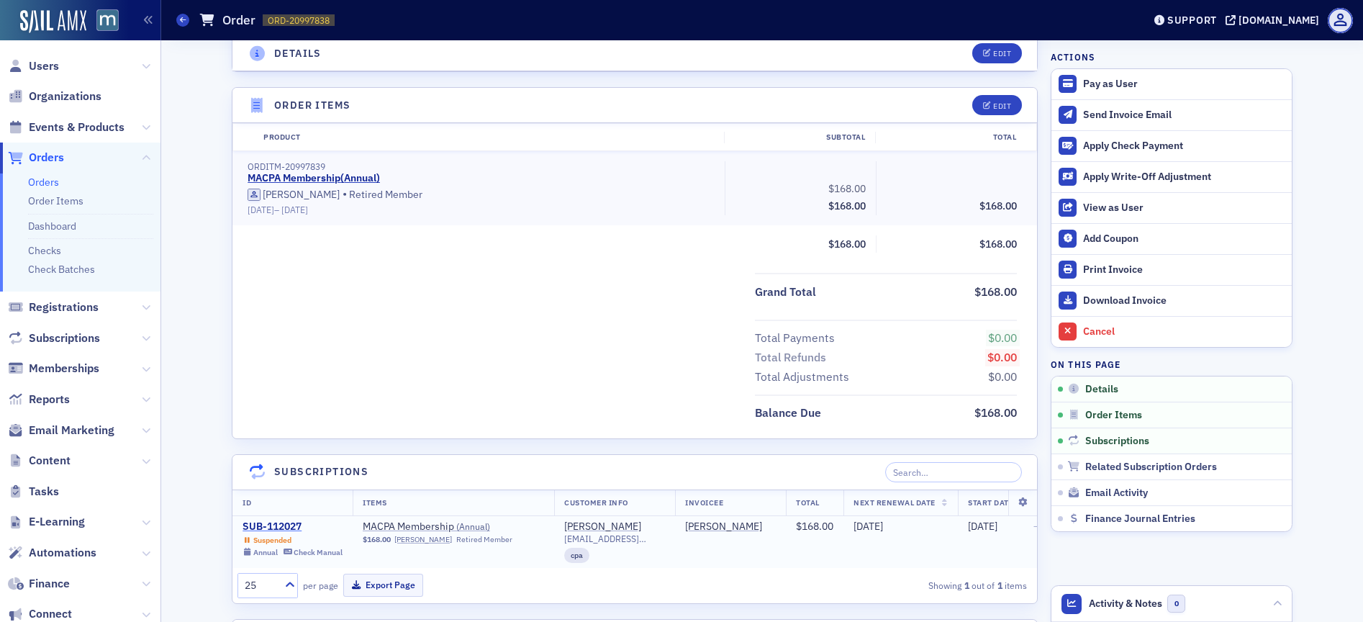
click at [276, 525] on div "SUB-112027" at bounding box center [293, 526] width 100 height 13
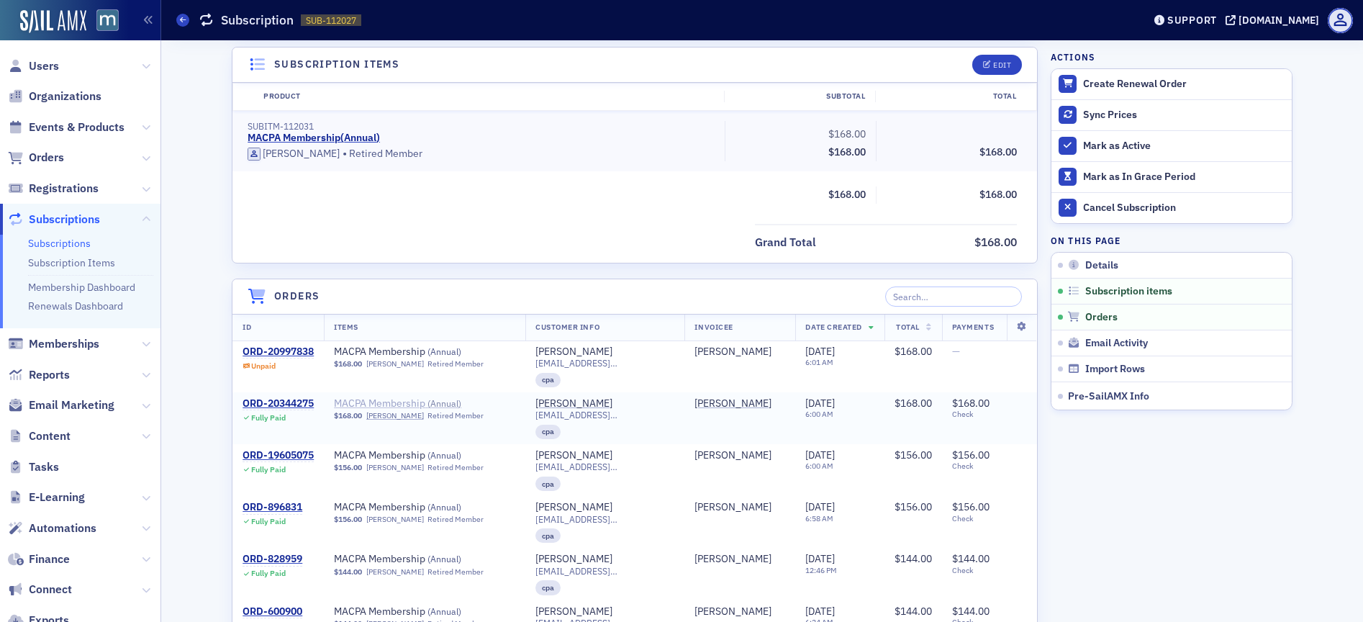
scroll to position [431, 0]
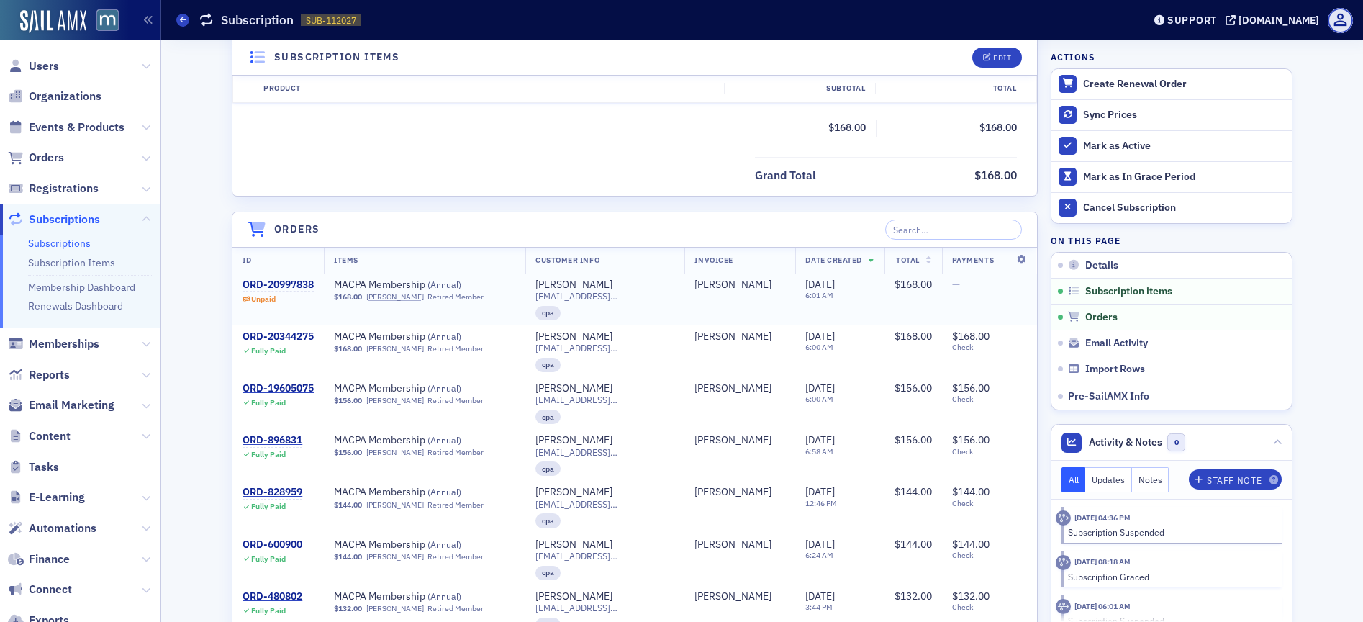
click at [281, 279] on div "ORD-20997838" at bounding box center [278, 285] width 71 height 13
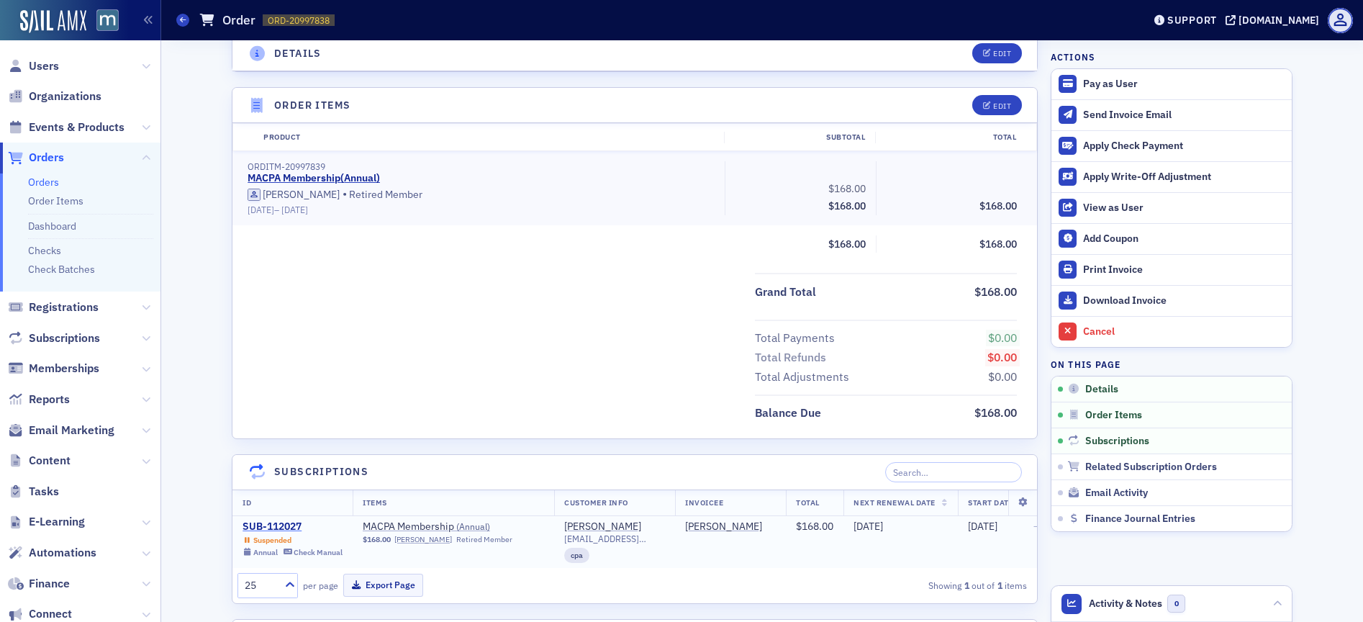
click at [257, 524] on div "SUB-112027" at bounding box center [293, 526] width 100 height 13
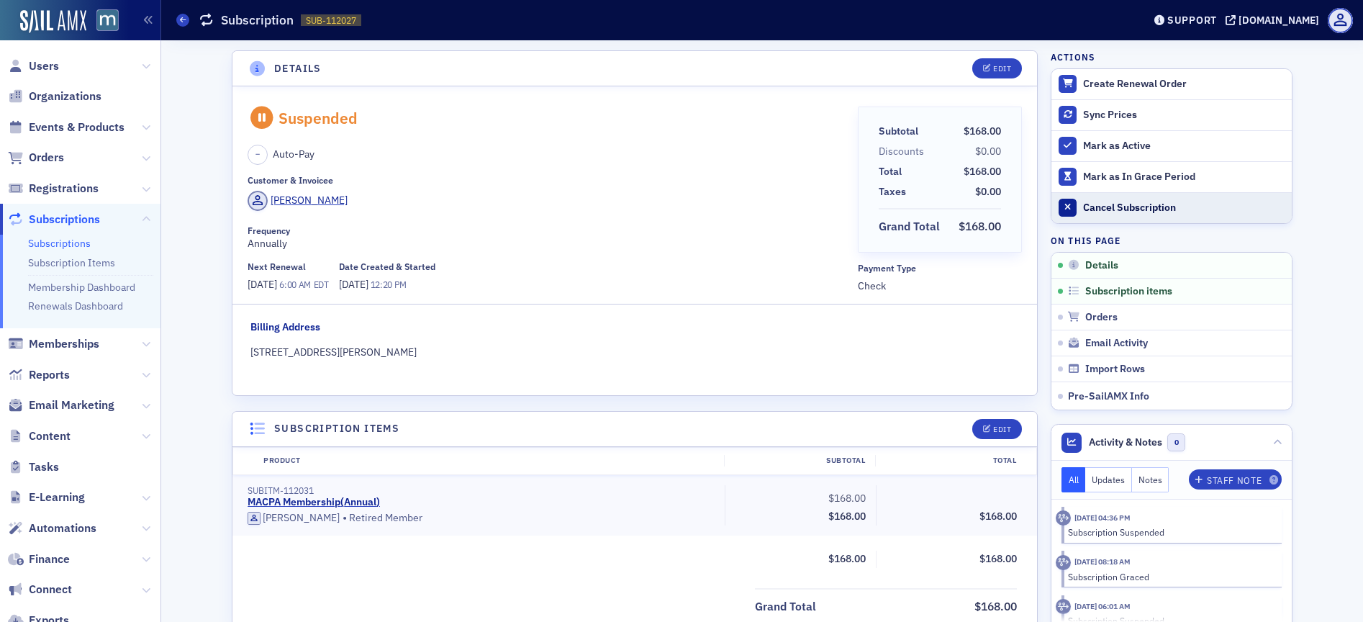
click at [1123, 204] on div "Cancel Subscription" at bounding box center [1184, 208] width 202 height 13
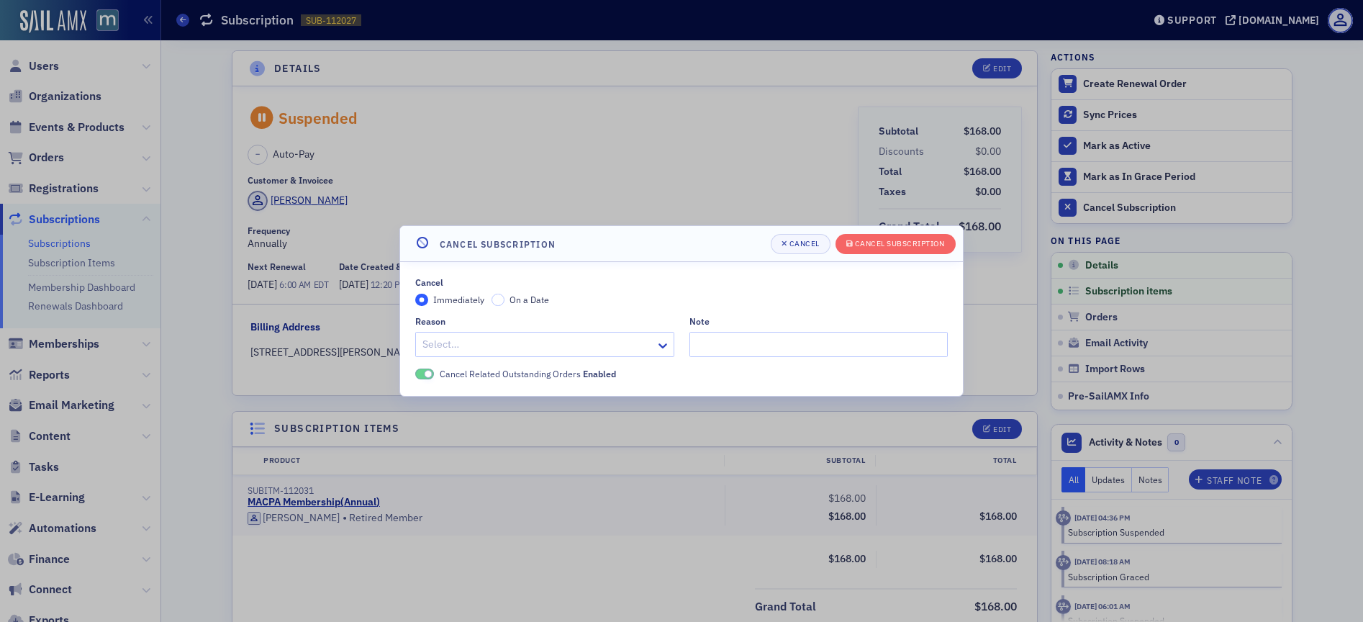
click at [546, 338] on div at bounding box center [537, 344] width 233 height 18
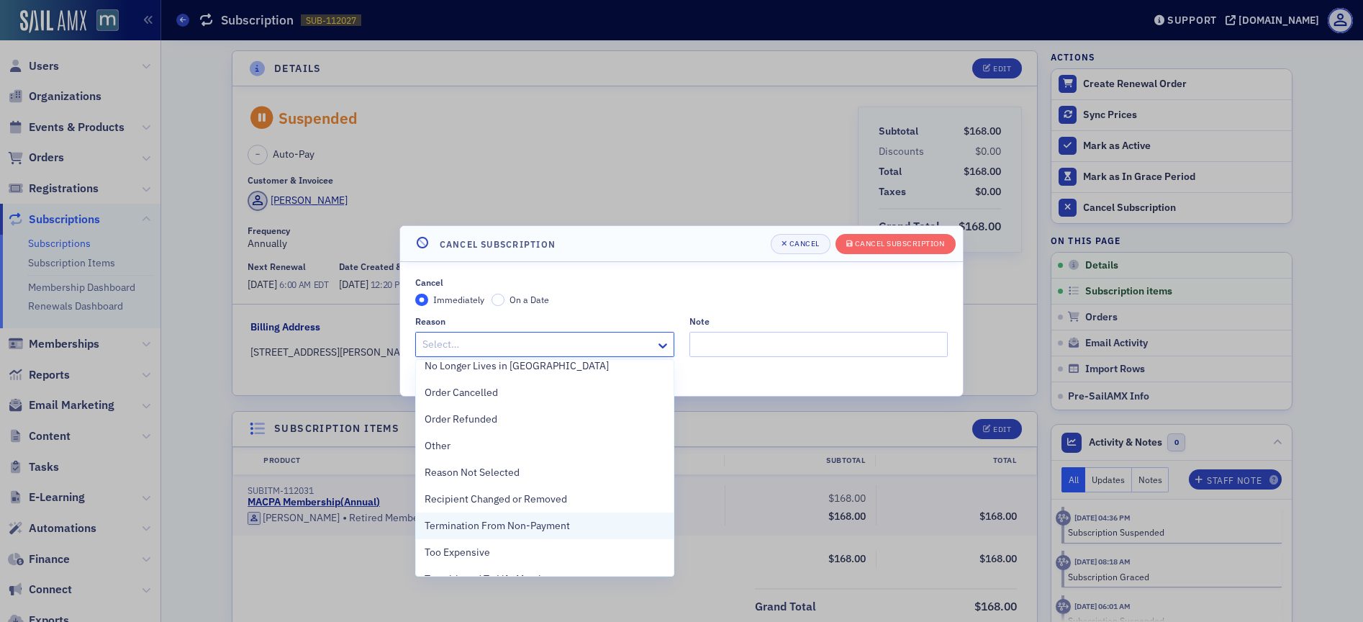
scroll to position [215, 0]
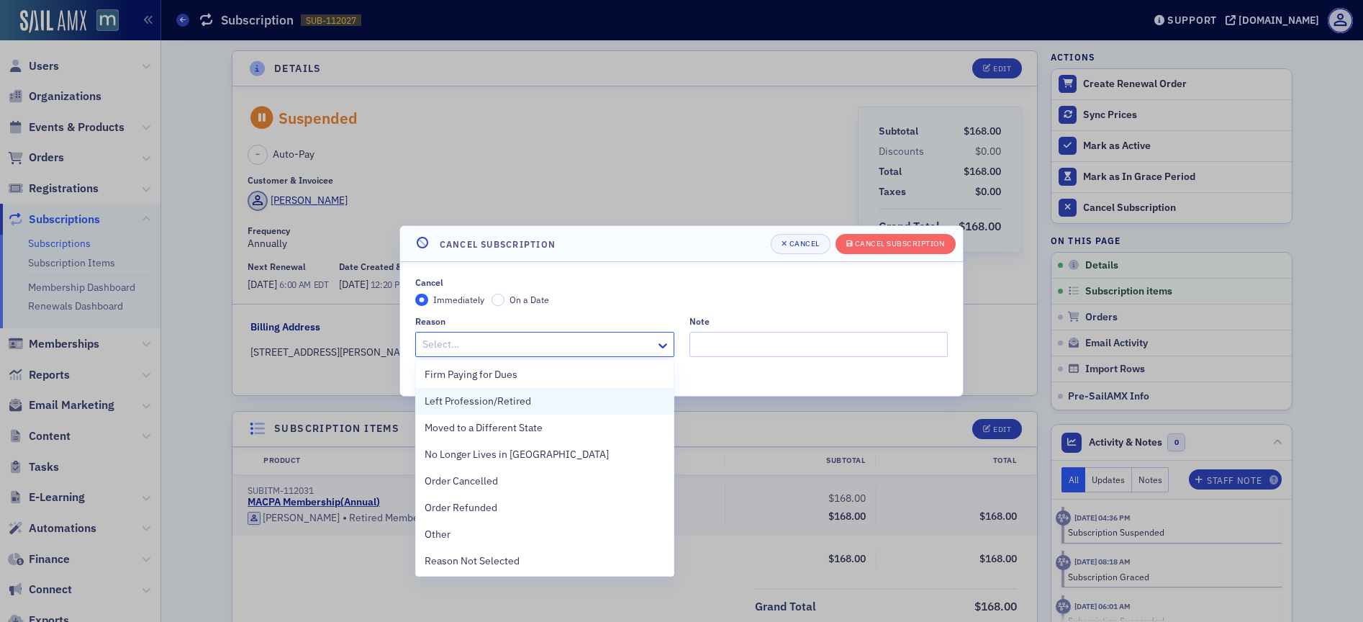
click at [497, 402] on span "Left Profession/Retired" at bounding box center [478, 401] width 107 height 15
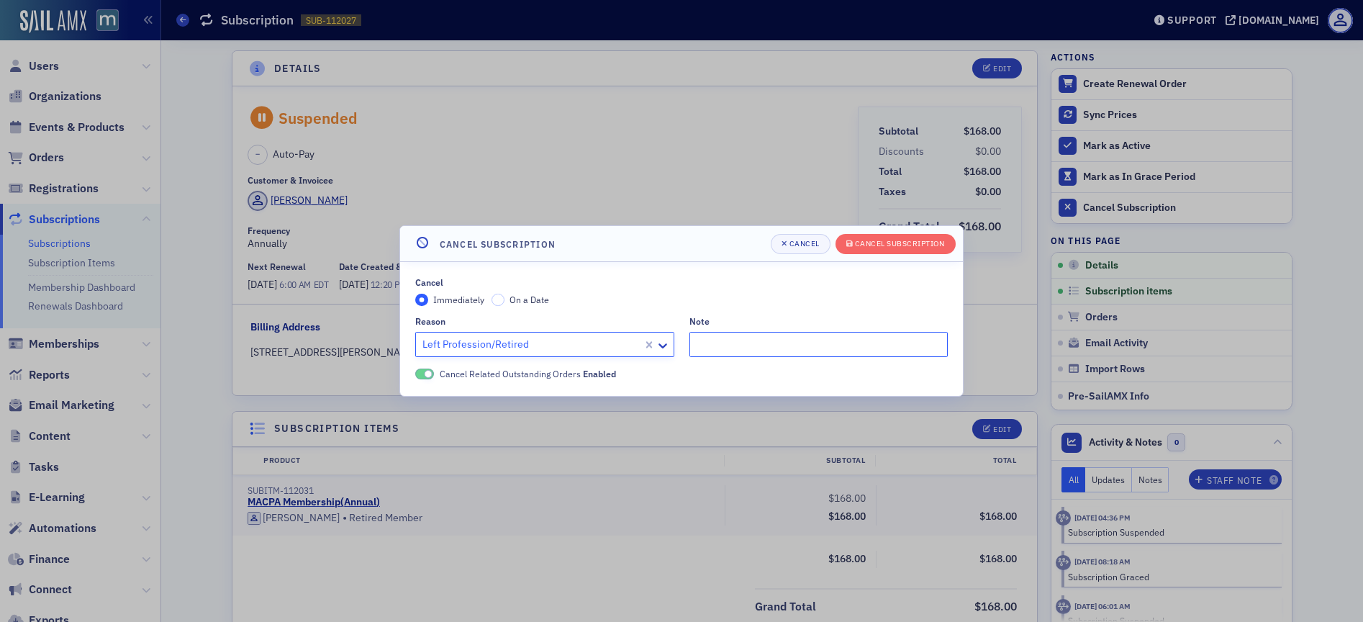
click at [726, 337] on input "Note" at bounding box center [819, 344] width 259 height 25
paste input "I am retired and do not wish to renew my membership."
type input ""I am retired and do not wish to renew my membership.""
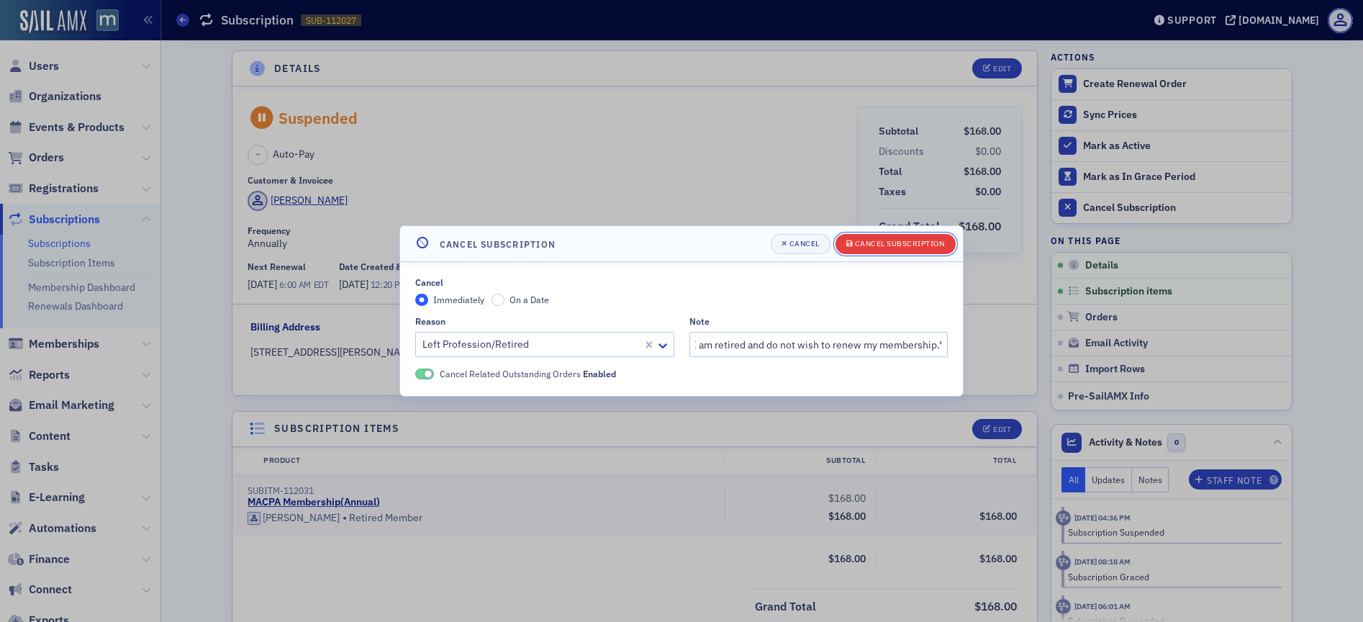
scroll to position [0, 0]
click at [869, 248] on div "Cancel Subscription" at bounding box center [900, 244] width 90 height 8
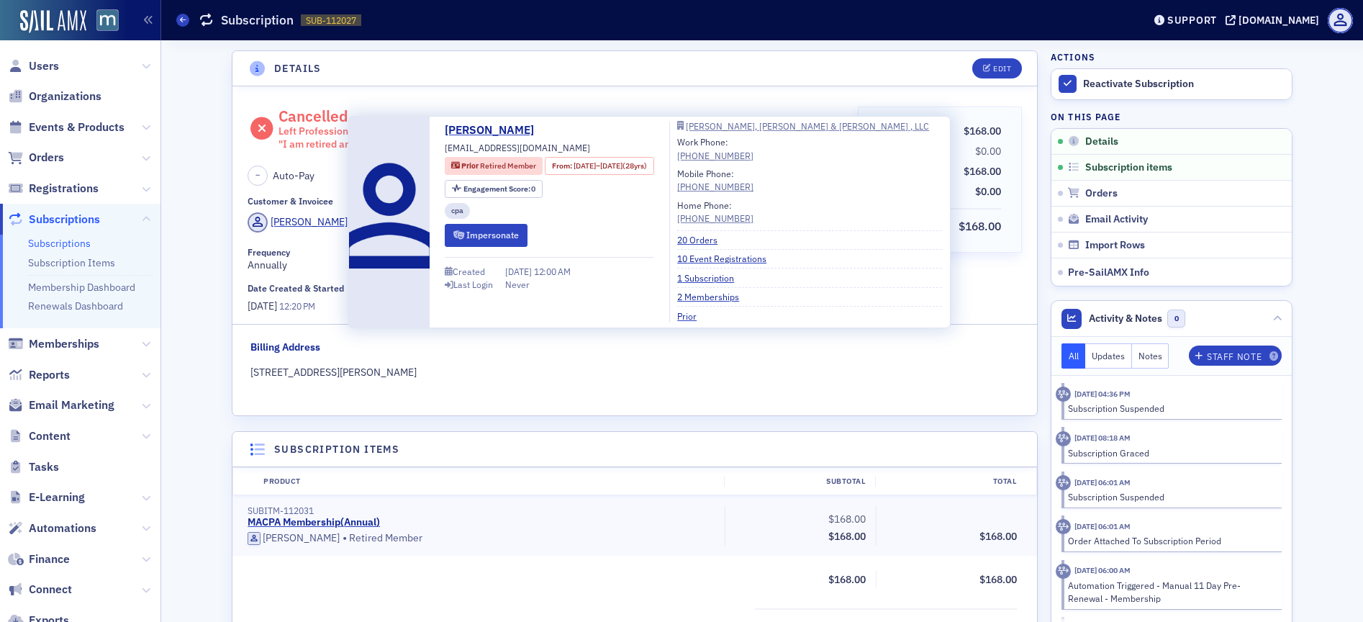
click at [512, 150] on span "[EMAIL_ADDRESS][DOMAIN_NAME]" at bounding box center [517, 147] width 145 height 13
copy div "[EMAIL_ADDRESS][DOMAIN_NAME]"
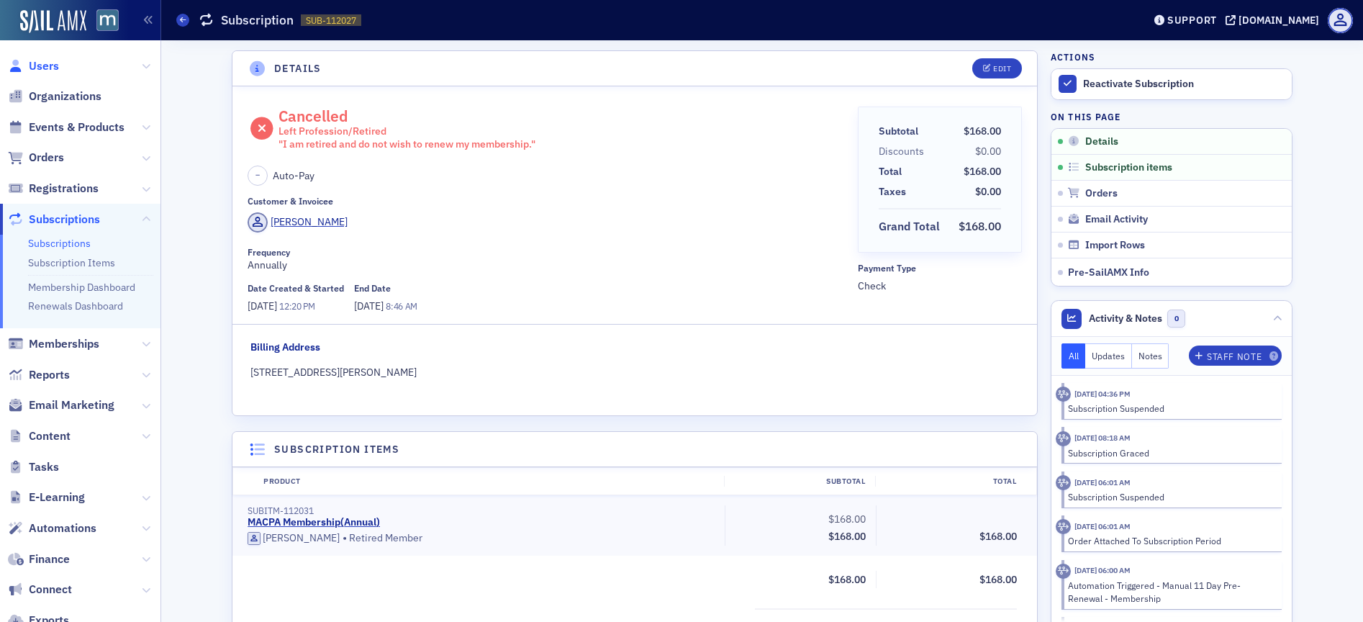
click at [53, 65] on span "Users" at bounding box center [44, 66] width 30 height 16
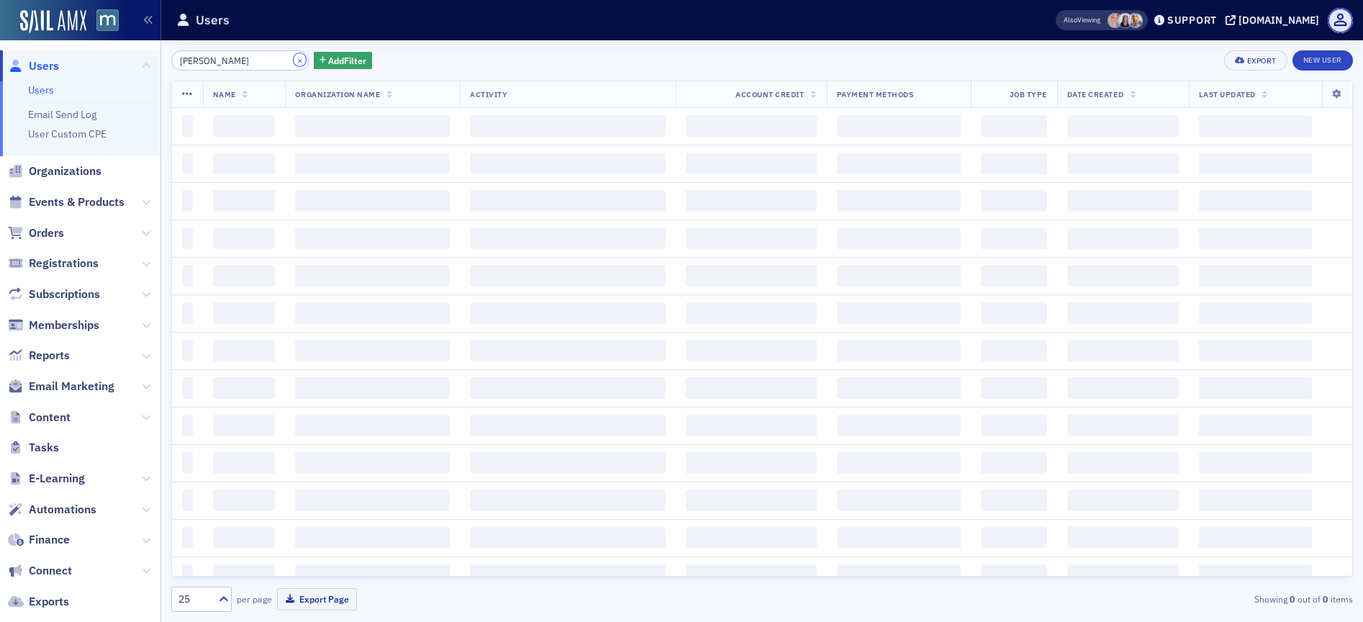
click at [294, 59] on button "×" at bounding box center [300, 59] width 13 height 13
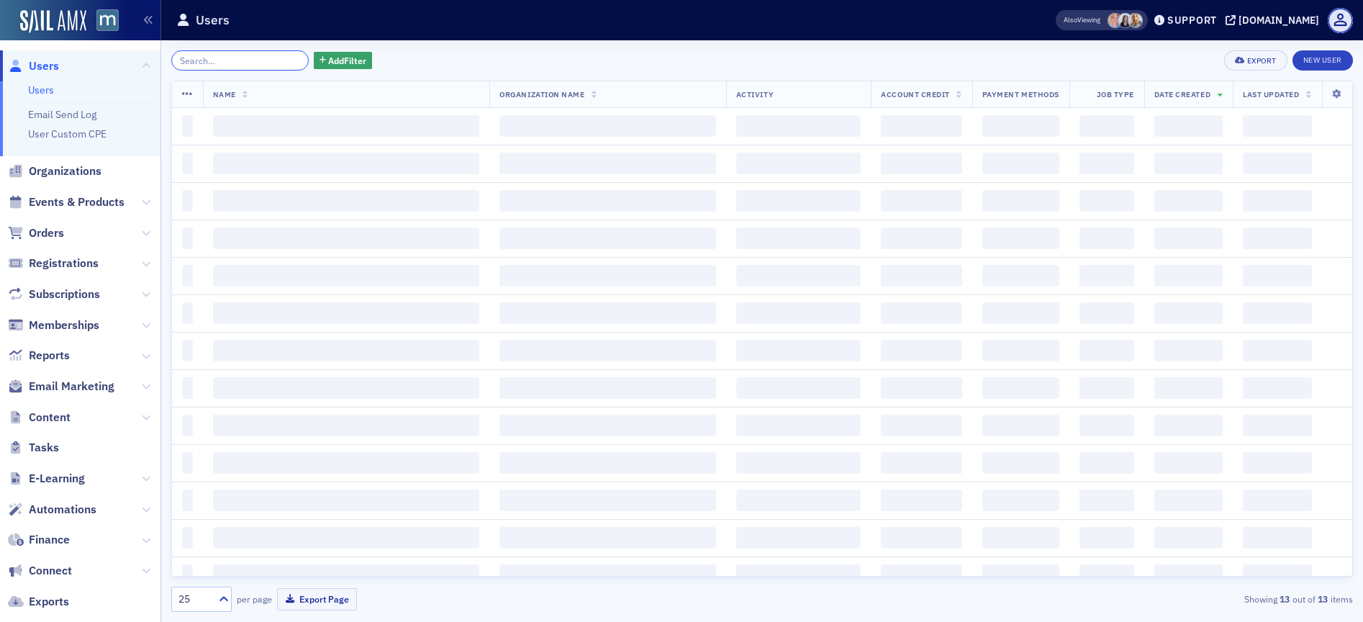
click at [258, 59] on input "search" at bounding box center [239, 60] width 137 height 20
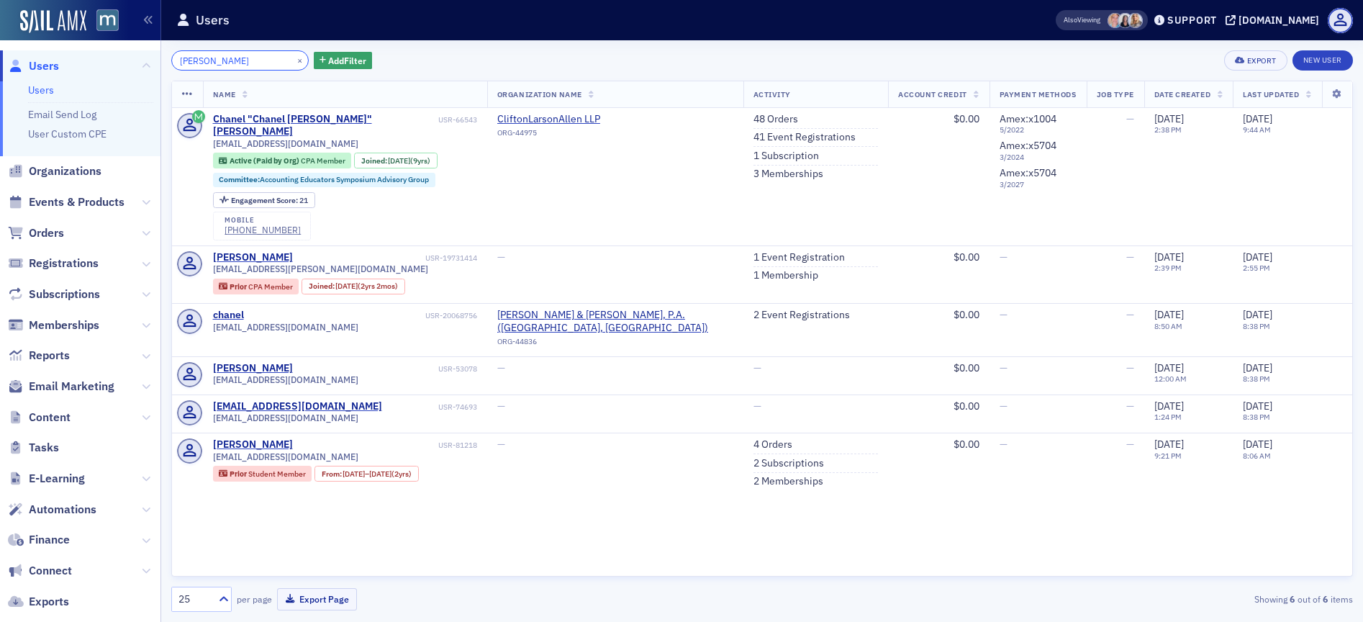
type input "[PERSON_NAME]"
click at [780, 153] on link "1 Subscription" at bounding box center [787, 156] width 66 height 13
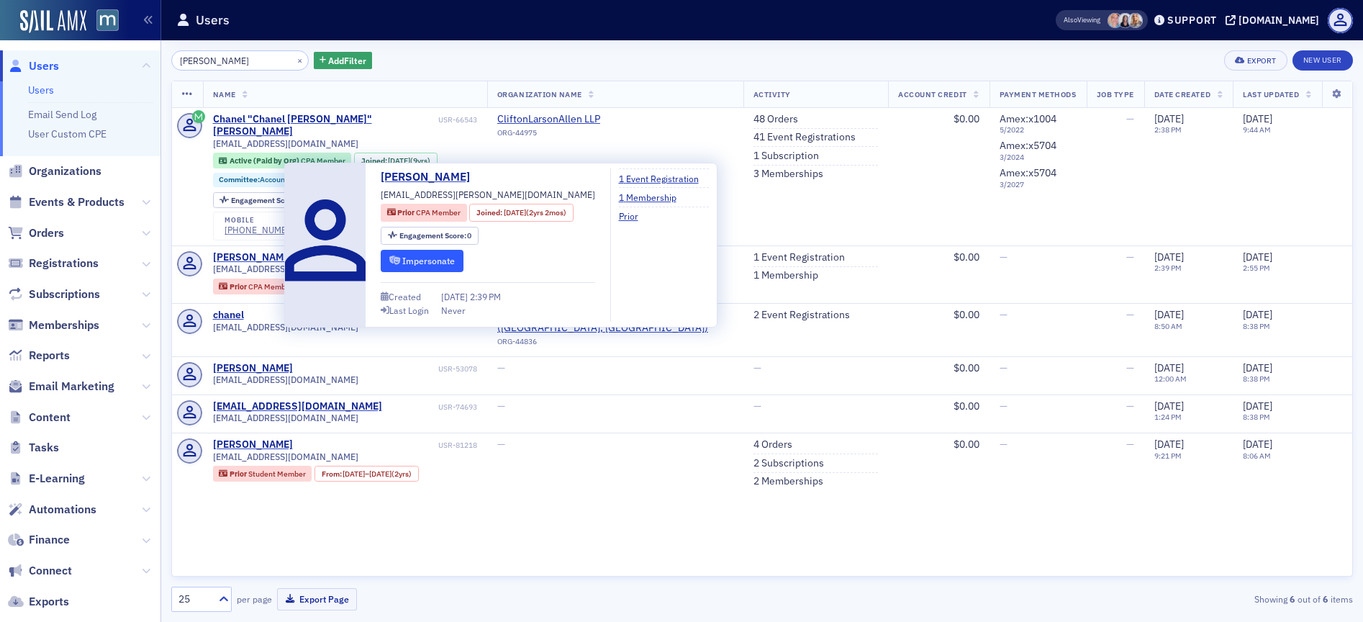
click at [433, 260] on button "Impersonate" at bounding box center [422, 261] width 83 height 22
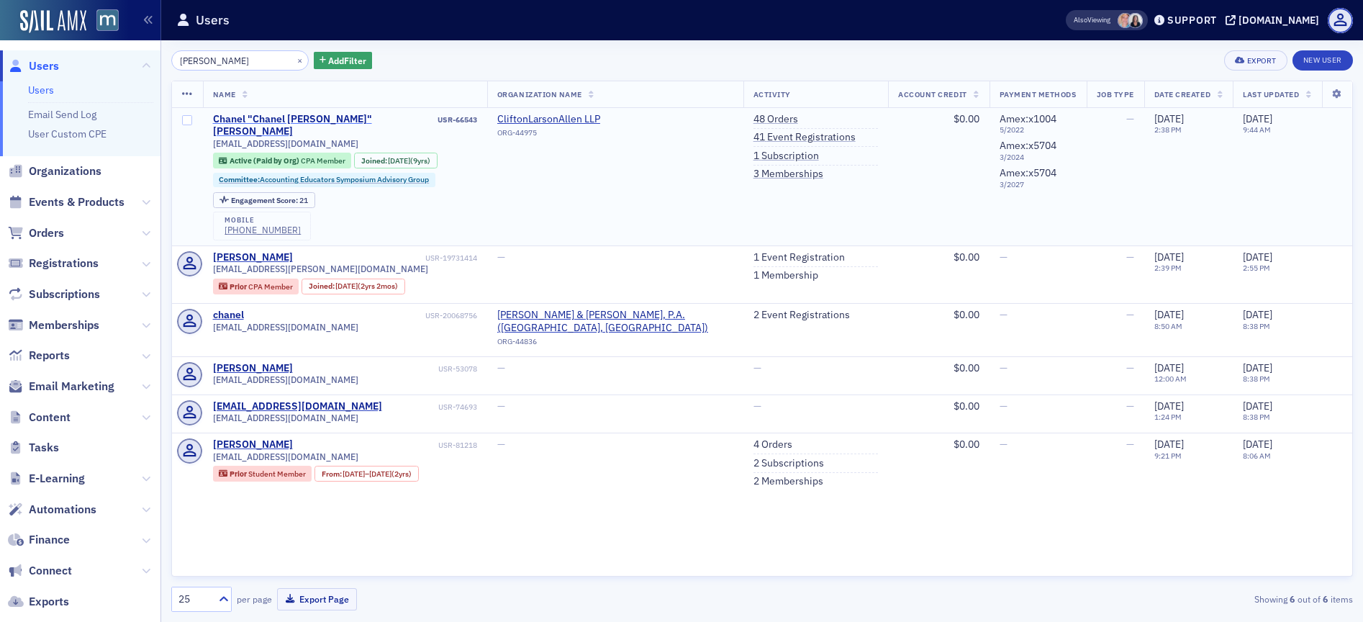
click at [289, 115] on div "Chanel "Chanel [PERSON_NAME]" [PERSON_NAME]" at bounding box center [324, 125] width 222 height 25
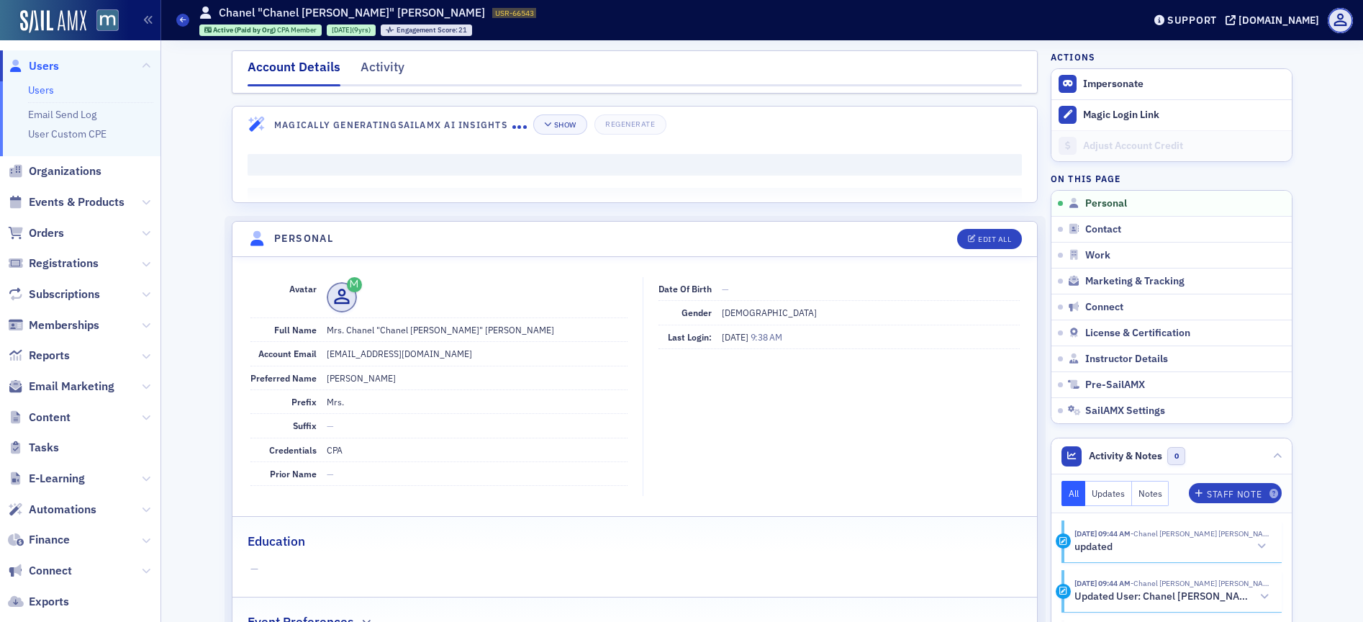
scroll to position [457, 0]
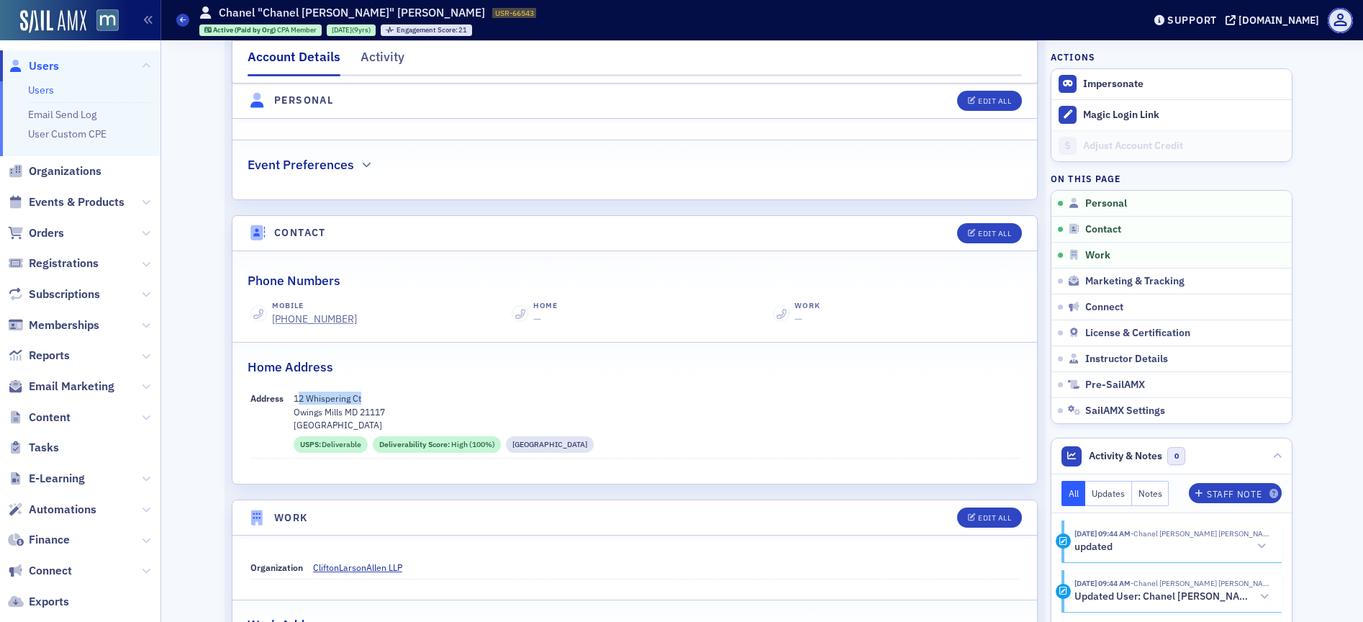
drag, startPoint x: 292, startPoint y: 397, endPoint x: 363, endPoint y: 395, distance: 70.6
click at [363, 395] on p "12 Whispering Ct" at bounding box center [657, 398] width 726 height 13
click at [299, 396] on p "12 Whispering Ct" at bounding box center [657, 398] width 726 height 13
drag, startPoint x: 290, startPoint y: 397, endPoint x: 371, endPoint y: 397, distance: 80.6
click at [371, 397] on p "12 Whispering Ct" at bounding box center [657, 398] width 726 height 13
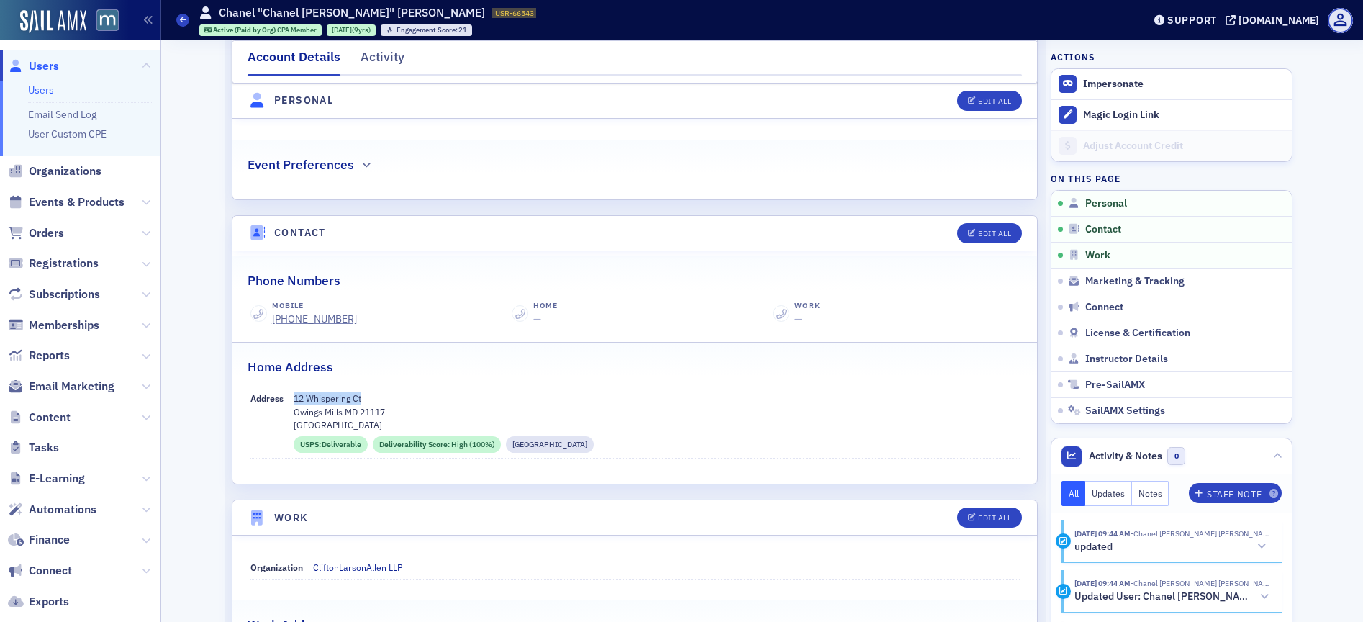
copy p "12 Whispering Ct"
click at [309, 415] on p "Owings Mills MD 21117" at bounding box center [657, 411] width 726 height 13
copy p "Owings Mills MD 21117"
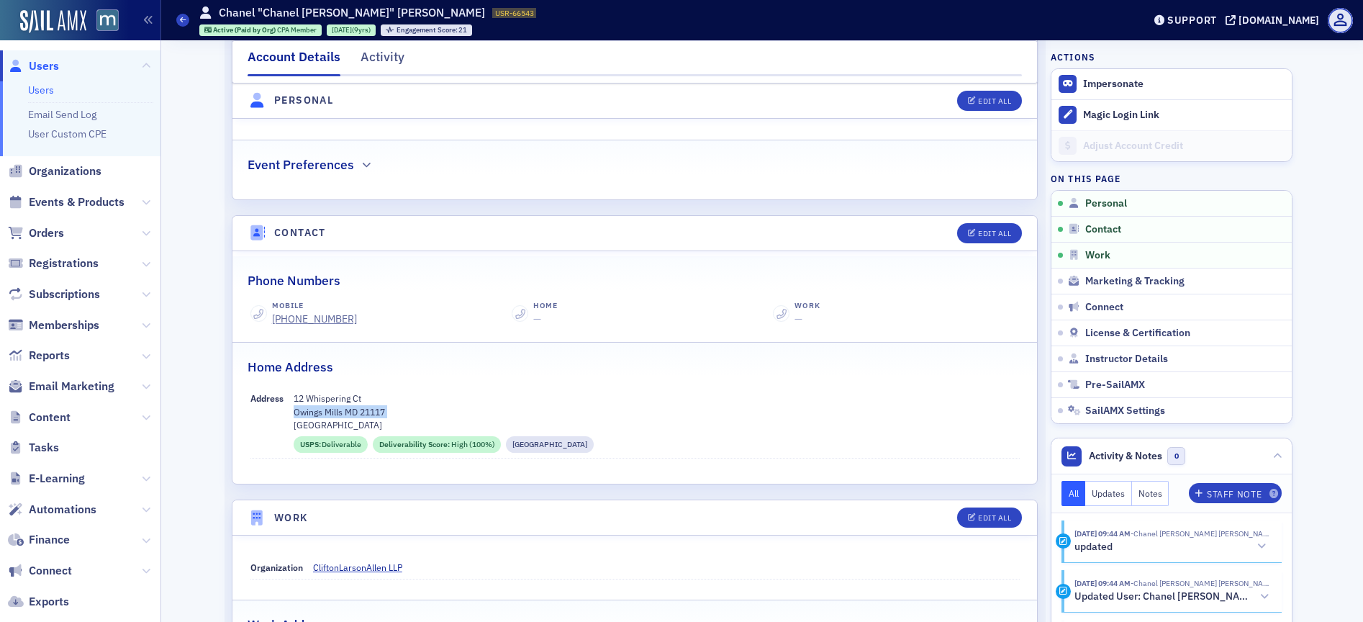
click at [45, 66] on span "Users" at bounding box center [44, 66] width 30 height 16
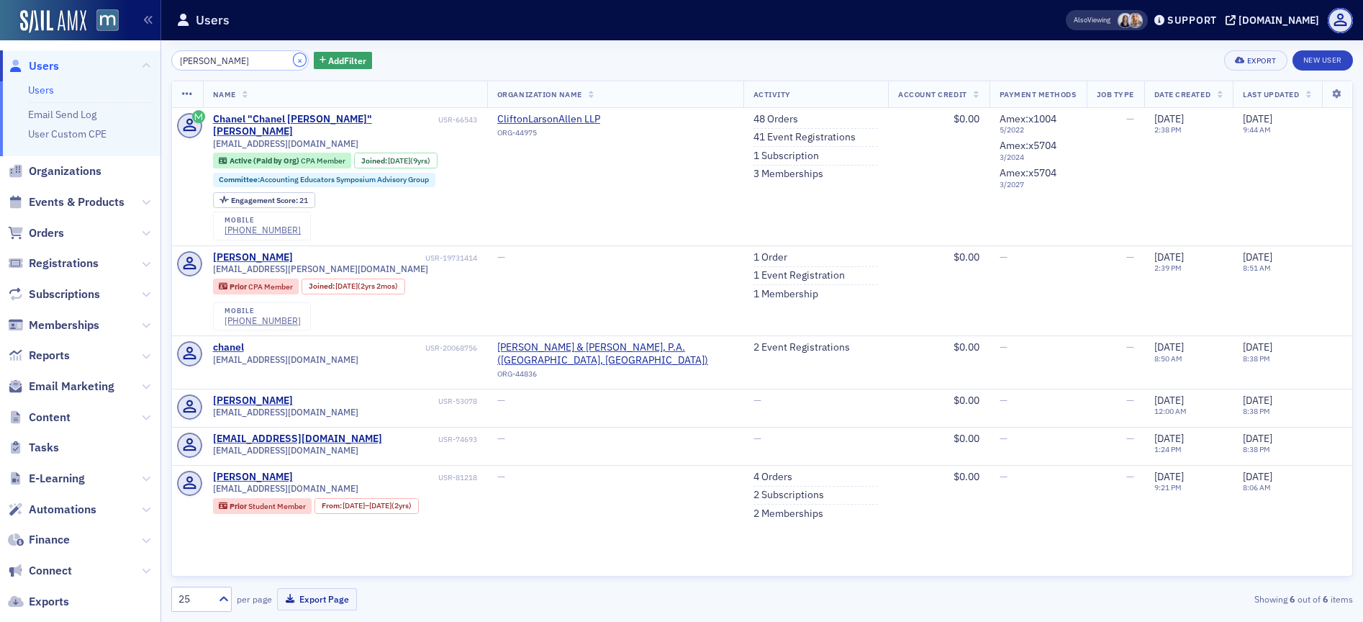
click at [294, 60] on button "×" at bounding box center [300, 59] width 13 height 13
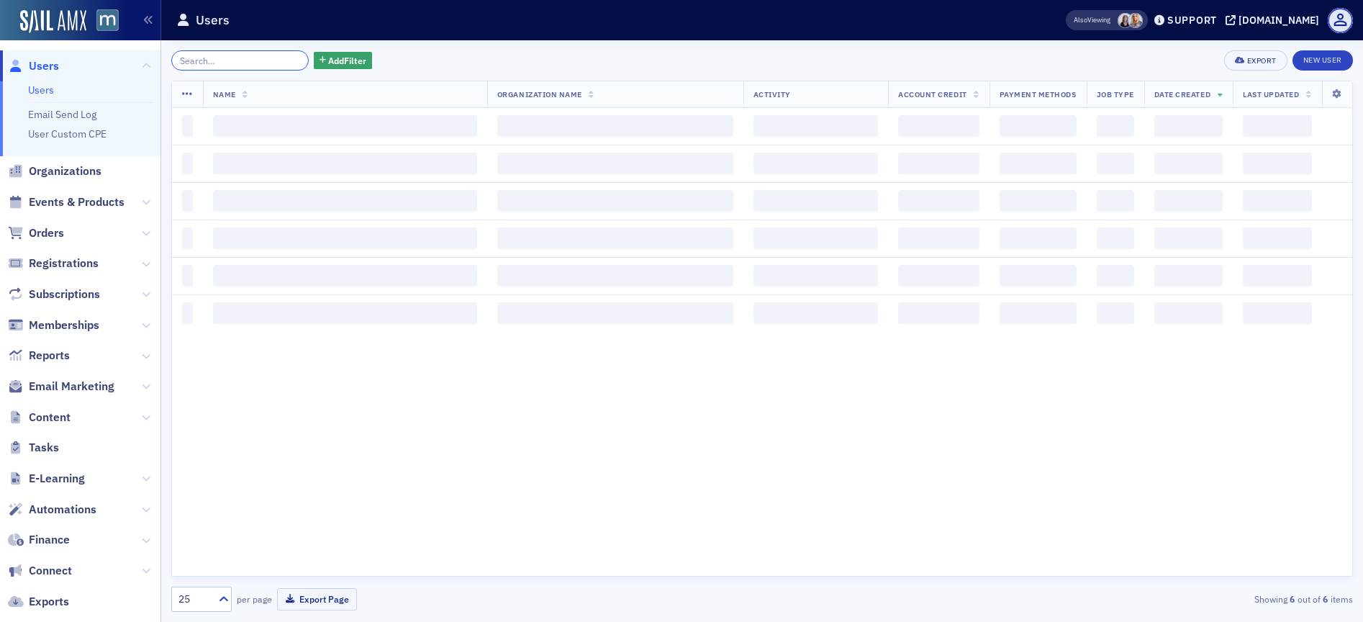
click at [273, 60] on input "search" at bounding box center [239, 60] width 137 height 20
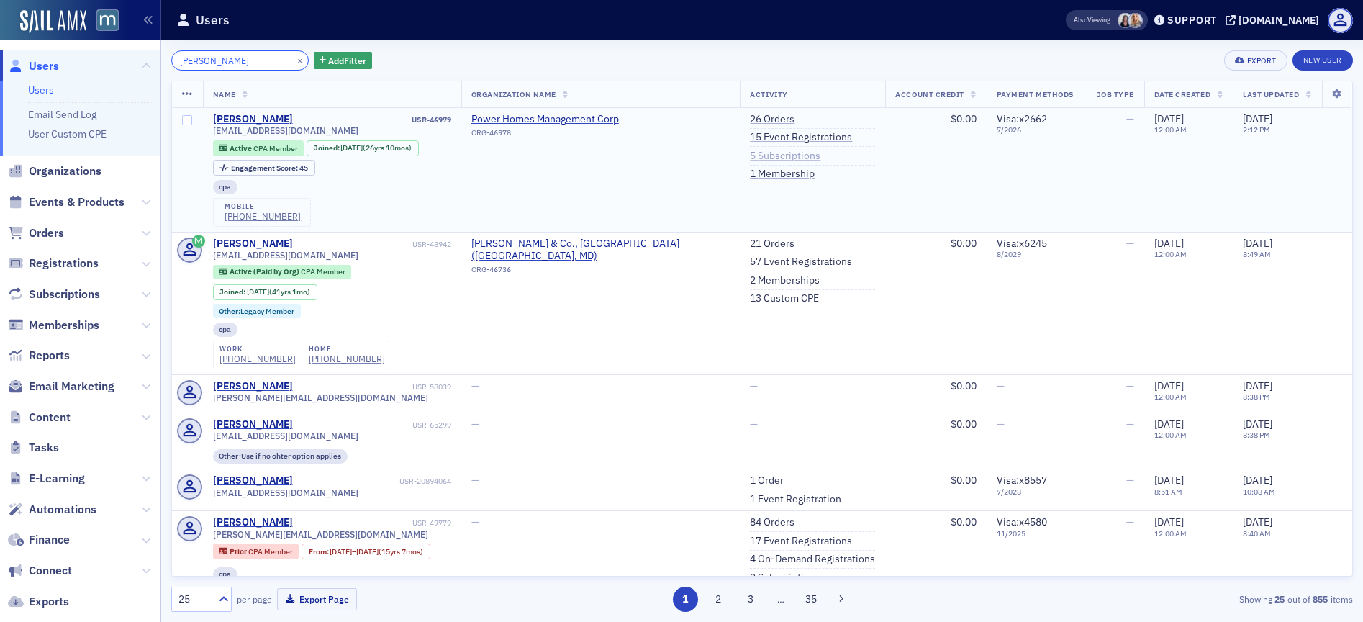
type input "[PERSON_NAME]"
click at [762, 157] on link "5 Subscriptions" at bounding box center [785, 156] width 71 height 13
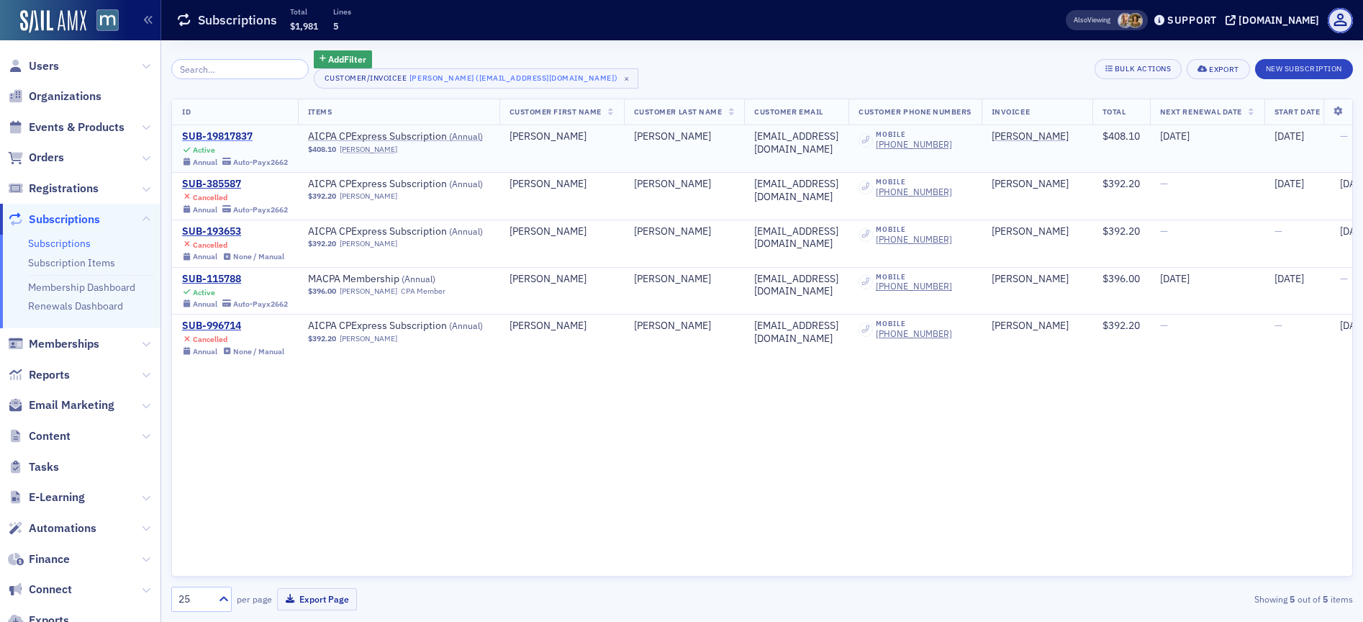
click at [222, 137] on div "SUB-19817837" at bounding box center [235, 136] width 106 height 13
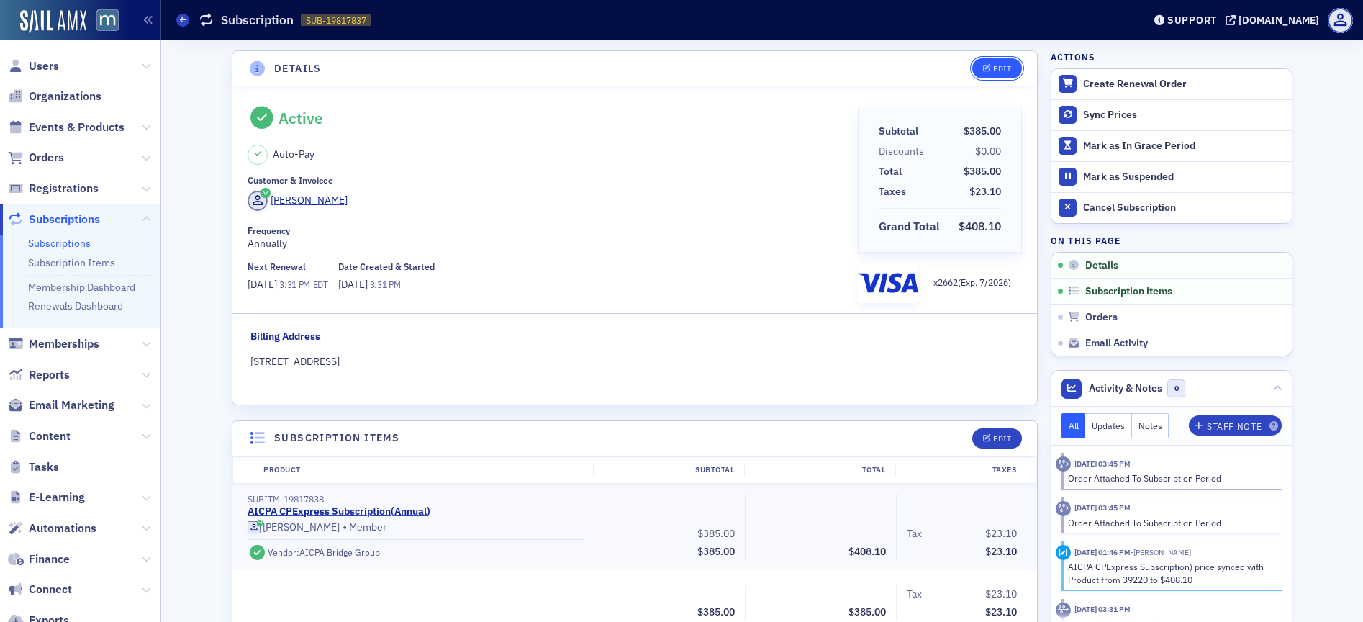
click at [995, 70] on div "Edit" at bounding box center [1002, 69] width 18 height 8
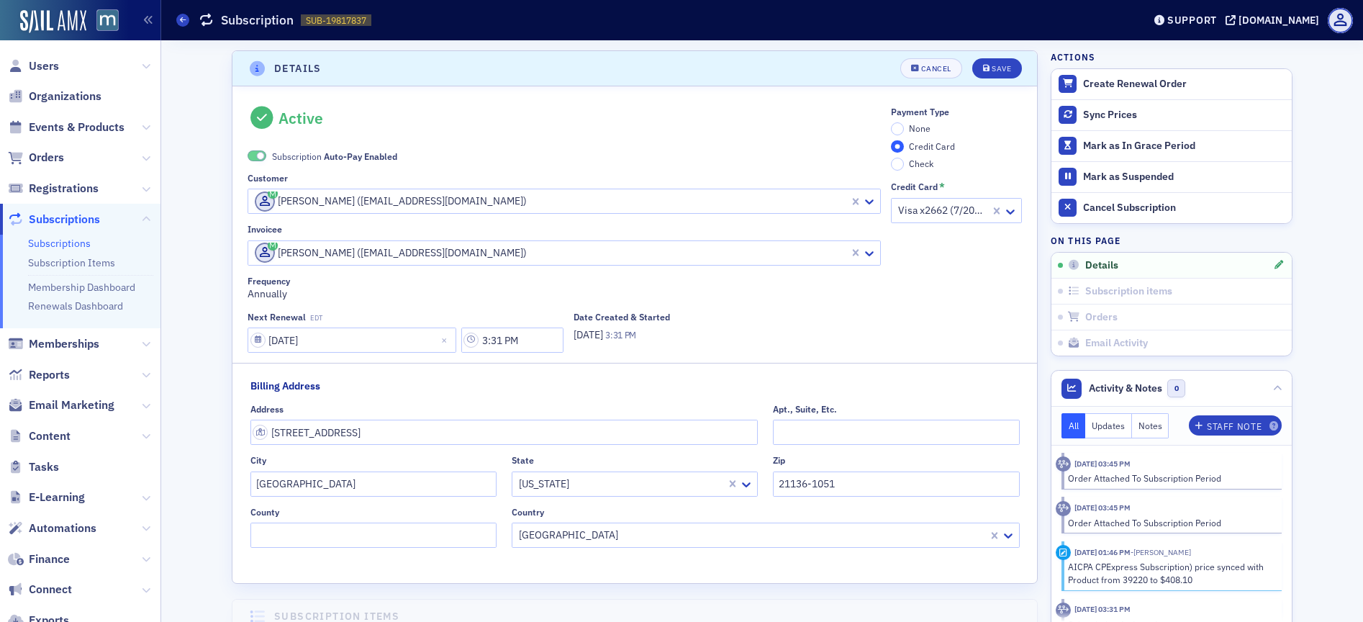
scroll to position [3, 0]
click at [257, 153] on span at bounding box center [261, 153] width 8 height 8
click at [891, 127] on input "None" at bounding box center [897, 125] width 13 height 13
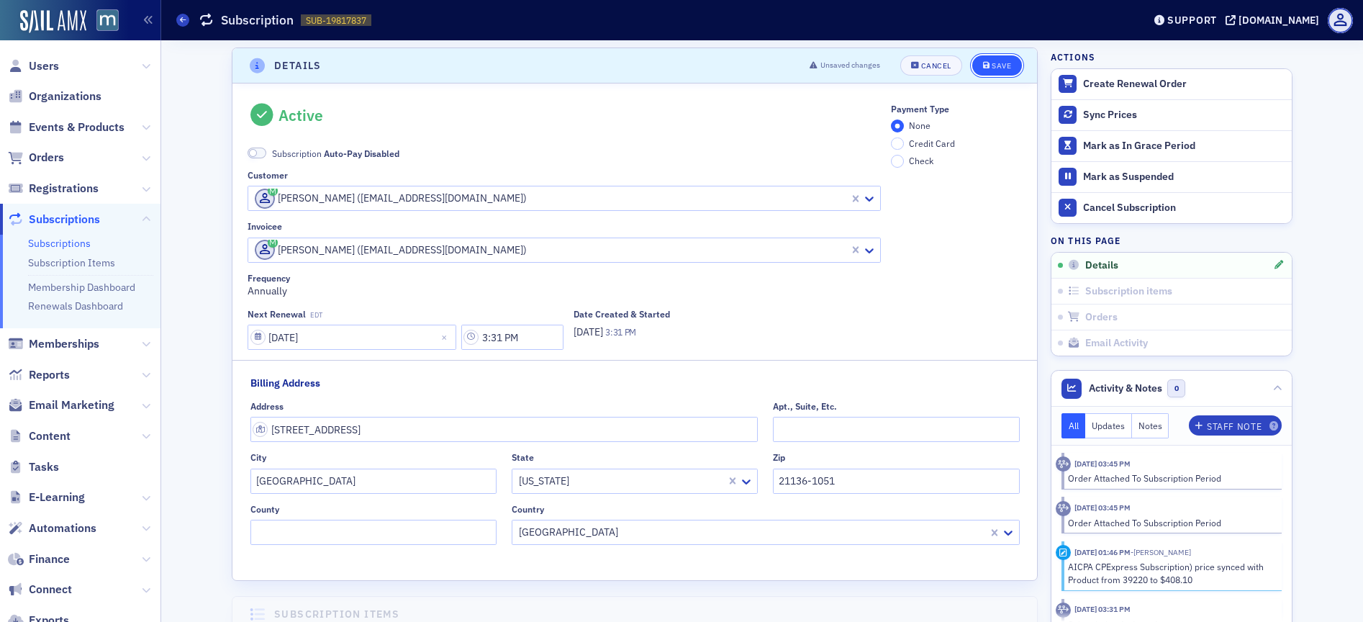
click at [992, 62] on div "Save" at bounding box center [1001, 66] width 19 height 8
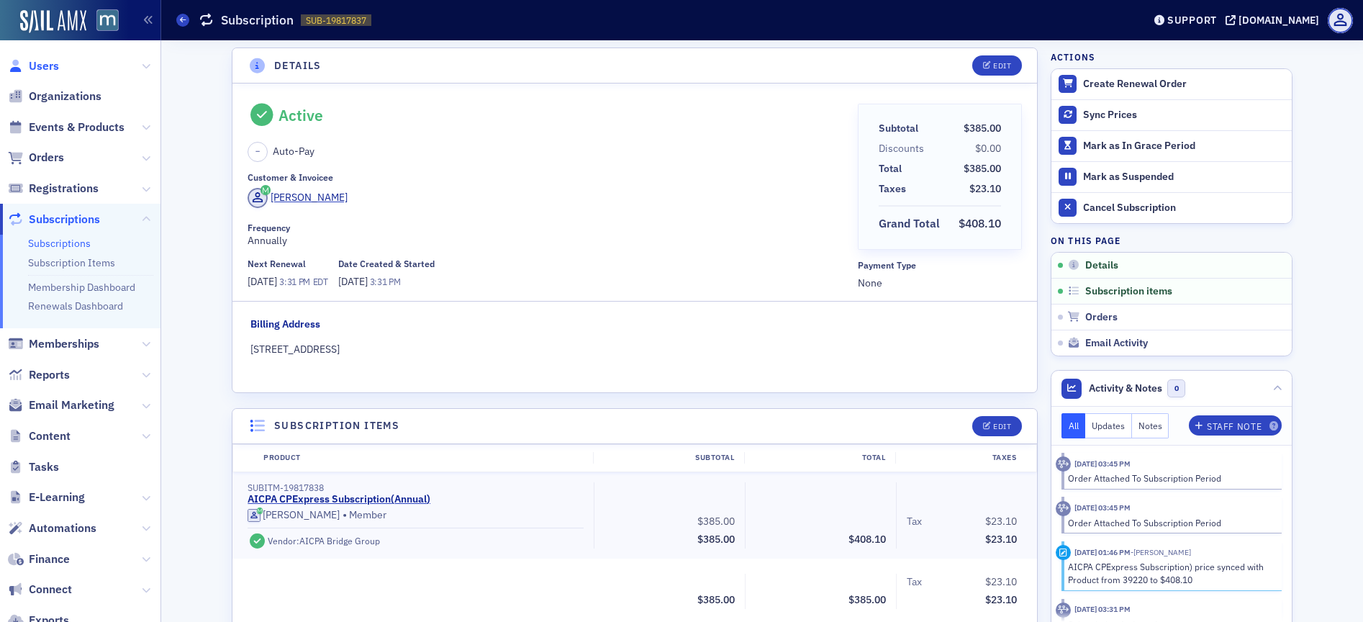
click at [45, 66] on span "Users" at bounding box center [44, 66] width 30 height 16
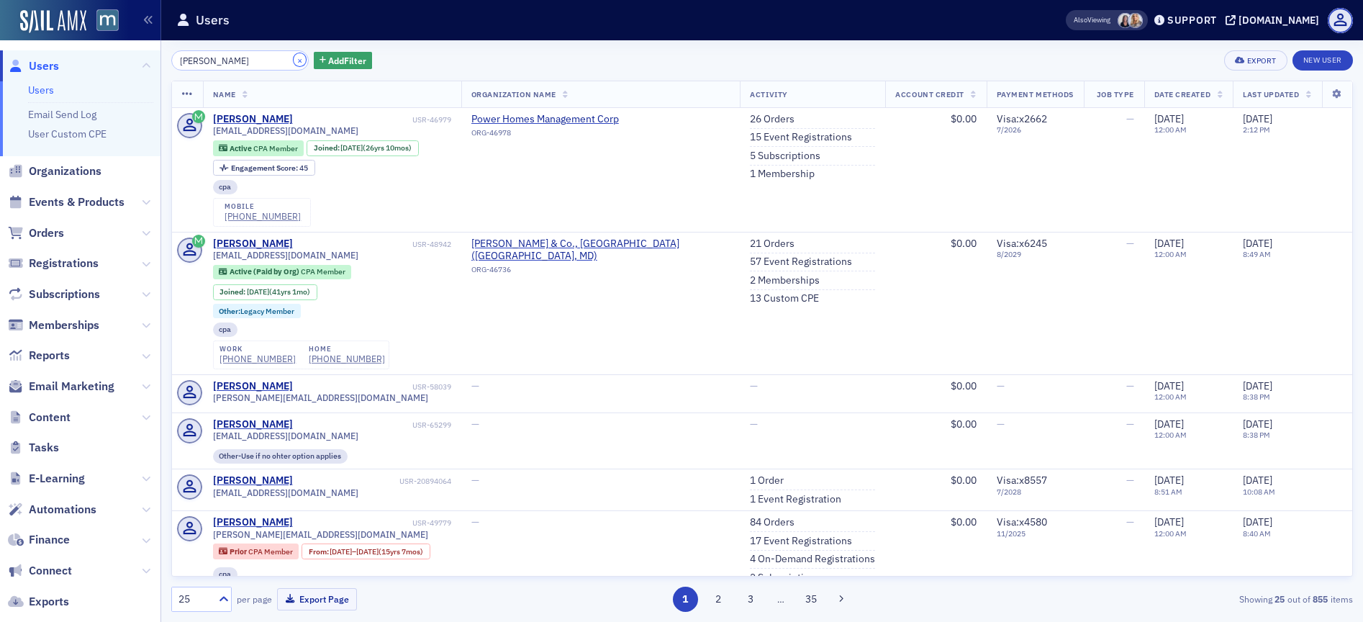
click at [294, 62] on button "×" at bounding box center [300, 59] width 13 height 13
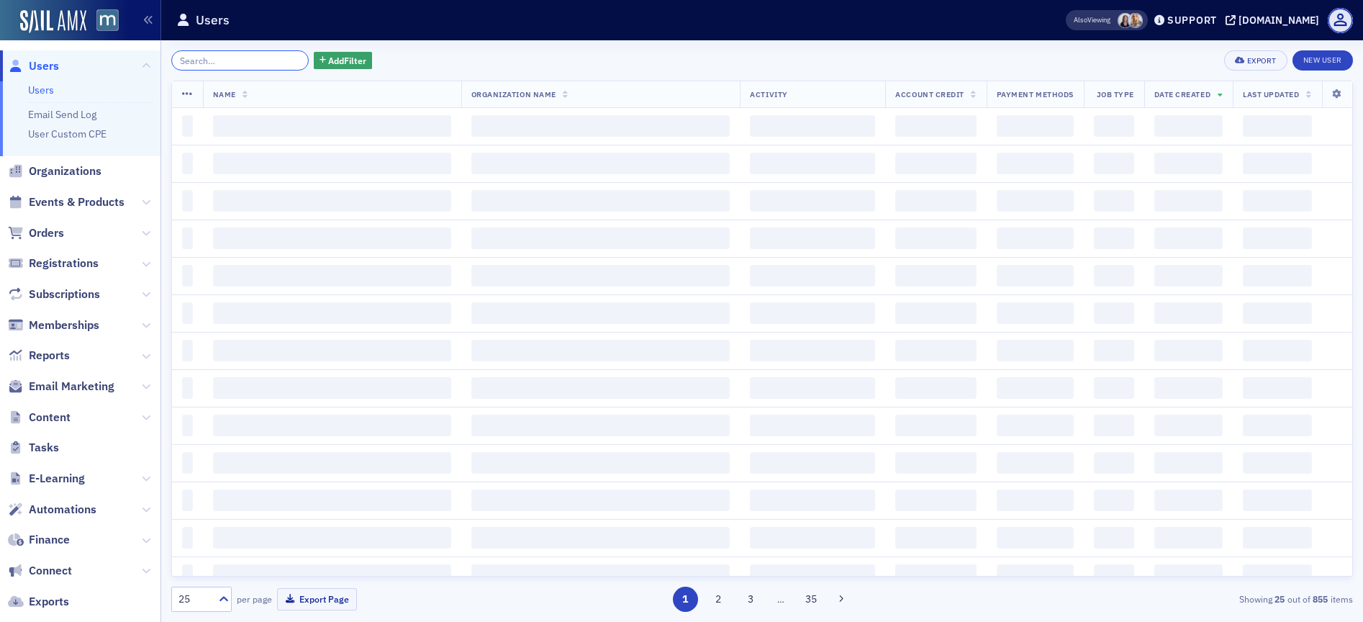
click at [271, 60] on input "search" at bounding box center [239, 60] width 137 height 20
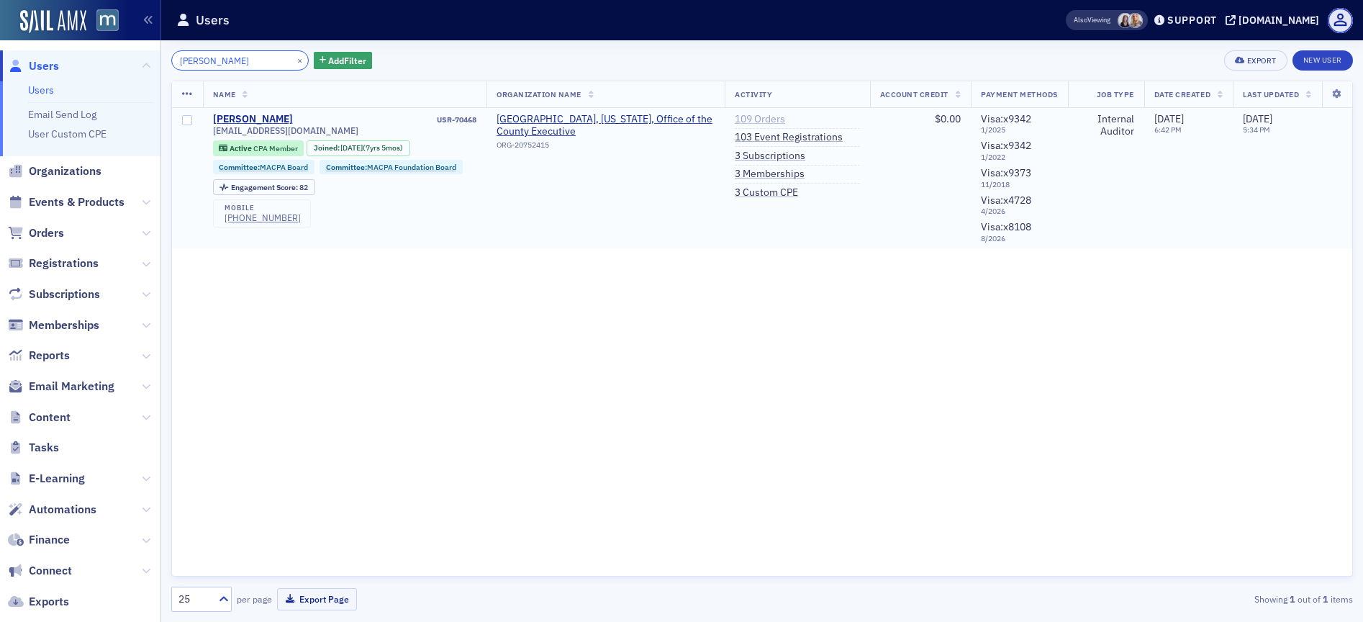
type input "[PERSON_NAME]"
click at [772, 122] on link "109 Orders" at bounding box center [760, 119] width 50 height 13
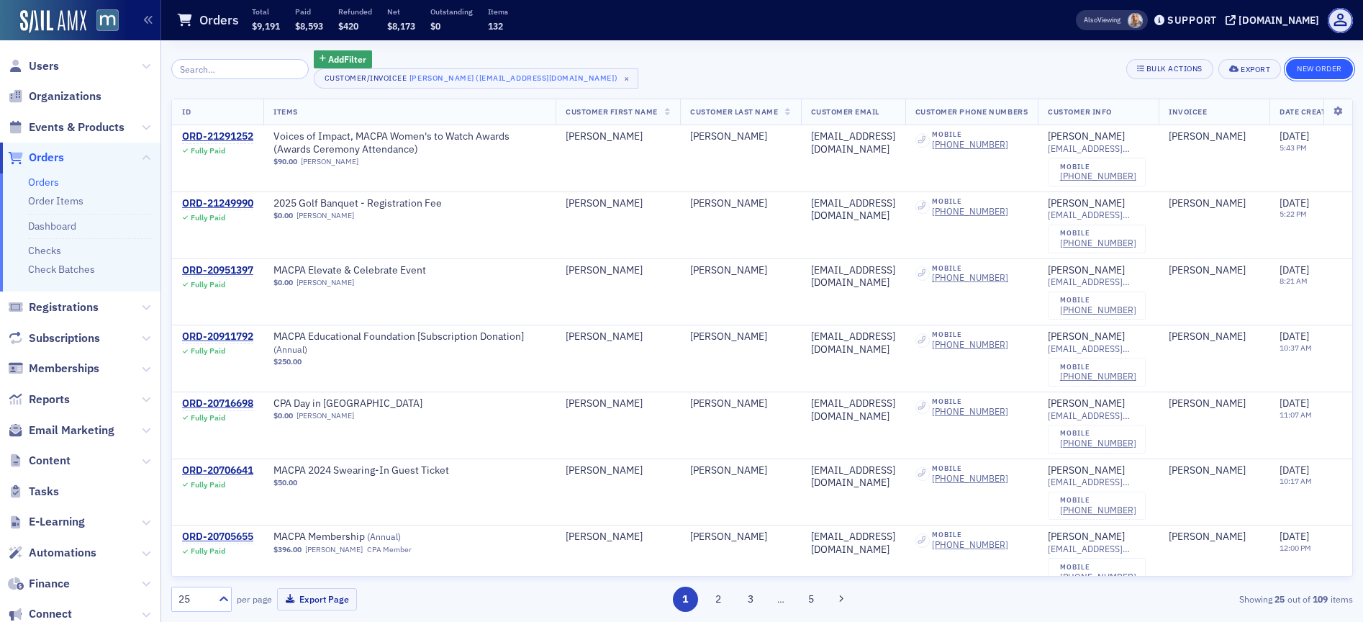
click at [1332, 62] on button "New Order" at bounding box center [1319, 69] width 67 height 20
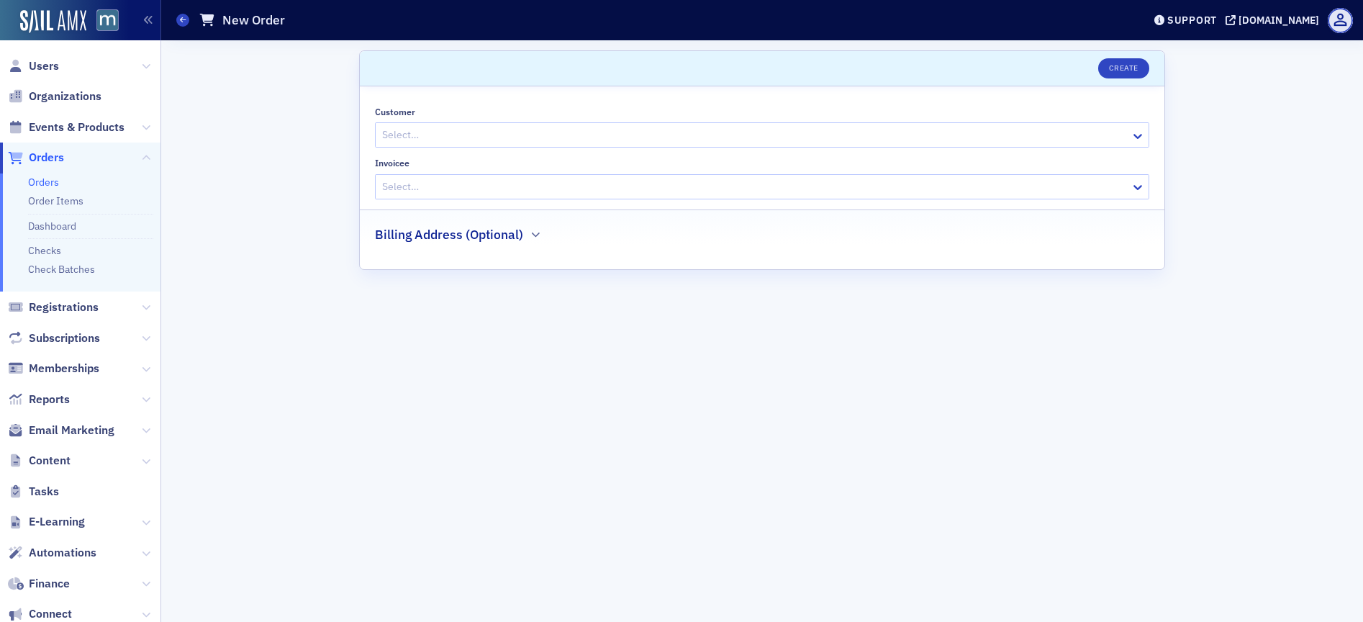
click at [464, 138] on div at bounding box center [755, 135] width 749 height 18
click at [464, 130] on div at bounding box center [755, 135] width 749 height 18
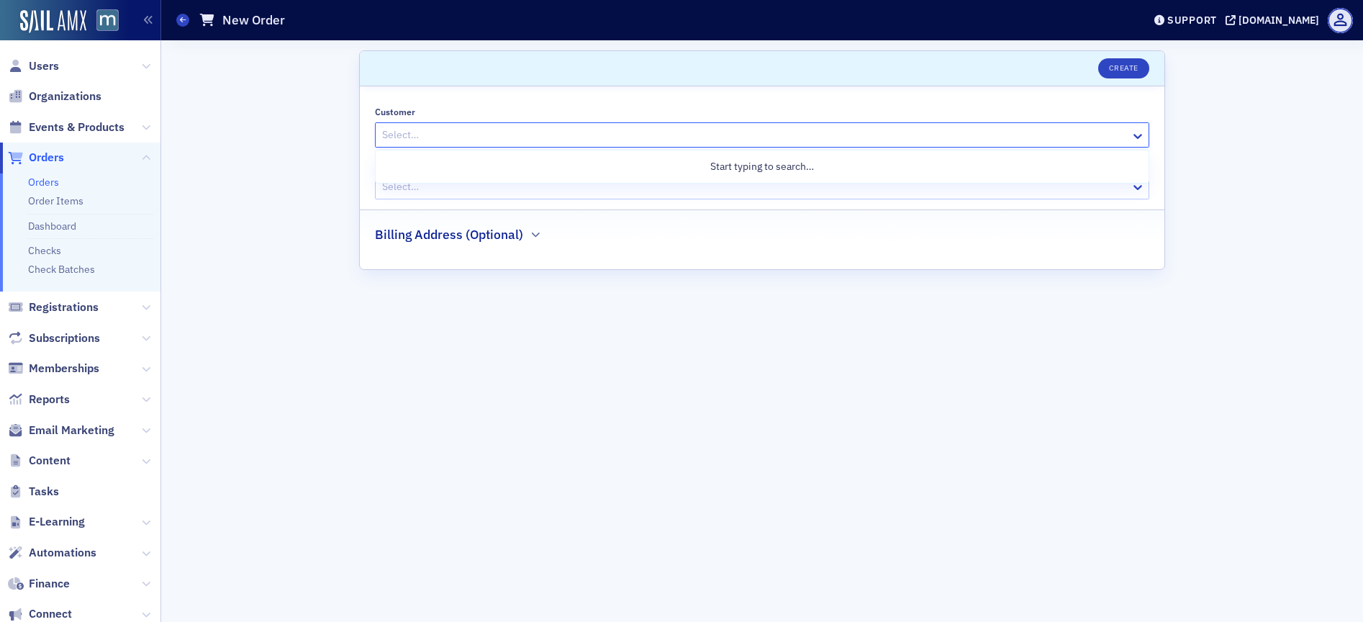
click at [429, 137] on div at bounding box center [755, 135] width 749 height 18
click at [422, 137] on div at bounding box center [755, 135] width 749 height 18
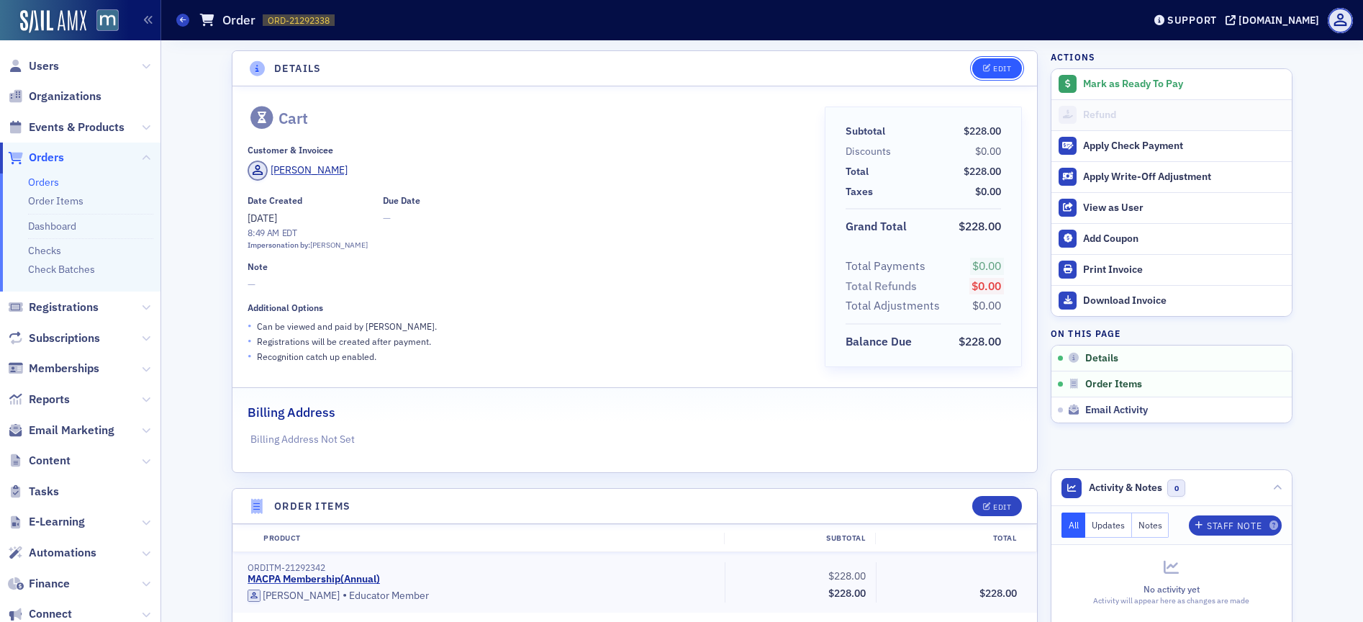
click at [1003, 70] on div "Edit" at bounding box center [1002, 69] width 18 height 8
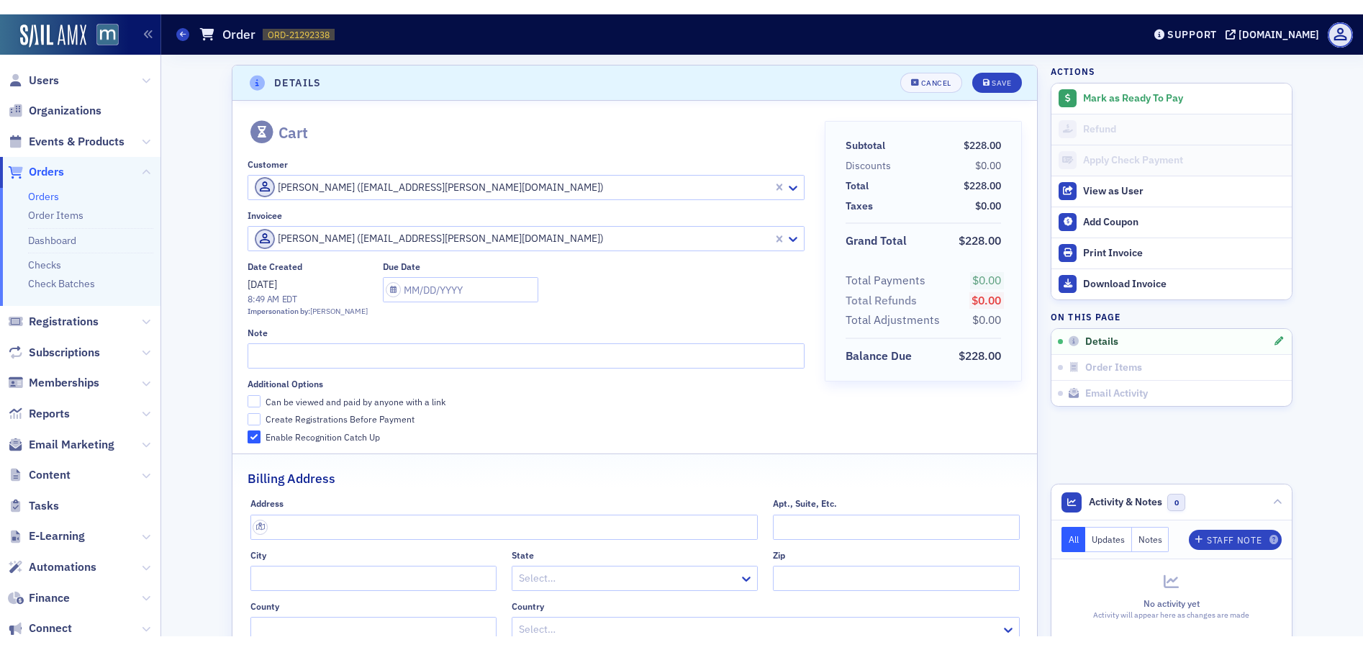
scroll to position [3, 0]
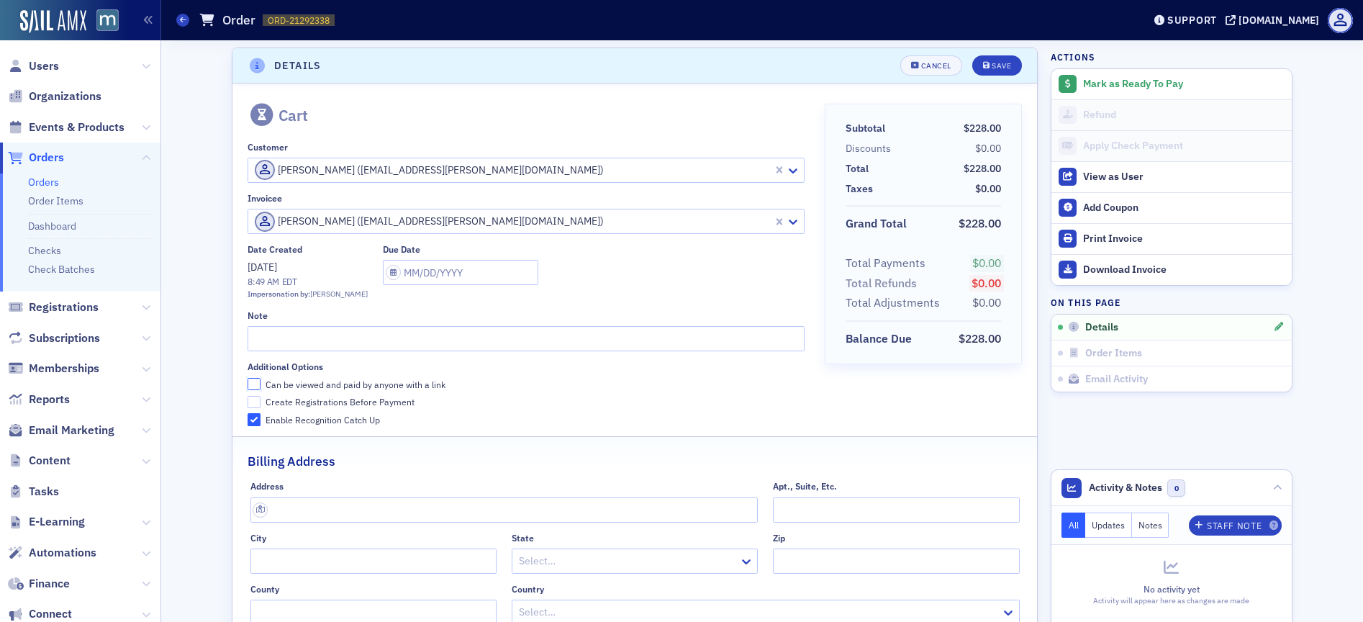
click at [251, 382] on input "Can be viewed and paid by anyone with a link" at bounding box center [254, 384] width 13 height 13
checkbox input "true"
drag, startPoint x: 248, startPoint y: 402, endPoint x: 492, endPoint y: 320, distance: 257.2
click at [248, 402] on input "Create Registrations Before Payment" at bounding box center [254, 402] width 13 height 13
checkbox input "true"
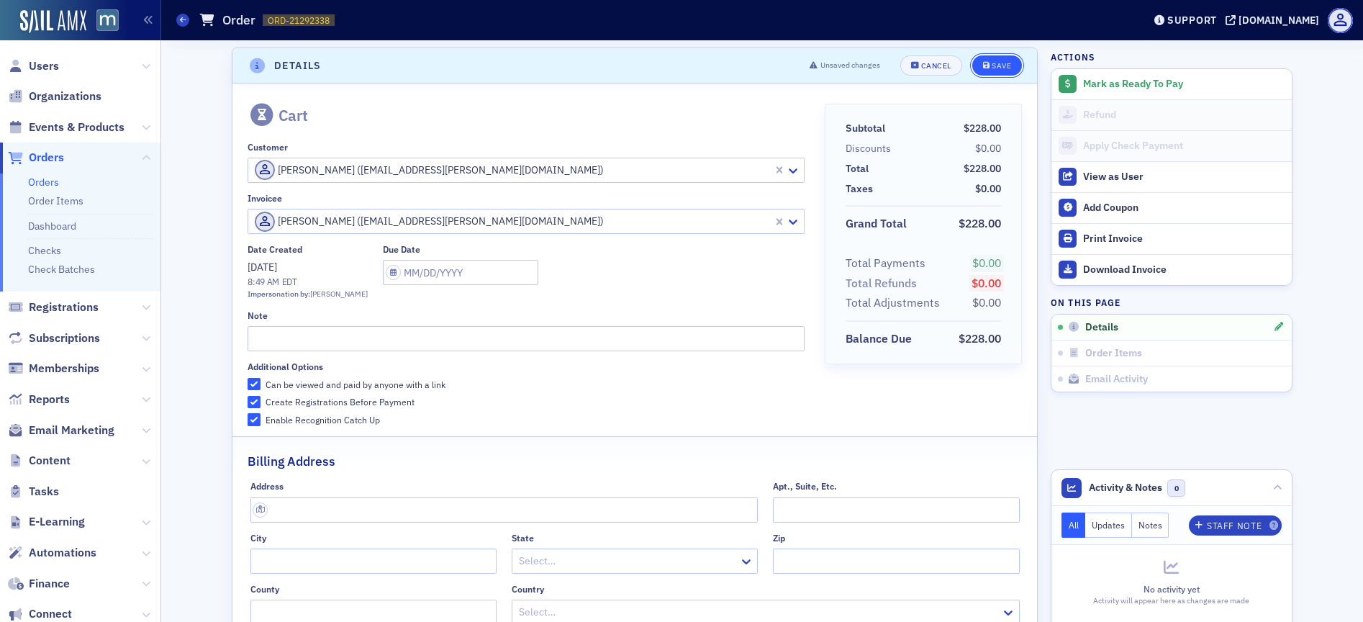
click at [996, 58] on button "Save" at bounding box center [998, 65] width 50 height 20
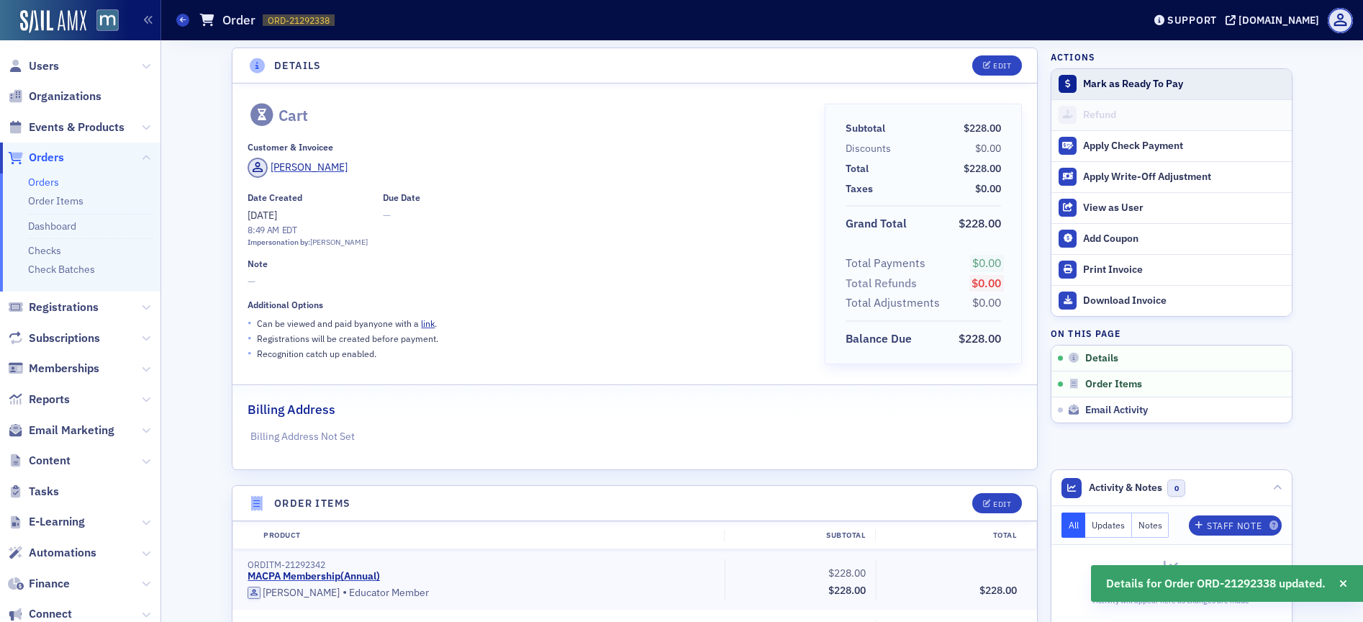
click at [1109, 78] on div "Mark as Ready To Pay" at bounding box center [1184, 84] width 202 height 13
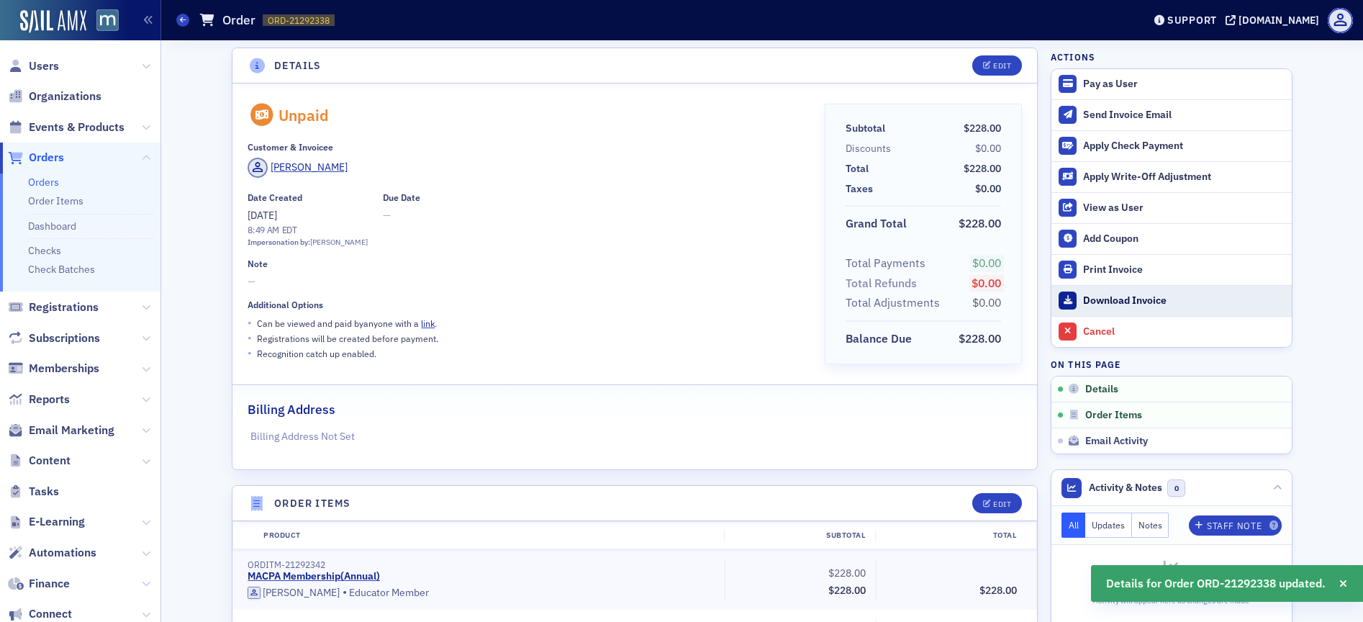
click at [1110, 302] on div "Download Invoice" at bounding box center [1184, 300] width 202 height 13
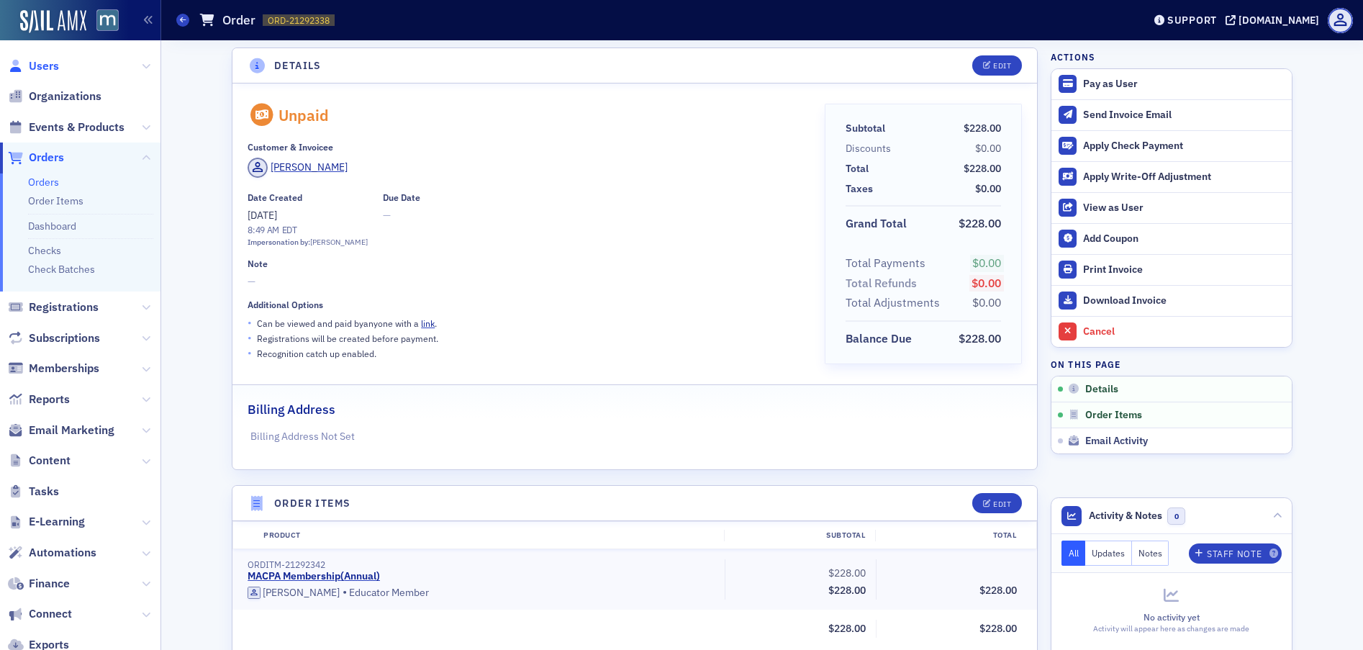
click at [49, 69] on span "Users" at bounding box center [44, 66] width 30 height 16
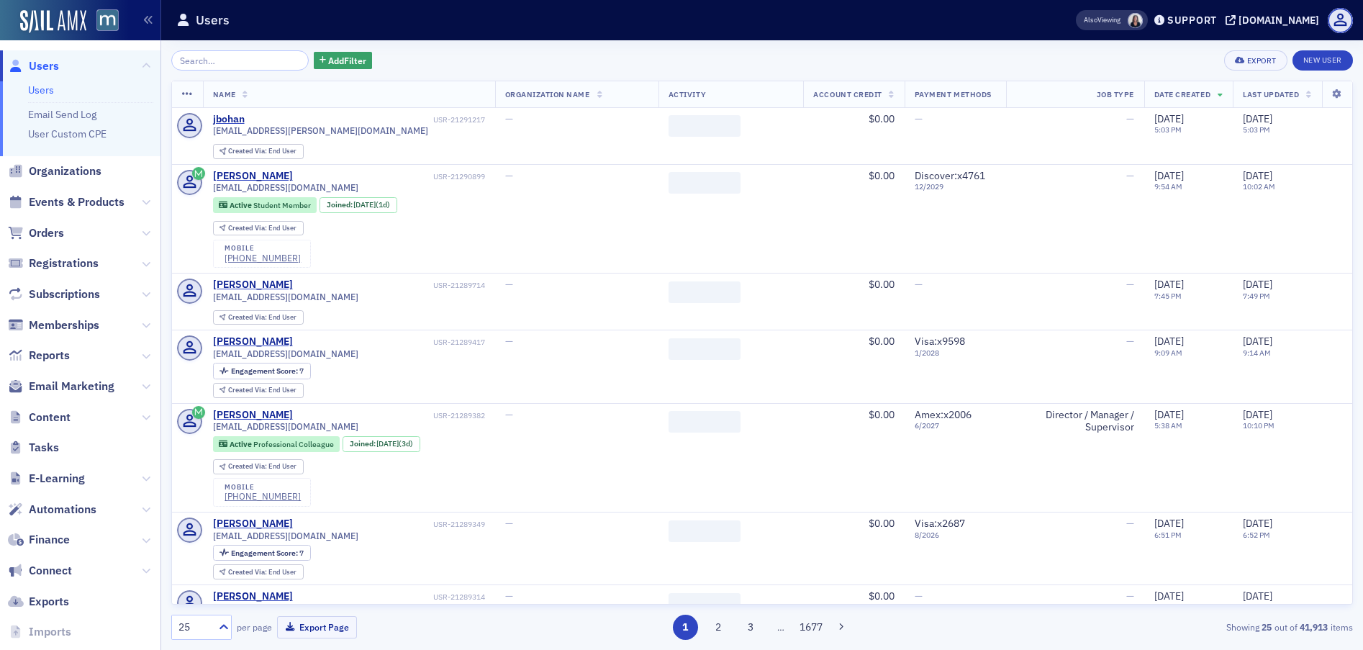
click at [276, 62] on input "search" at bounding box center [239, 60] width 137 height 20
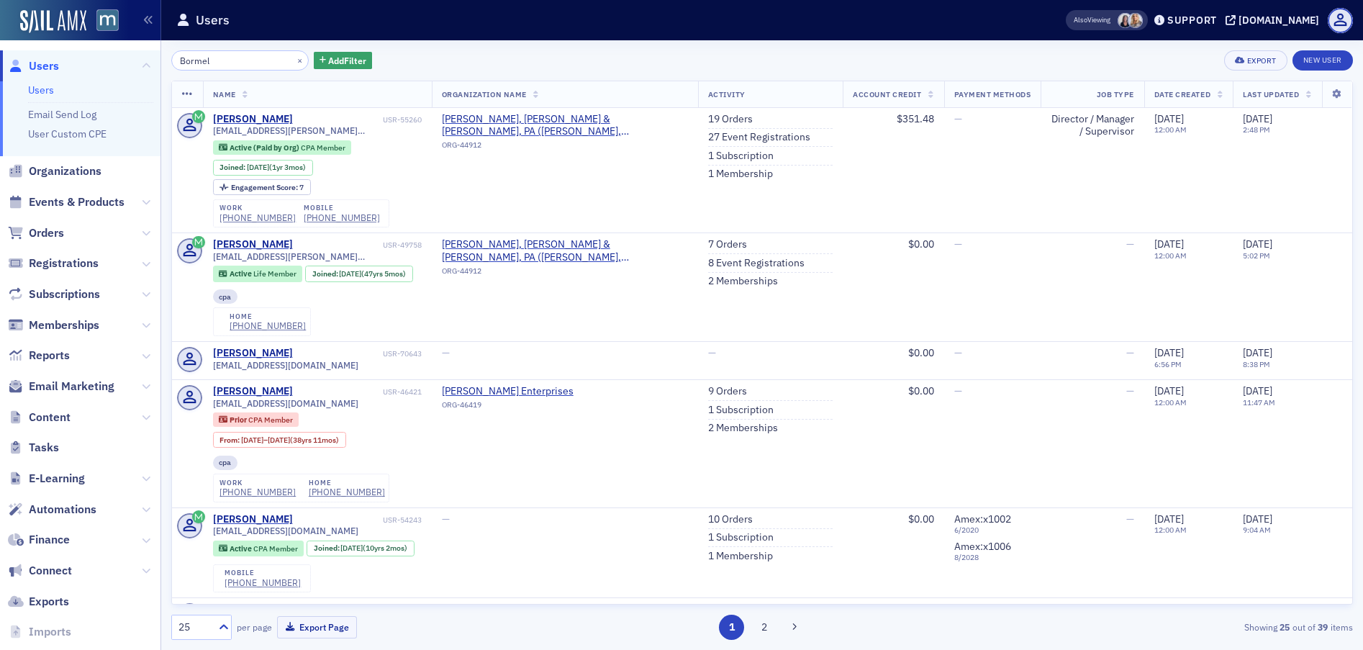
type input "Bormel"
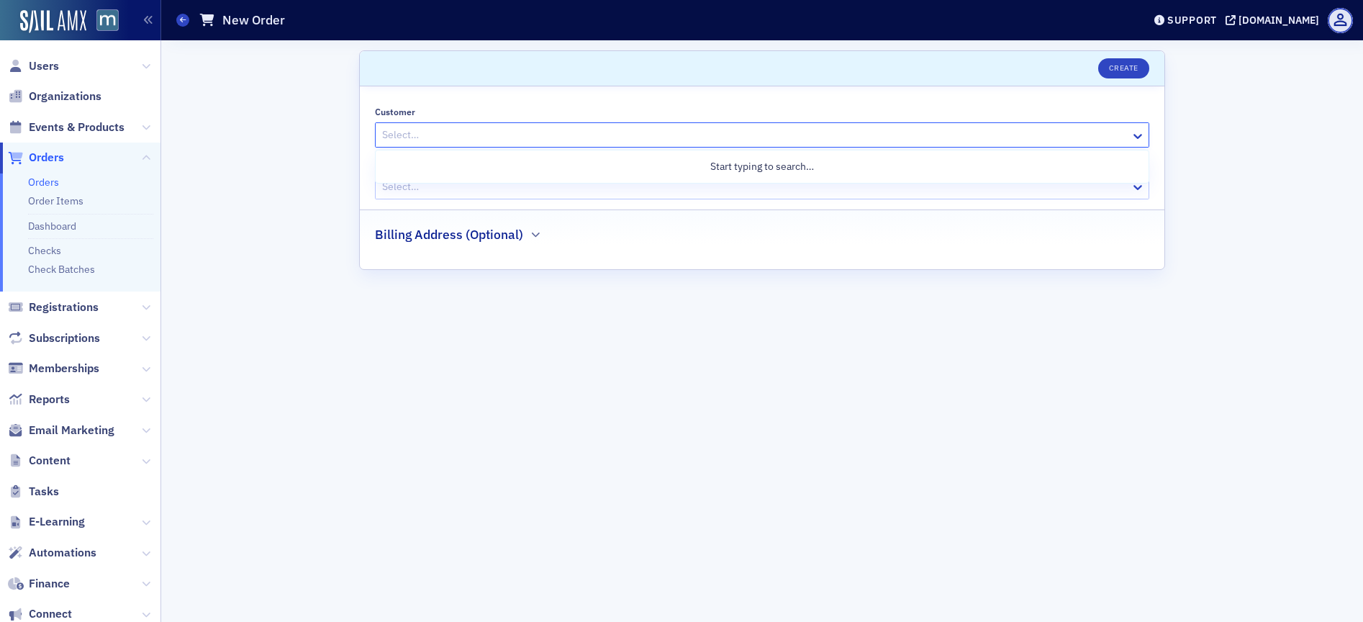
click at [424, 136] on div at bounding box center [755, 135] width 749 height 18
paste input "Maxene Bardwell"
type input "Maxene Bardwell"
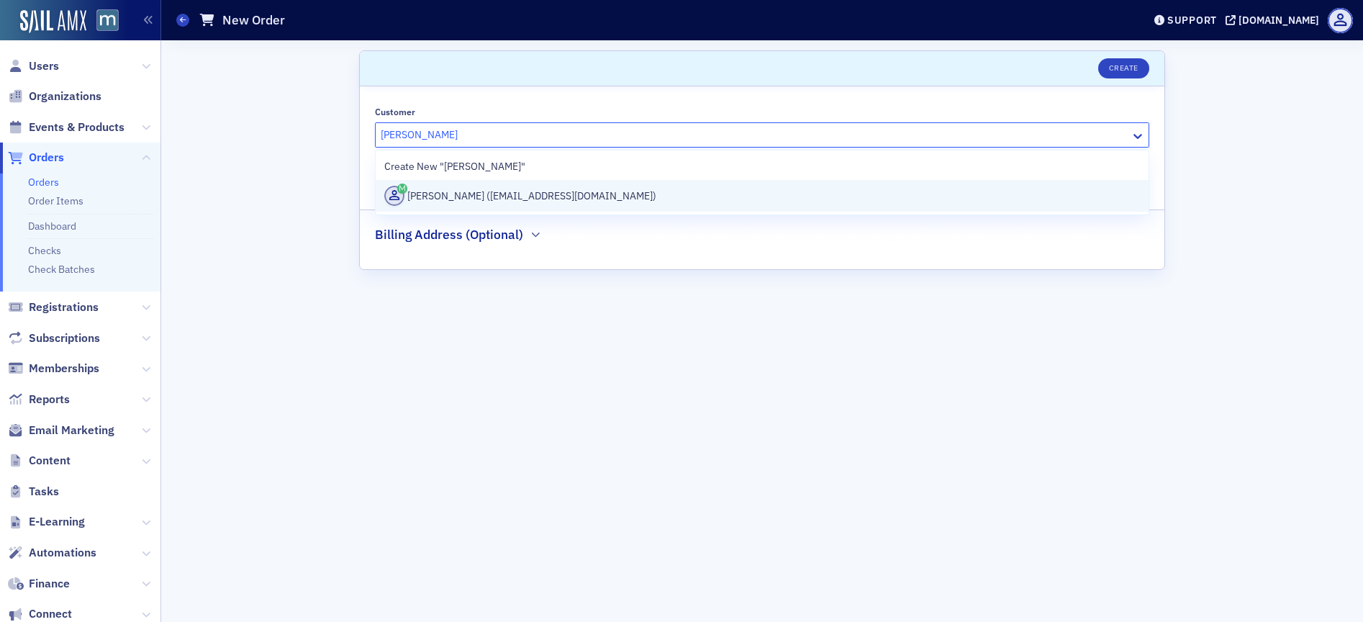
click at [451, 194] on div "Maxene Bardwell (bardwellmaxene@gmail.com)" at bounding box center [762, 196] width 756 height 20
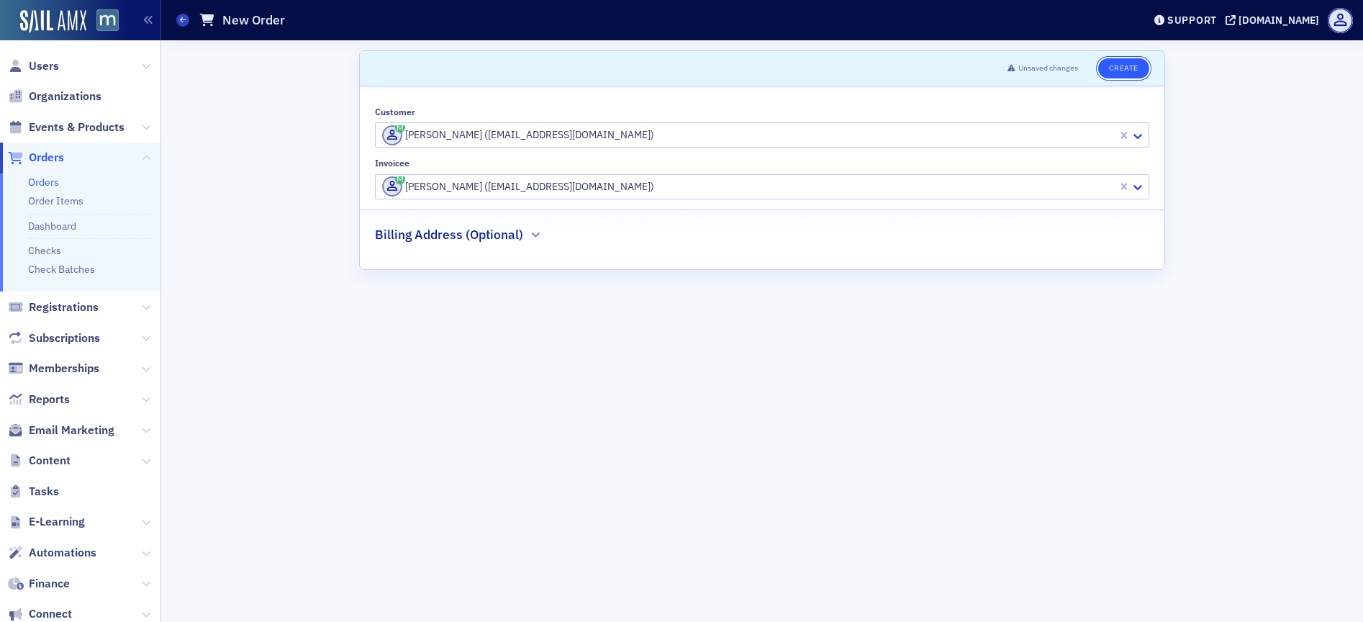
click at [1136, 71] on button "Create" at bounding box center [1124, 68] width 51 height 20
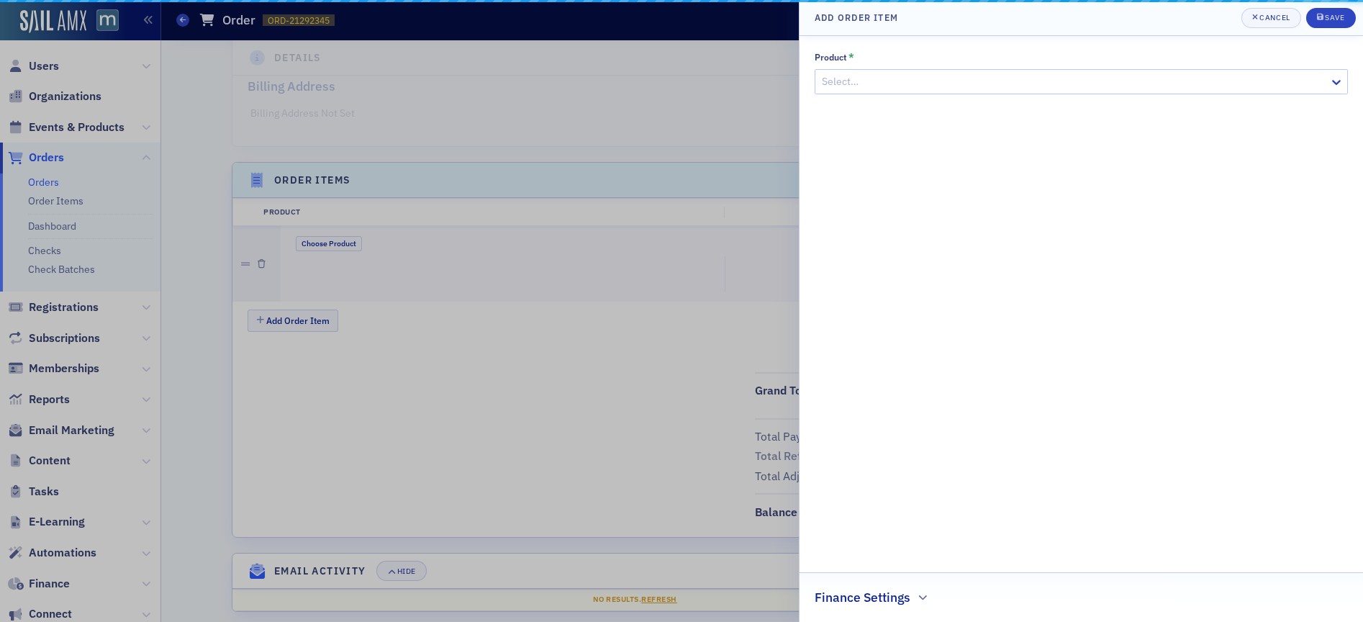
scroll to position [341, 0]
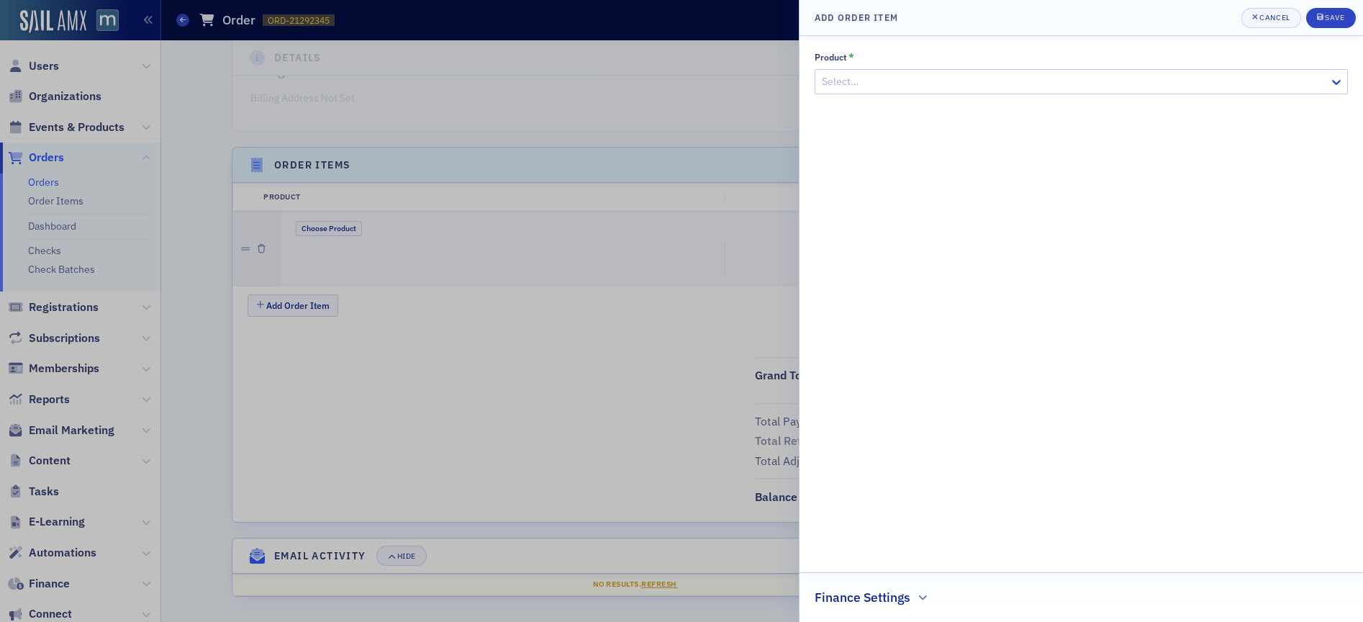
click at [944, 73] on div at bounding box center [1075, 82] width 508 height 18
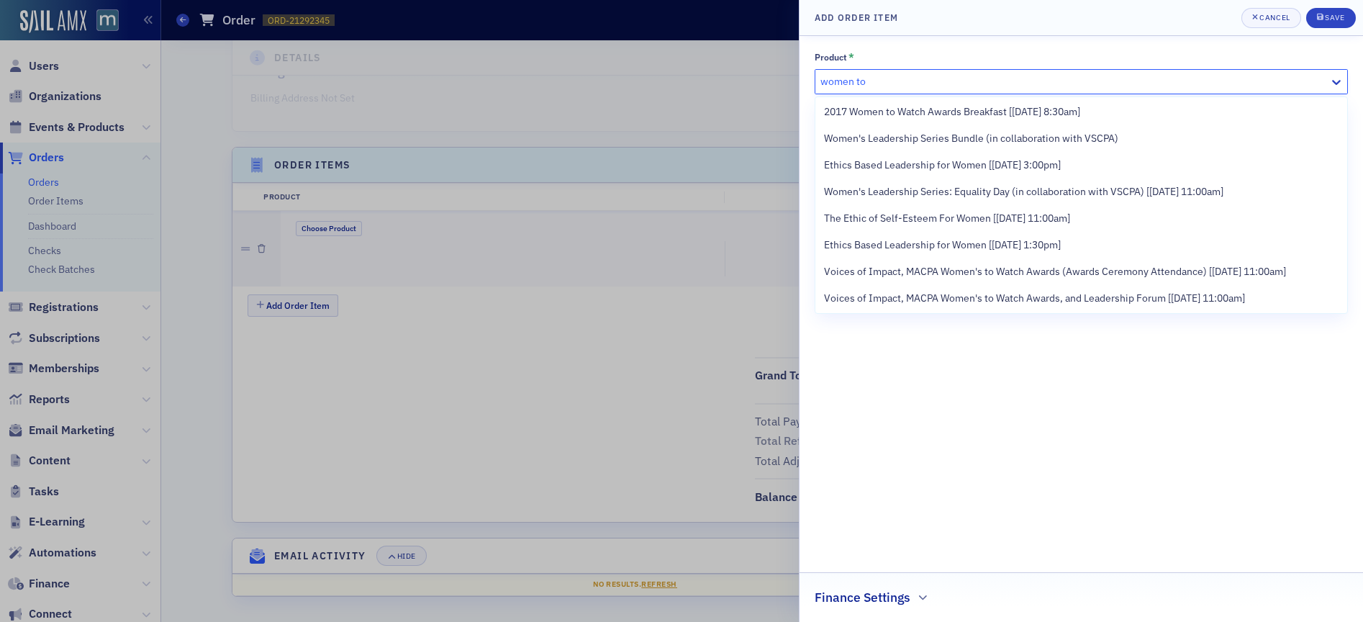
scroll to position [201, 0]
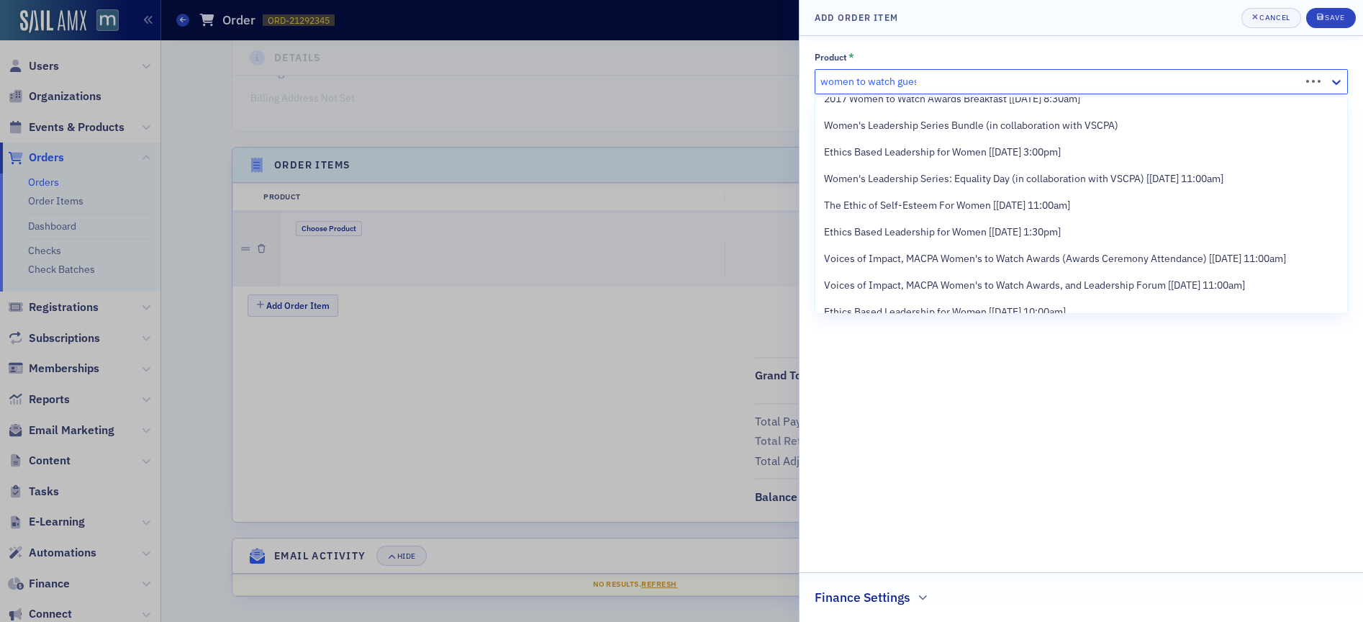
type input "women to watch guest"
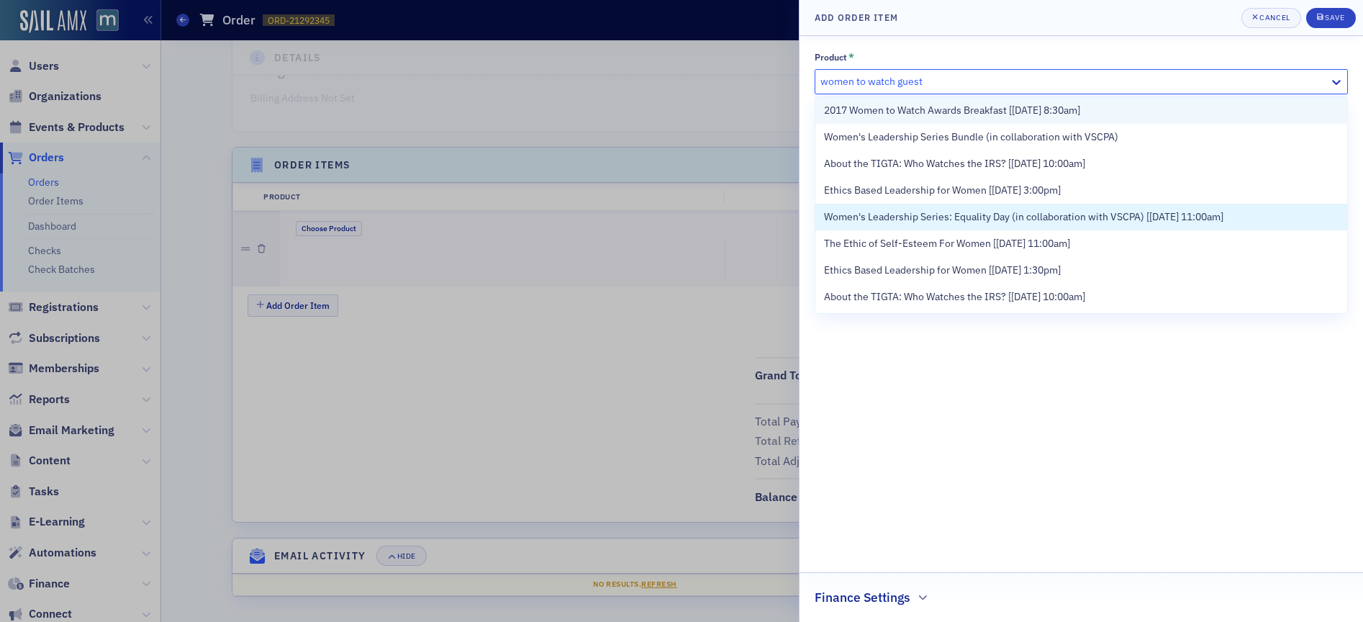
scroll to position [419, 0]
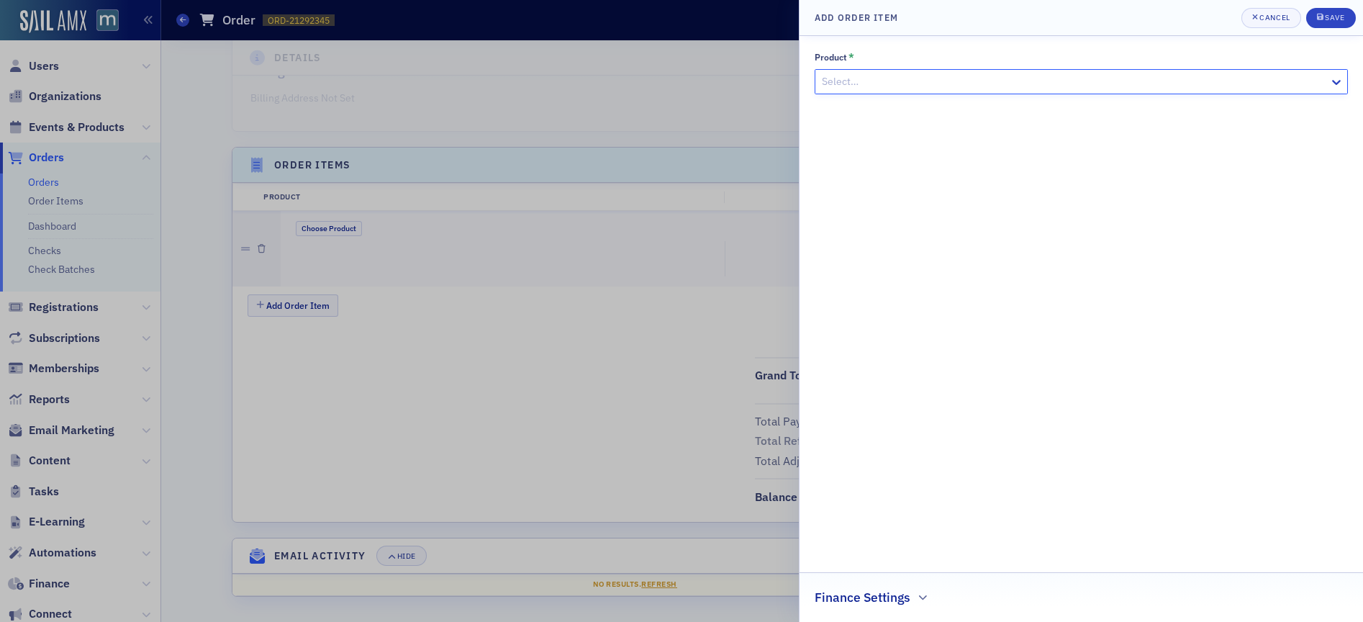
drag, startPoint x: 938, startPoint y: 78, endPoint x: 824, endPoint y: 79, distance: 113.7
click at [824, 79] on div at bounding box center [1075, 82] width 508 height 18
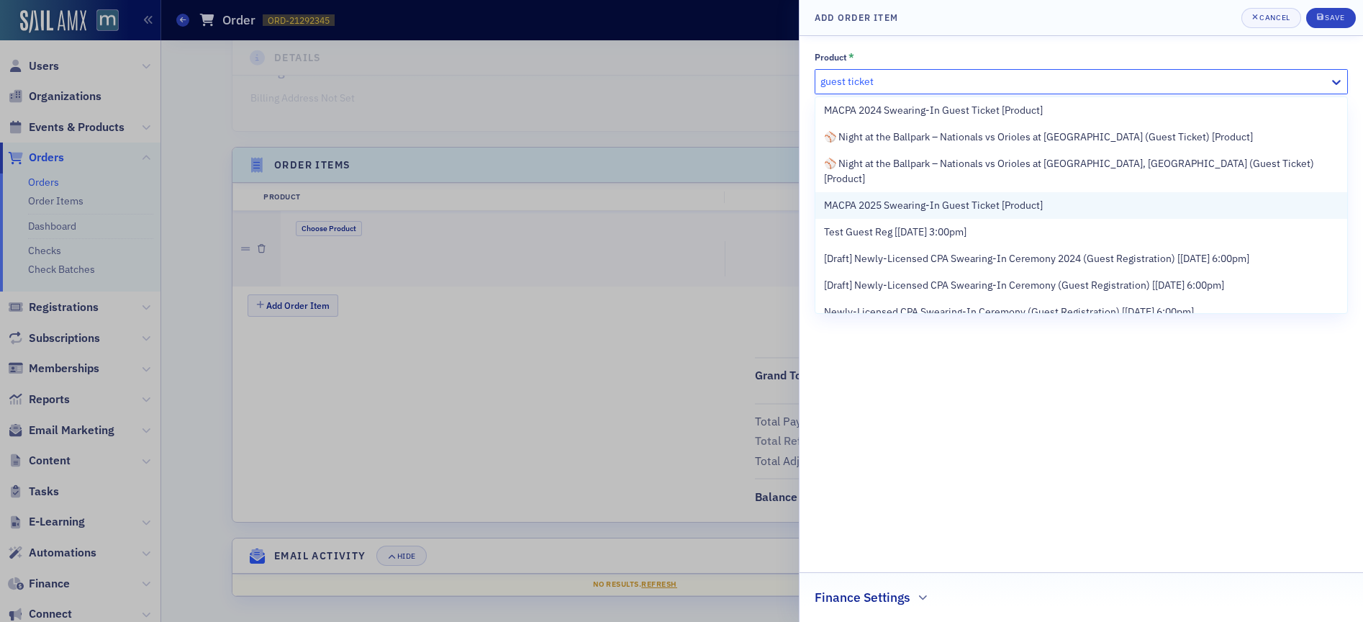
scroll to position [0, 0]
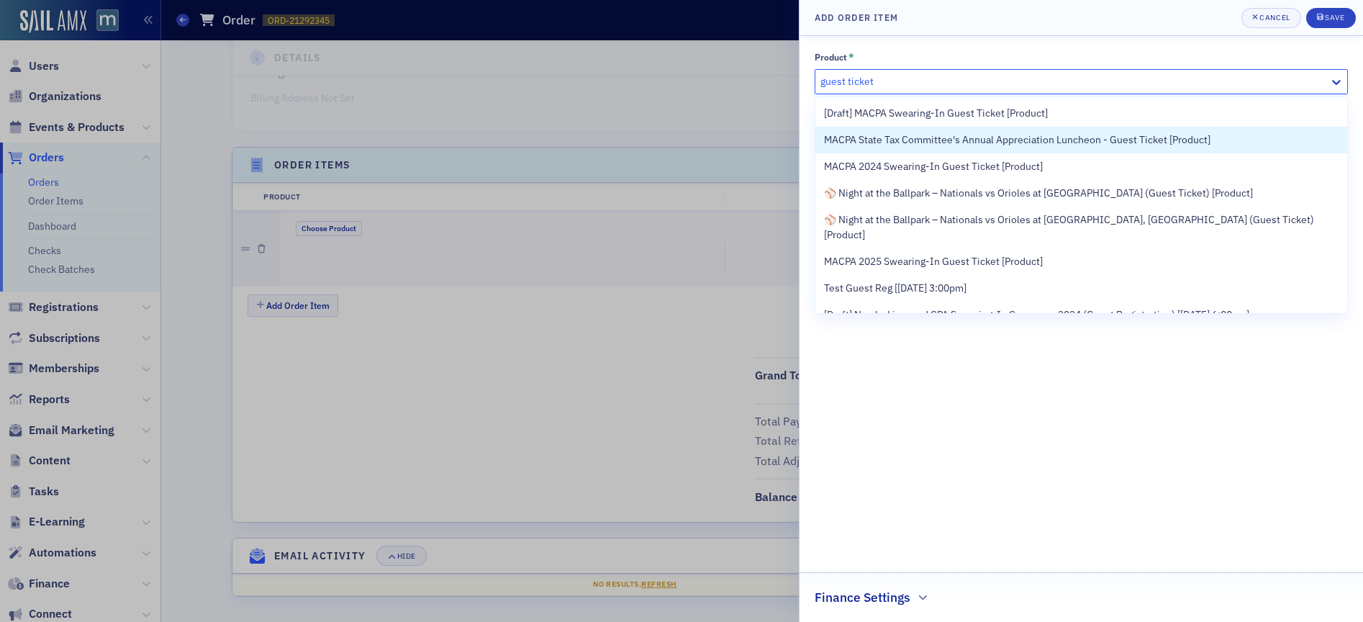
type input "guest ticket"
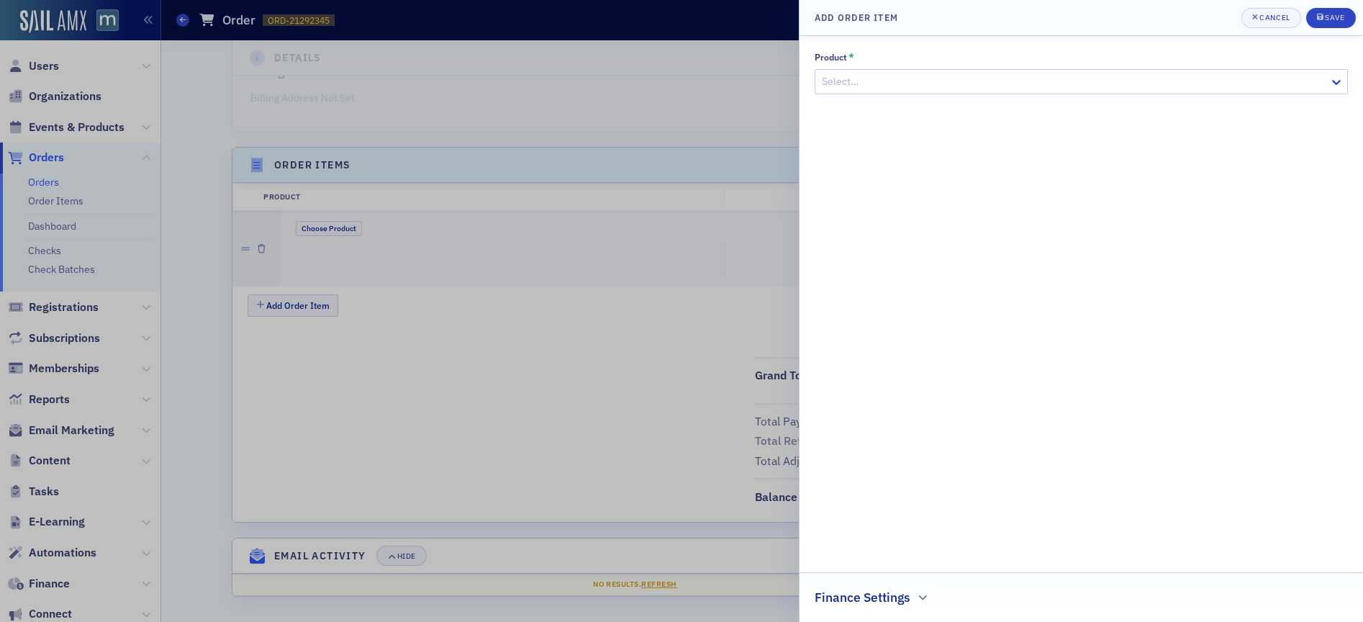
click at [726, 122] on div at bounding box center [681, 311] width 1363 height 622
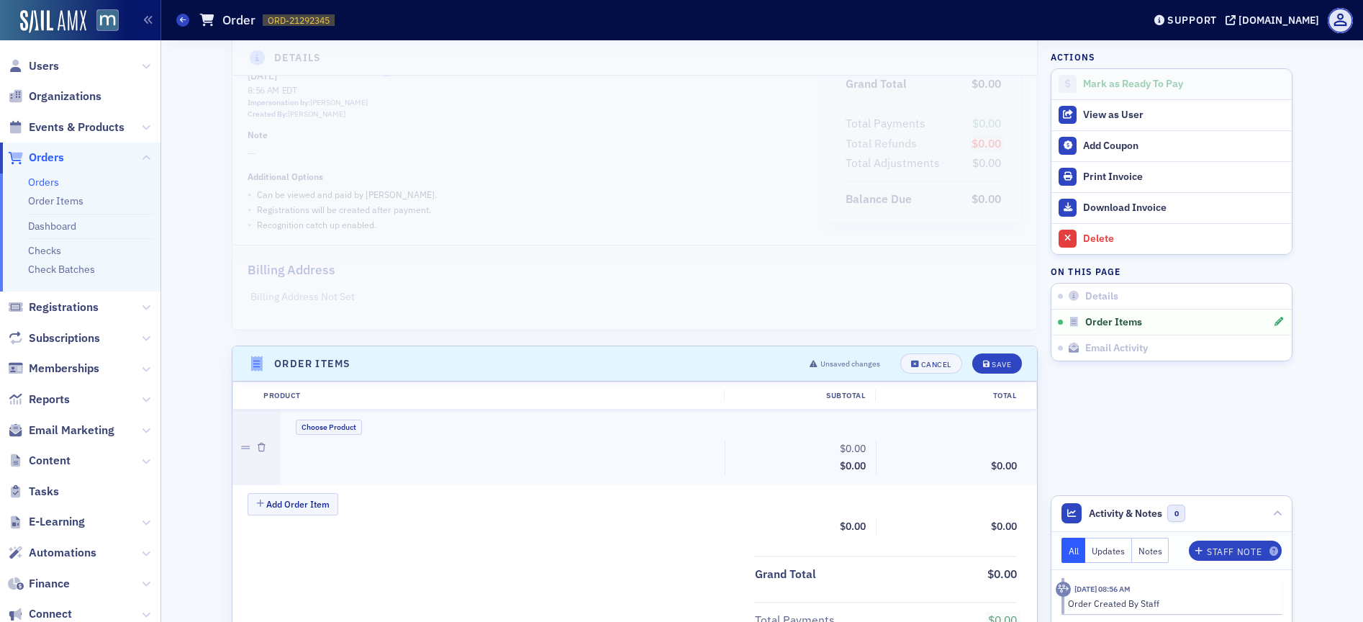
scroll to position [219, 0]
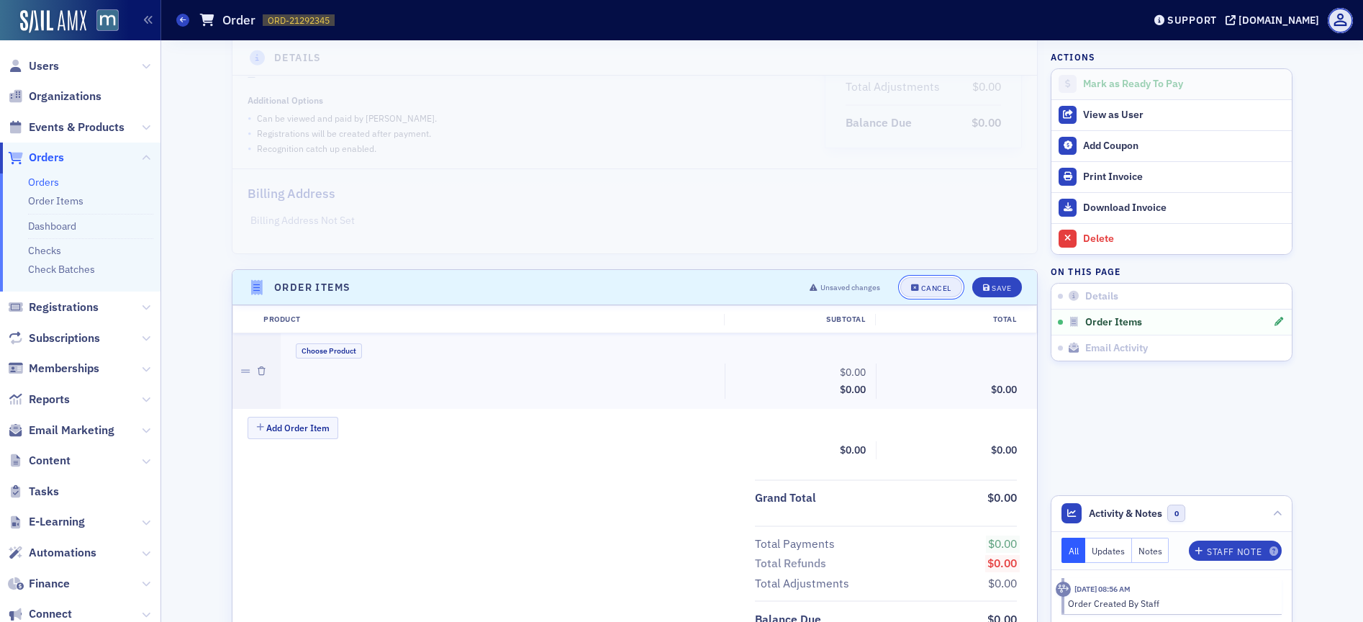
click at [932, 284] on div "Cancel" at bounding box center [936, 288] width 30 height 8
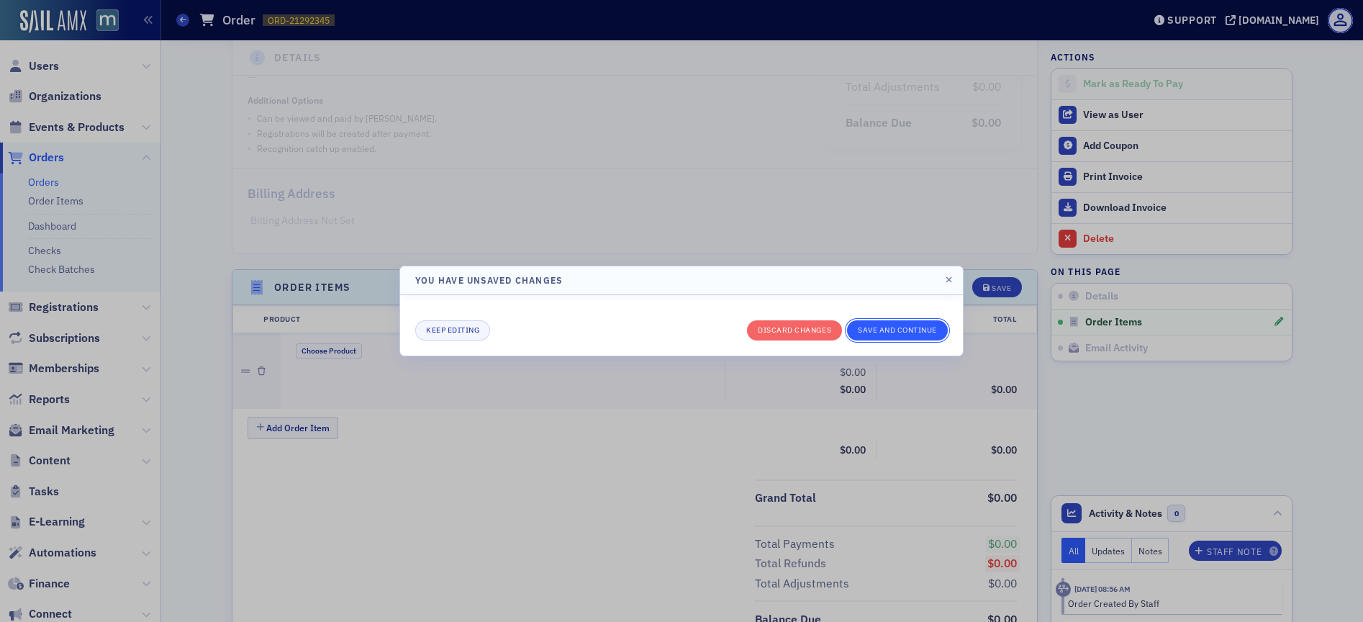
click at [892, 332] on button "Save and continue" at bounding box center [897, 330] width 101 height 20
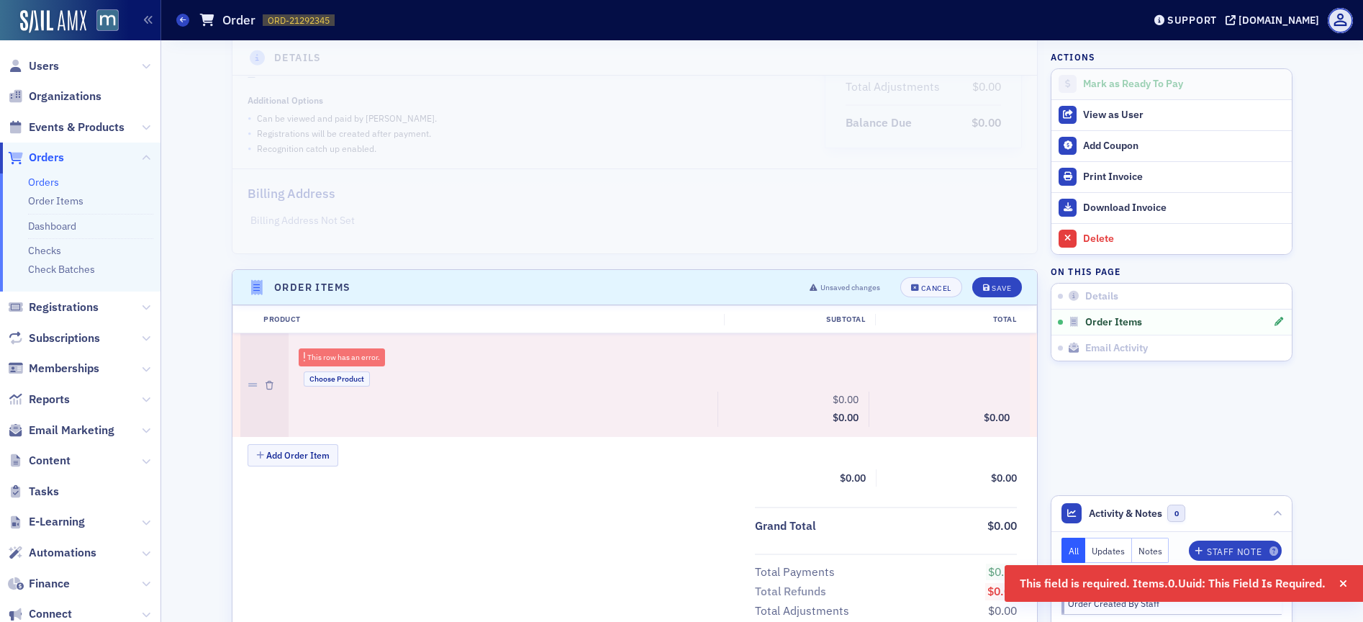
scroll to position [0, 0]
